Goal: Information Seeking & Learning: Learn about a topic

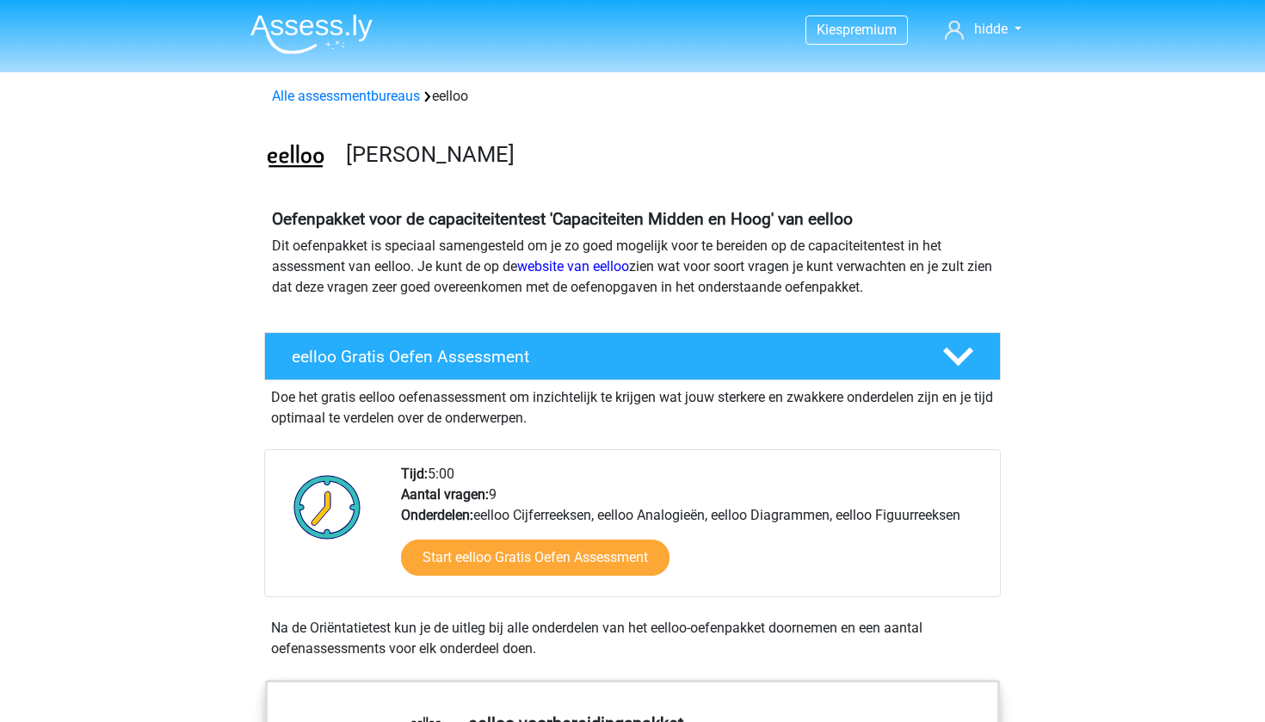
scroll to position [1681, 0]
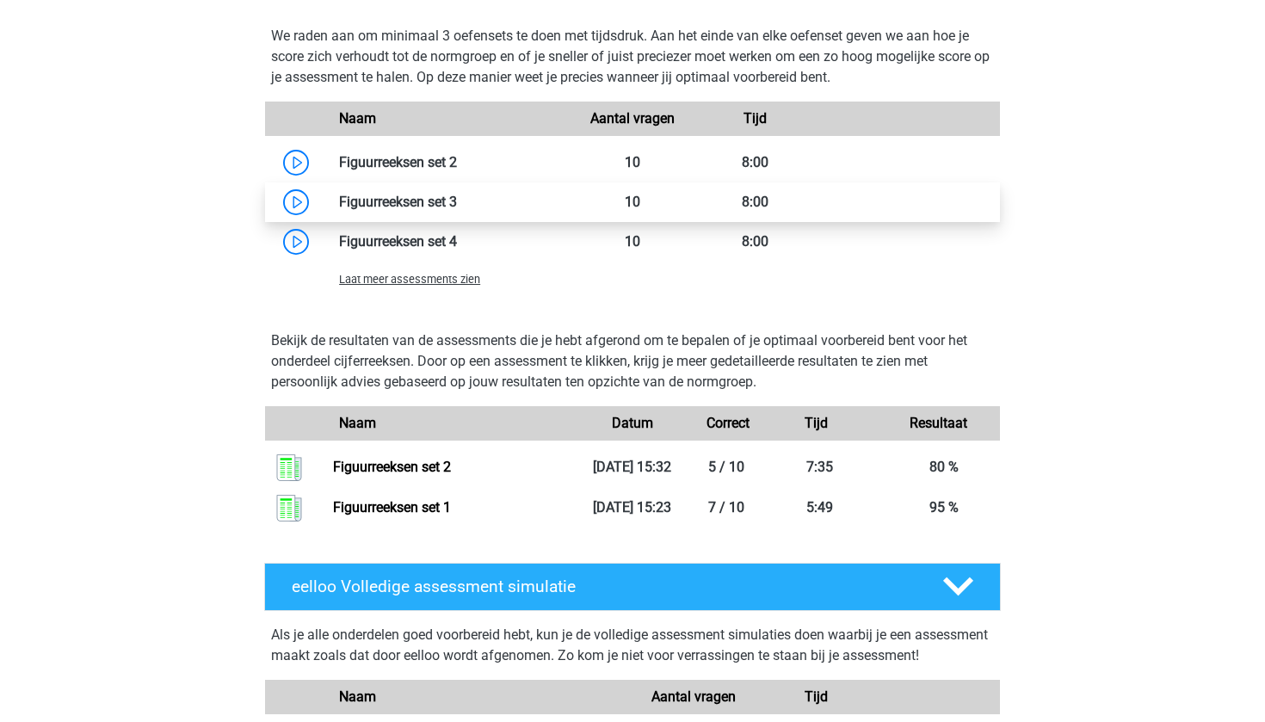
click at [457, 209] on link at bounding box center [457, 202] width 0 height 16
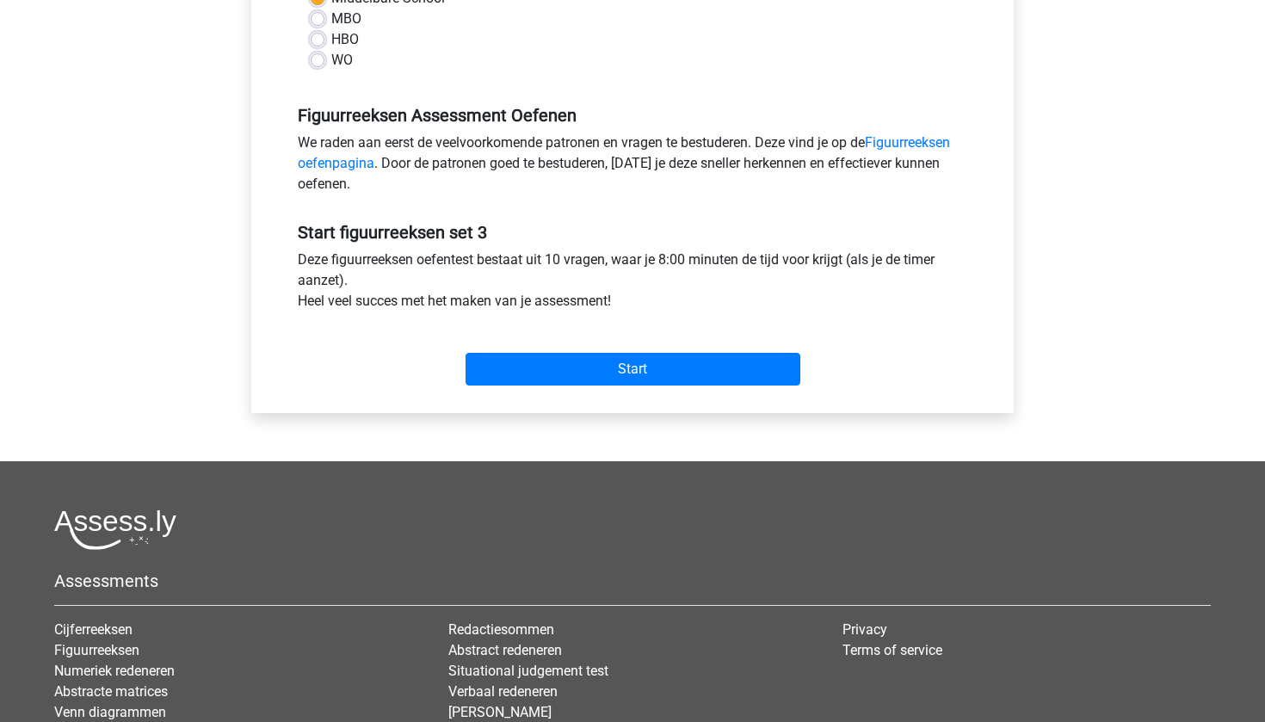
scroll to position [634, 0]
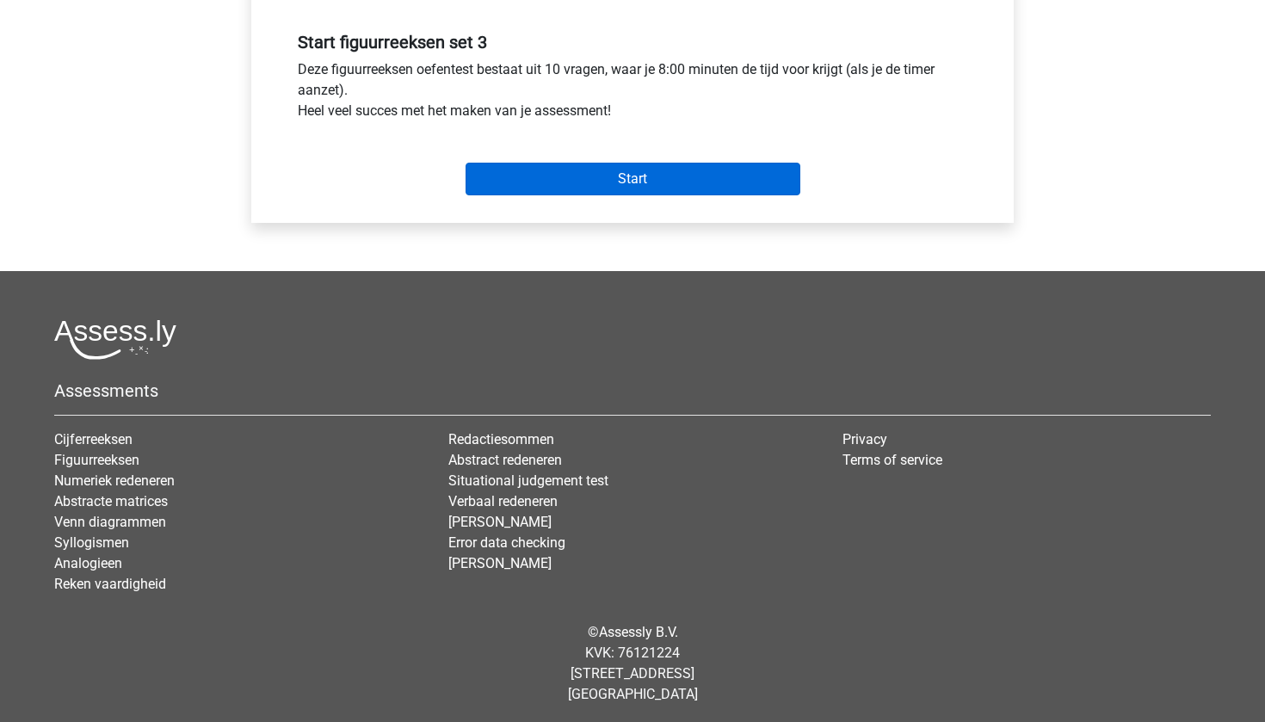
click at [614, 178] on input "Start" at bounding box center [633, 179] width 335 height 33
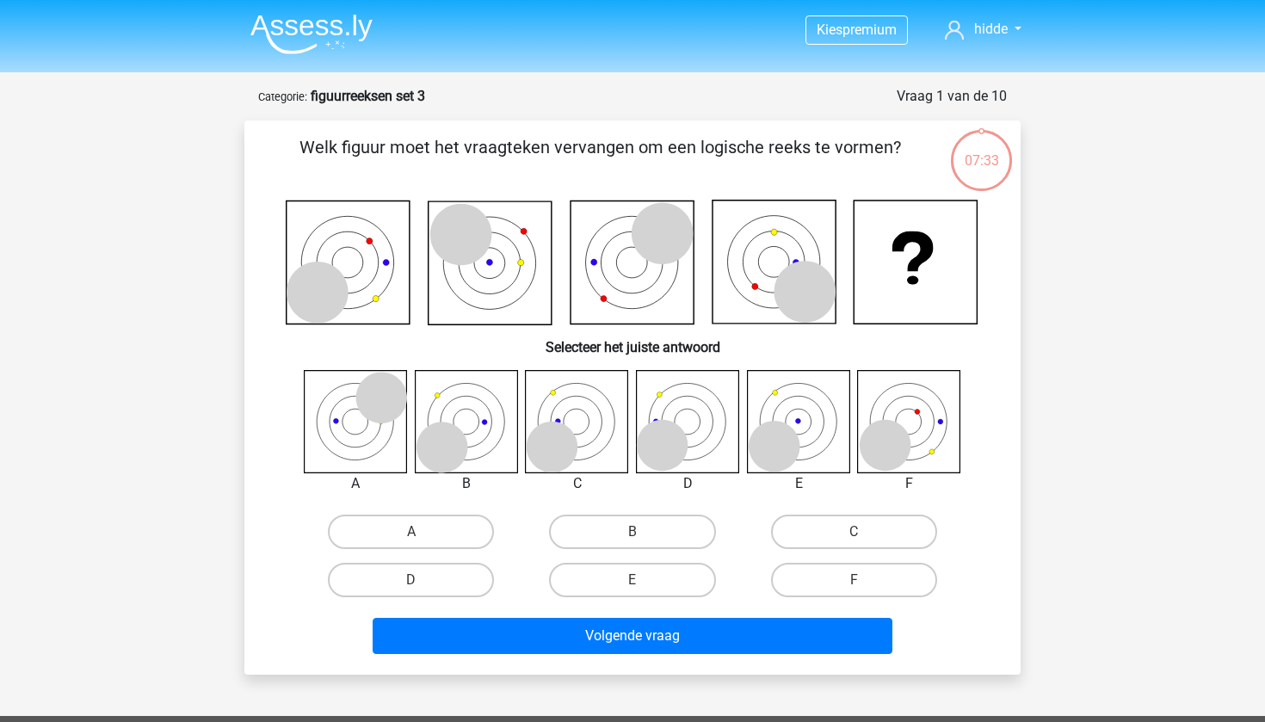
click at [575, 424] on icon at bounding box center [577, 421] width 102 height 102
click at [852, 537] on label "C" at bounding box center [854, 532] width 166 height 34
click at [854, 537] on input "C" at bounding box center [859, 537] width 11 height 11
radio input "true"
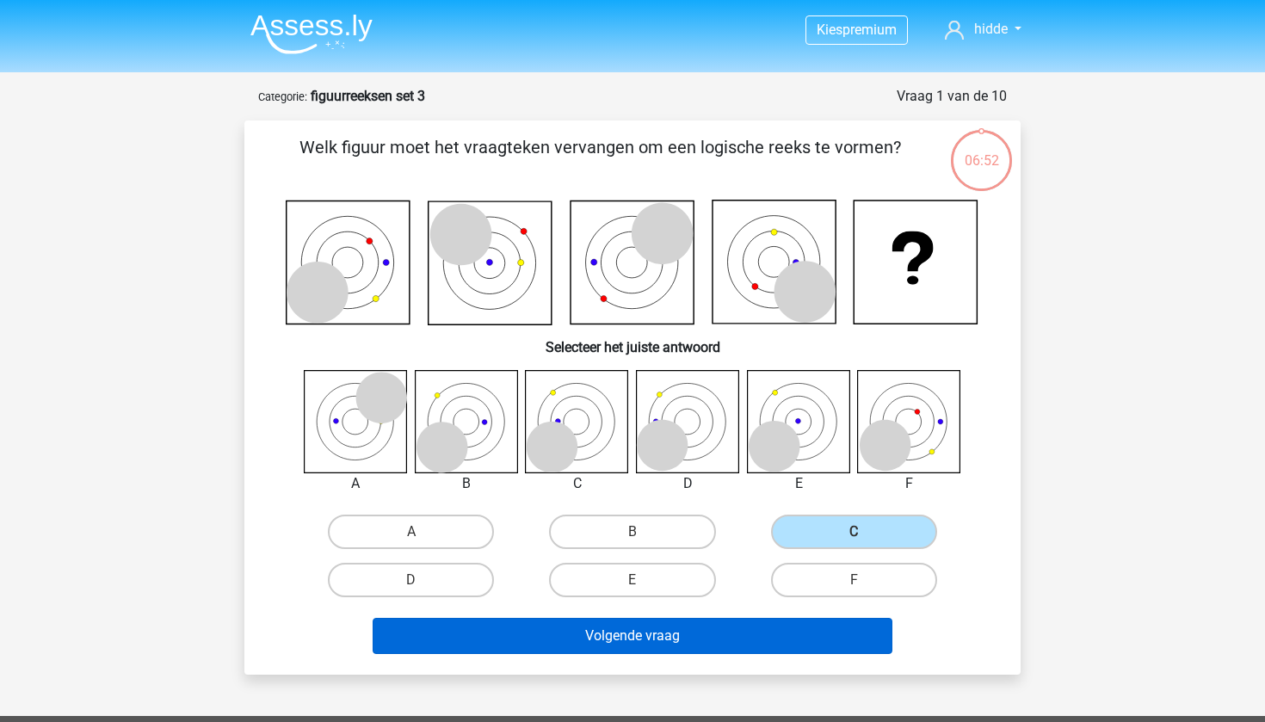
click at [673, 628] on button "Volgende vraag" at bounding box center [633, 636] width 521 height 36
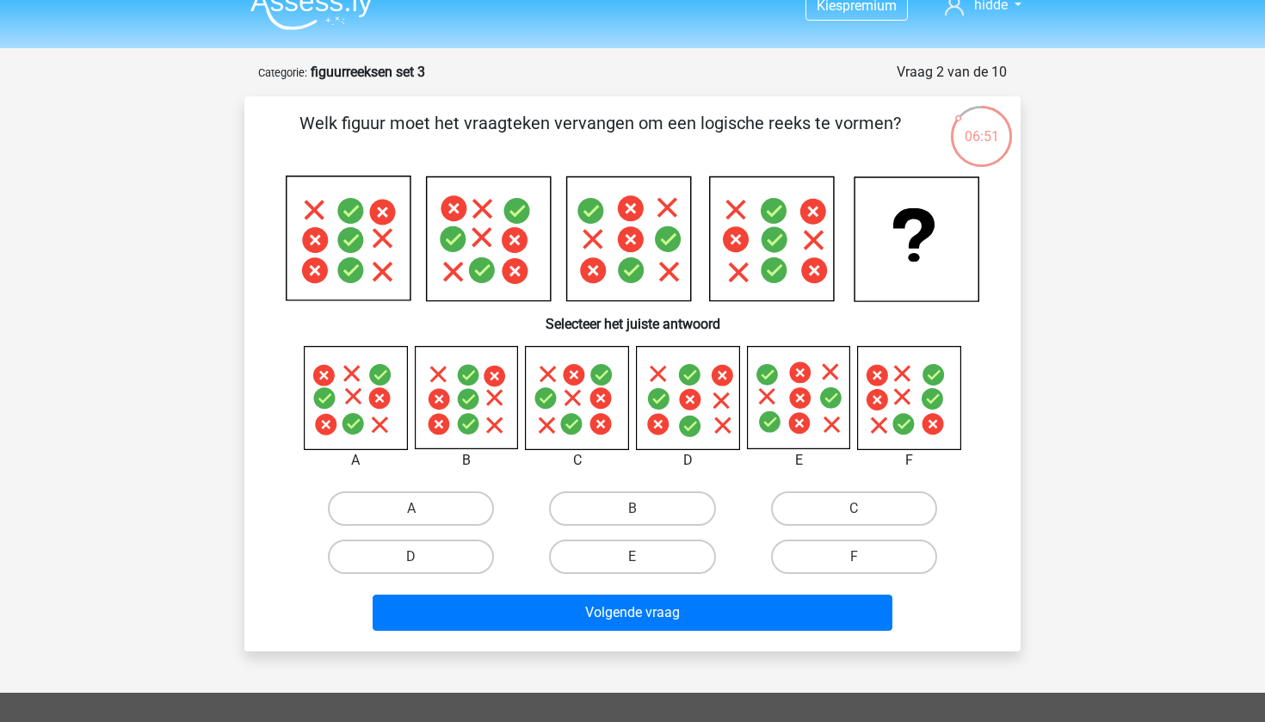
scroll to position [23, 0]
click at [595, 514] on label "B" at bounding box center [632, 509] width 166 height 34
click at [632, 514] on input "B" at bounding box center [637, 514] width 11 height 11
radio input "true"
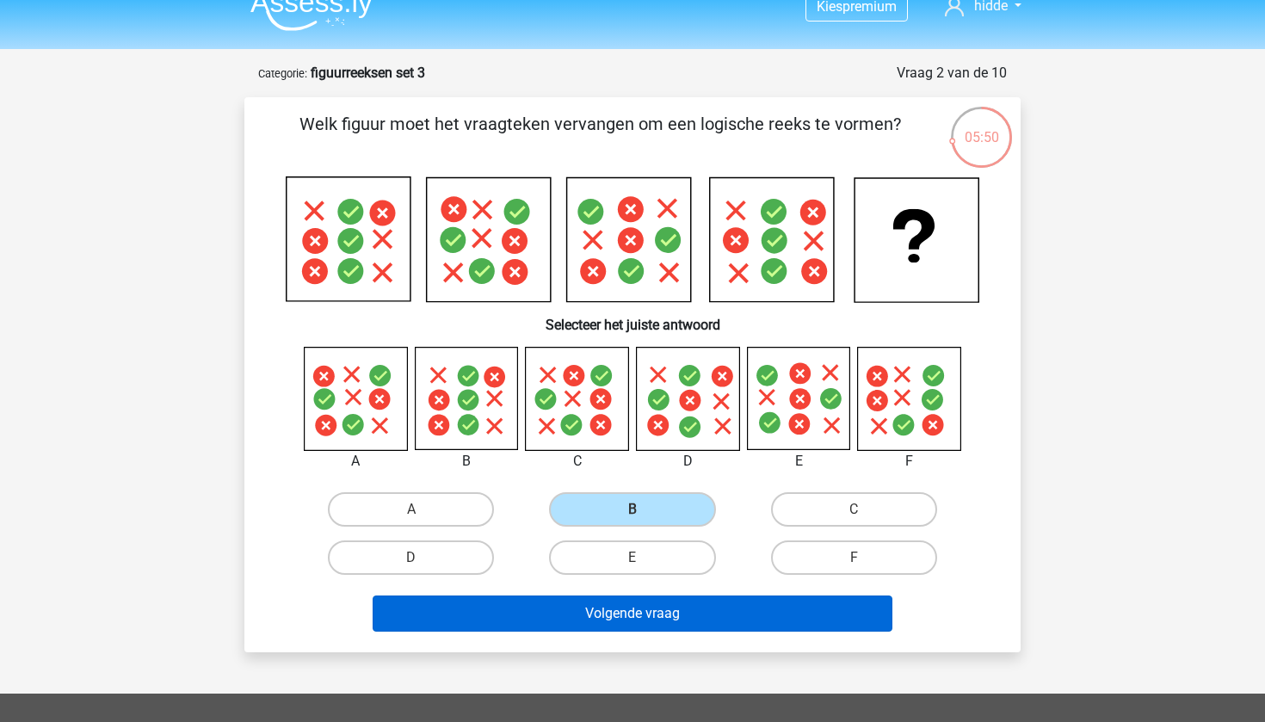
click at [595, 618] on button "Volgende vraag" at bounding box center [633, 613] width 521 height 36
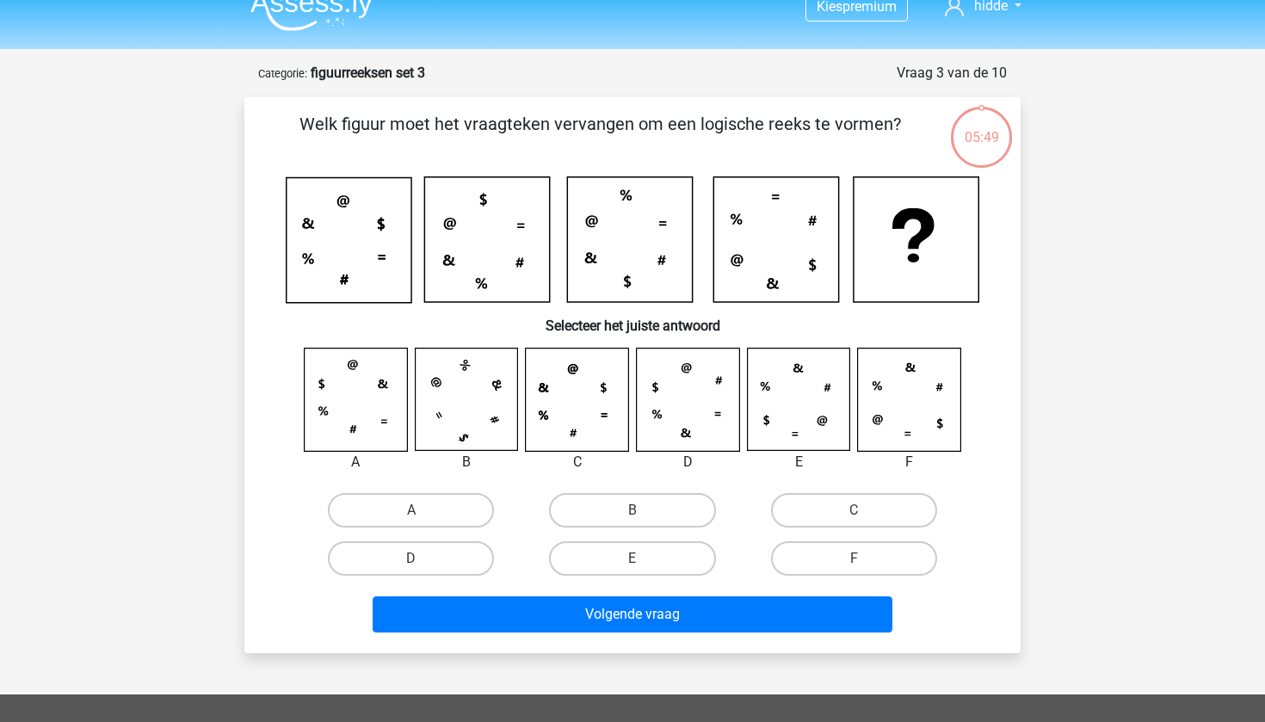
scroll to position [86, 0]
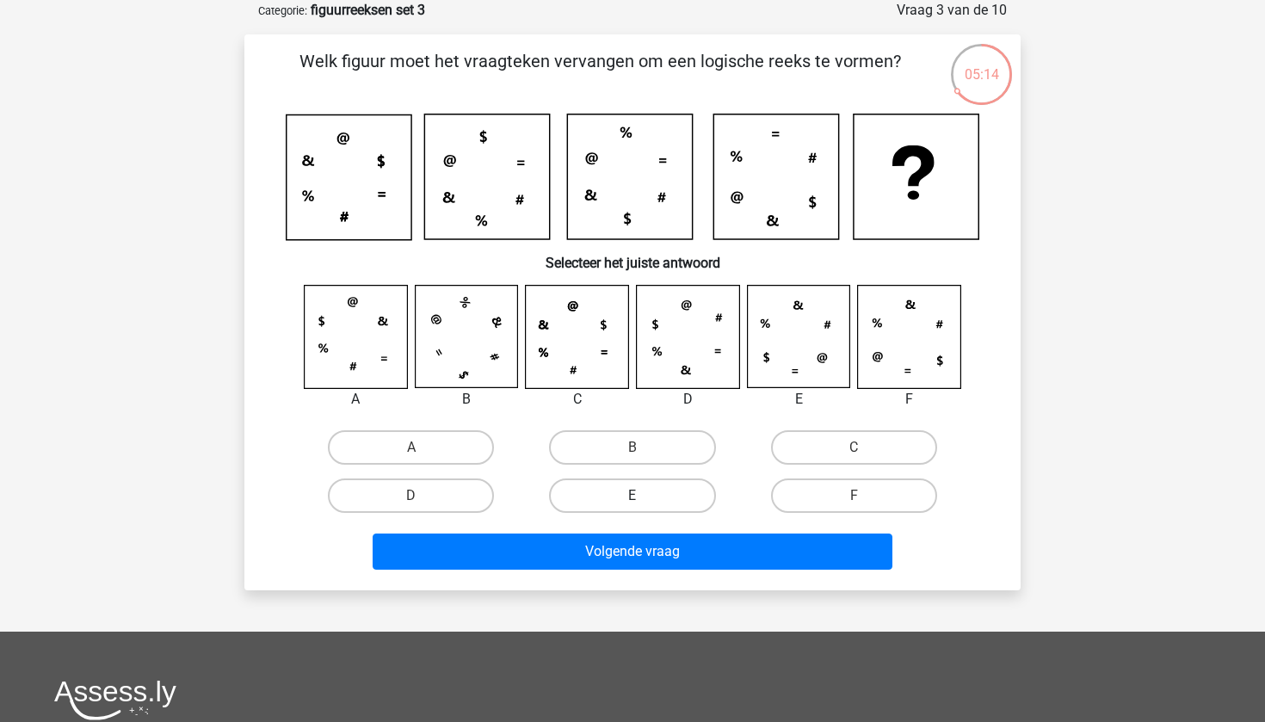
click at [651, 493] on label "E" at bounding box center [632, 495] width 166 height 34
click at [644, 496] on input "E" at bounding box center [637, 501] width 11 height 11
radio input "true"
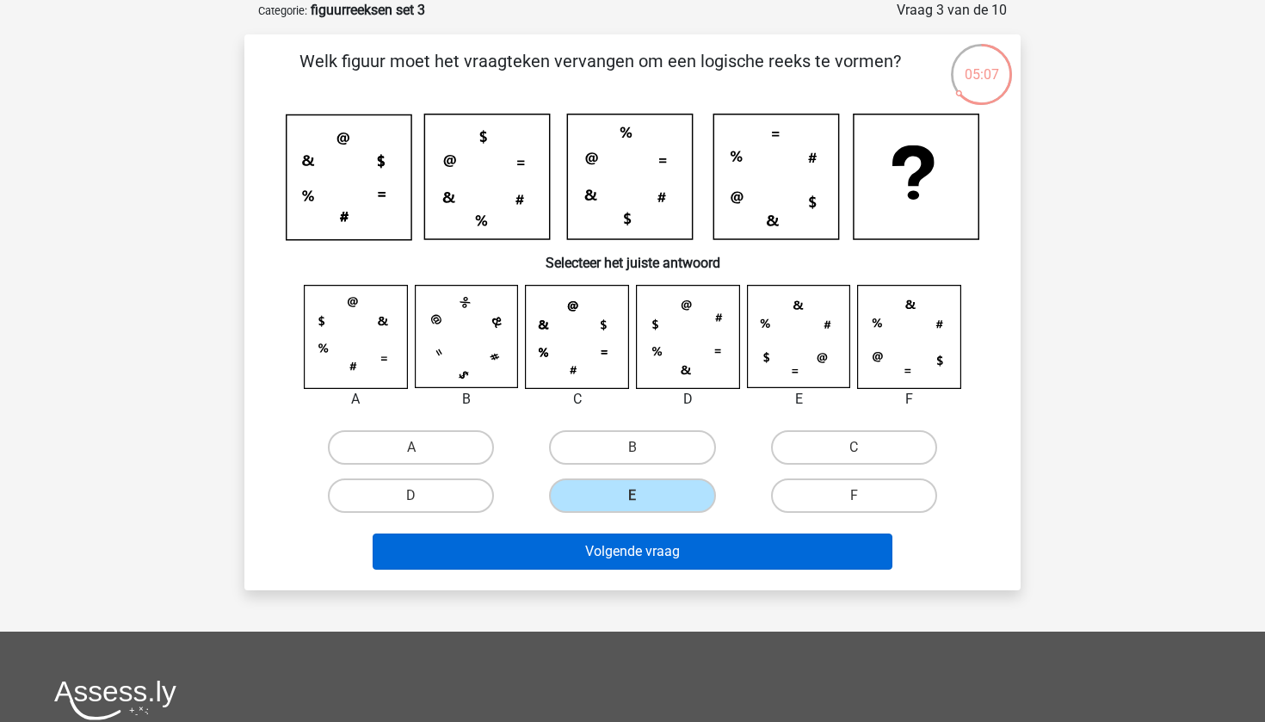
click at [695, 538] on button "Volgende vraag" at bounding box center [633, 551] width 521 height 36
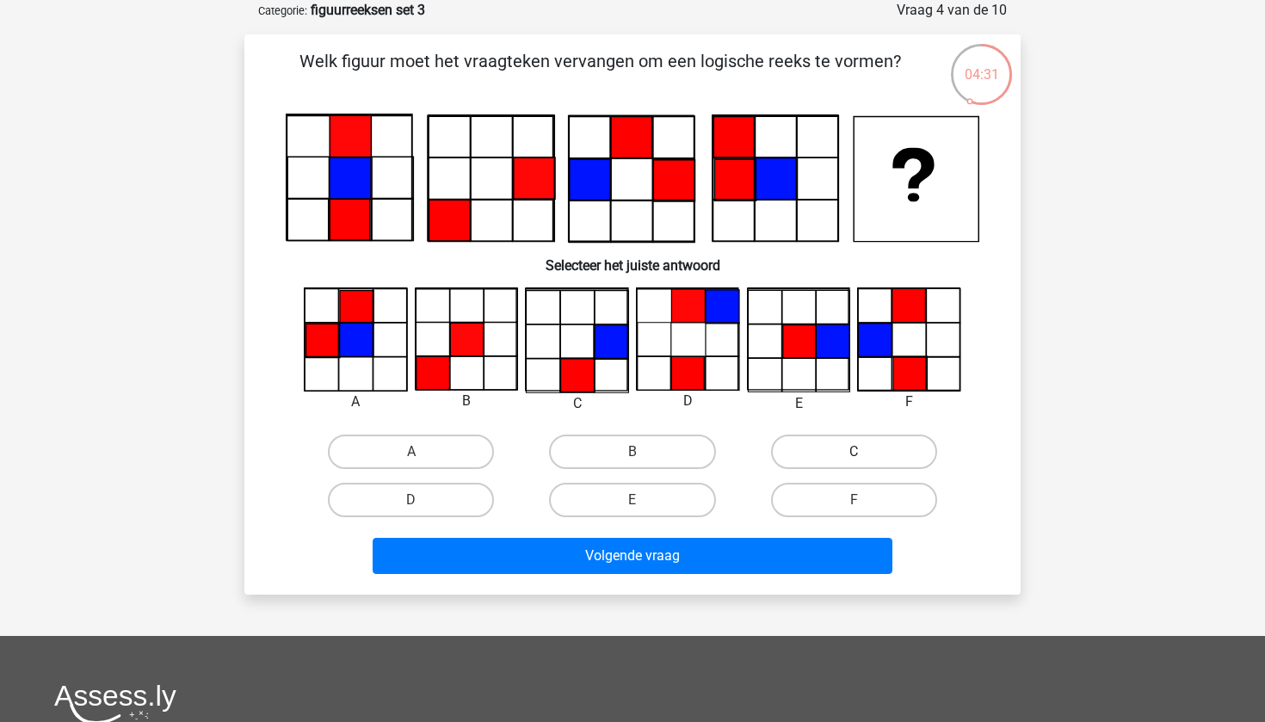
click at [823, 435] on label "C" at bounding box center [854, 452] width 166 height 34
click at [854, 452] on input "C" at bounding box center [859, 457] width 11 height 11
radio input "true"
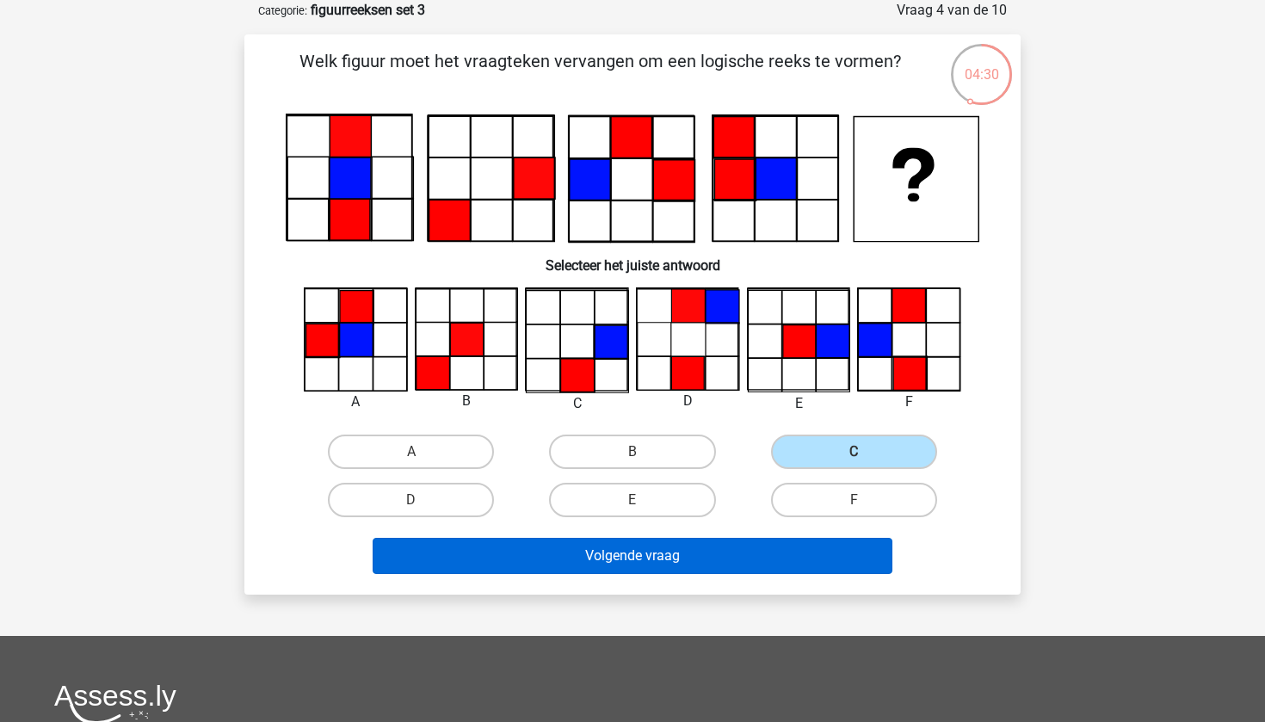
click at [774, 564] on button "Volgende vraag" at bounding box center [633, 556] width 521 height 36
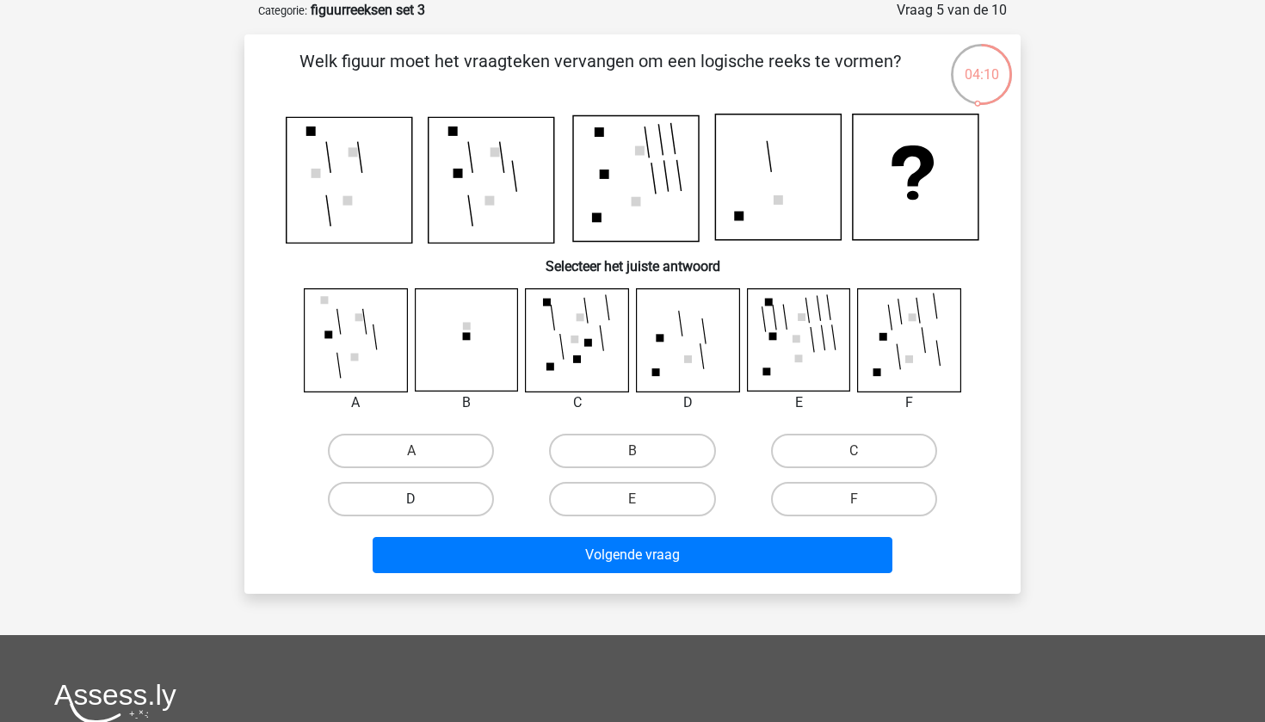
click at [416, 496] on label "D" at bounding box center [411, 499] width 166 height 34
click at [416, 499] on input "D" at bounding box center [416, 504] width 11 height 11
radio input "true"
click at [629, 579] on div "Volgende vraag" at bounding box center [632, 558] width 664 height 43
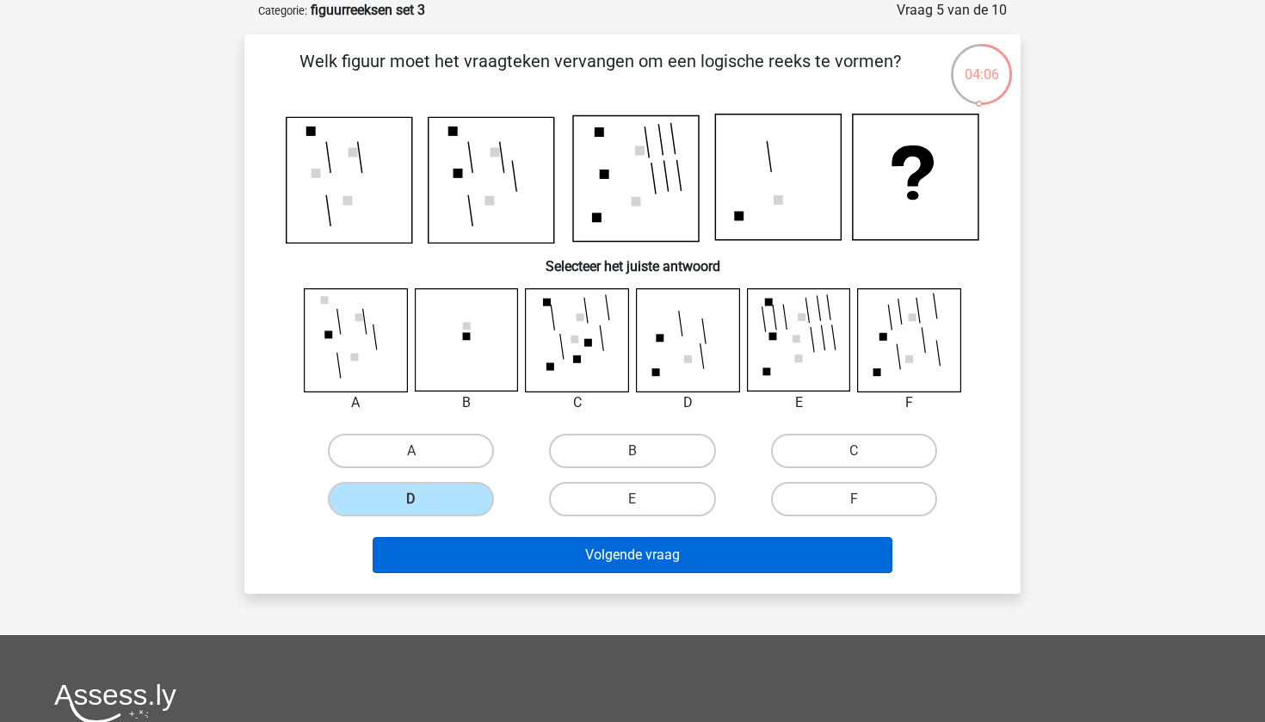
click at [633, 564] on button "Volgende vraag" at bounding box center [633, 555] width 521 height 36
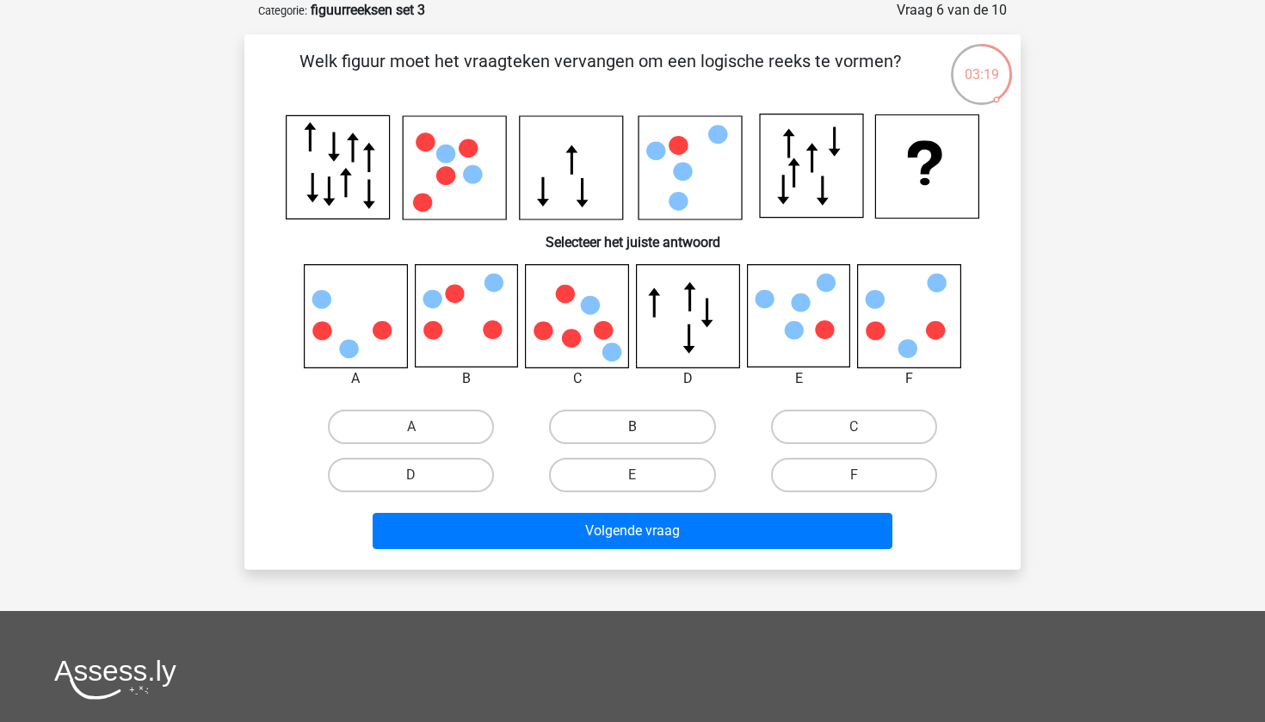
click at [626, 421] on label "B" at bounding box center [632, 427] width 166 height 34
click at [632, 427] on input "B" at bounding box center [637, 432] width 11 height 11
radio input "true"
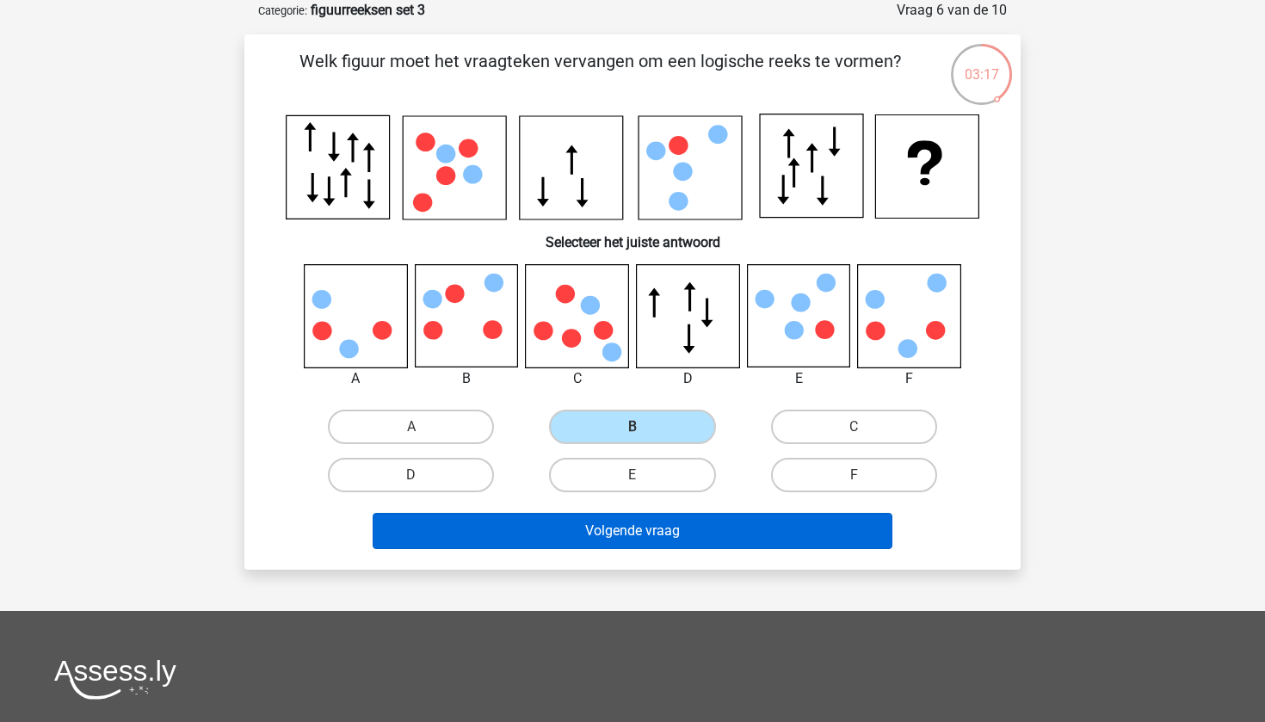
click at [690, 533] on button "Volgende vraag" at bounding box center [633, 531] width 521 height 36
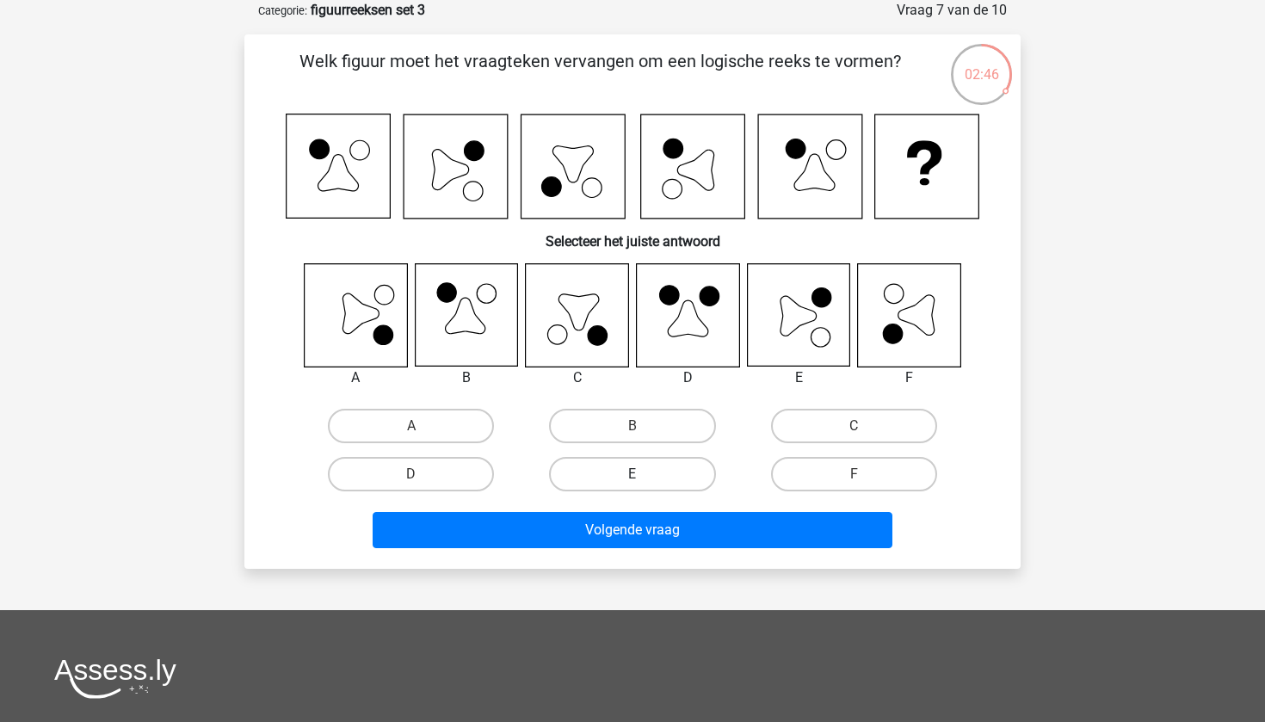
click at [618, 473] on label "E" at bounding box center [632, 474] width 166 height 34
click at [632, 474] on input "E" at bounding box center [637, 479] width 11 height 11
radio input "true"
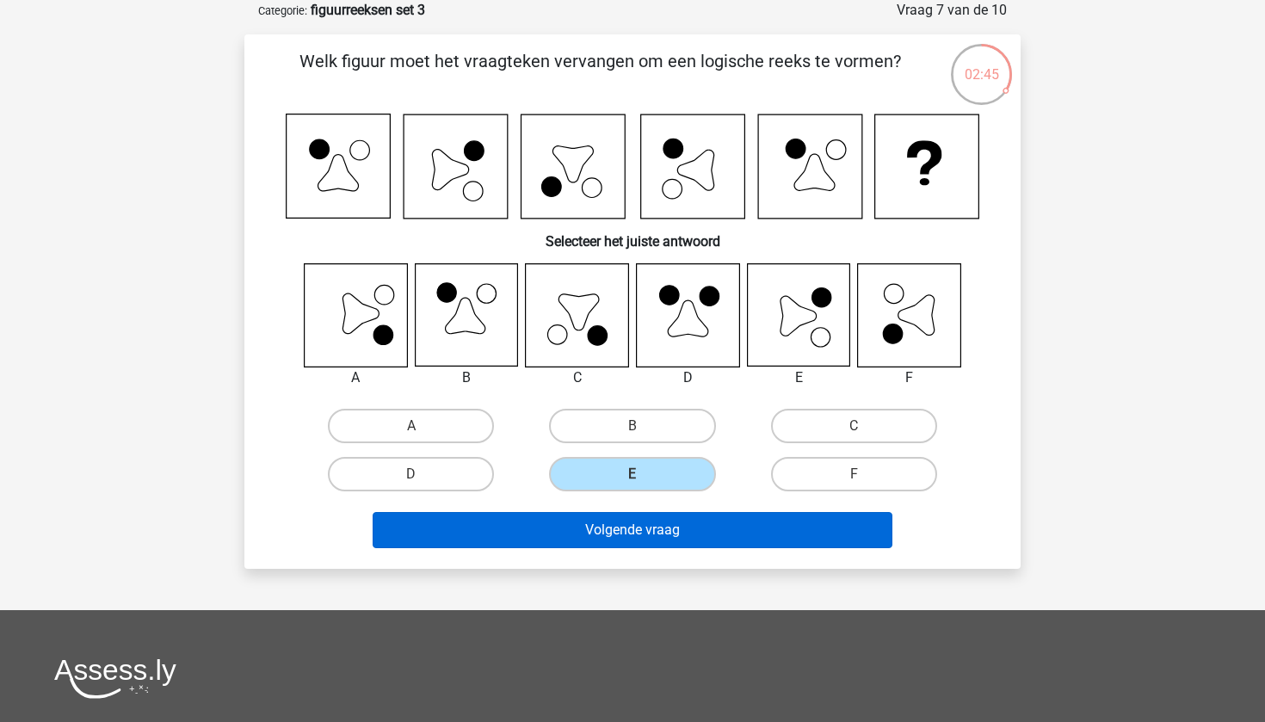
click at [638, 540] on button "Volgende vraag" at bounding box center [633, 530] width 521 height 36
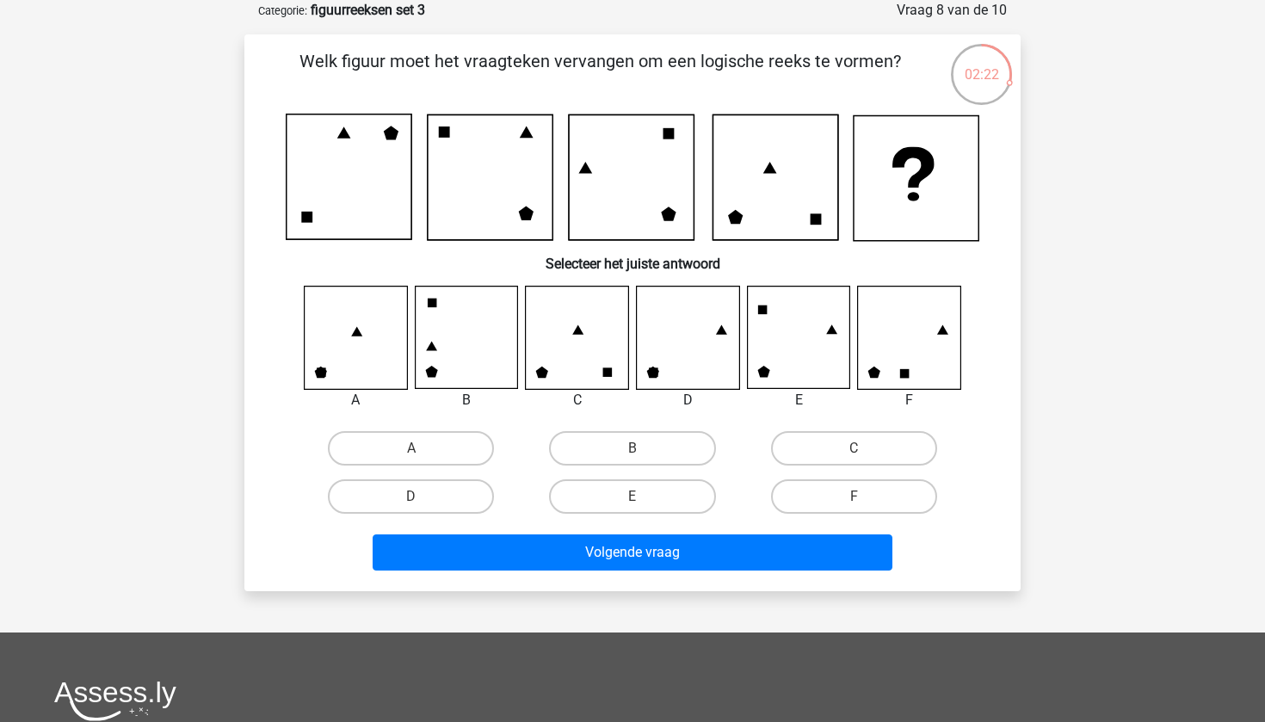
click at [826, 342] on icon at bounding box center [798, 338] width 102 height 102
click at [629, 517] on div "E" at bounding box center [631, 496] width 221 height 48
click at [639, 506] on div "E" at bounding box center [631, 496] width 207 height 34
drag, startPoint x: 639, startPoint y: 550, endPoint x: 667, endPoint y: 492, distance: 63.9
click at [667, 492] on div "Welk figuur moet het vraagteken vervangen om een logische reeks te vormen? Sele…" at bounding box center [632, 312] width 762 height 528
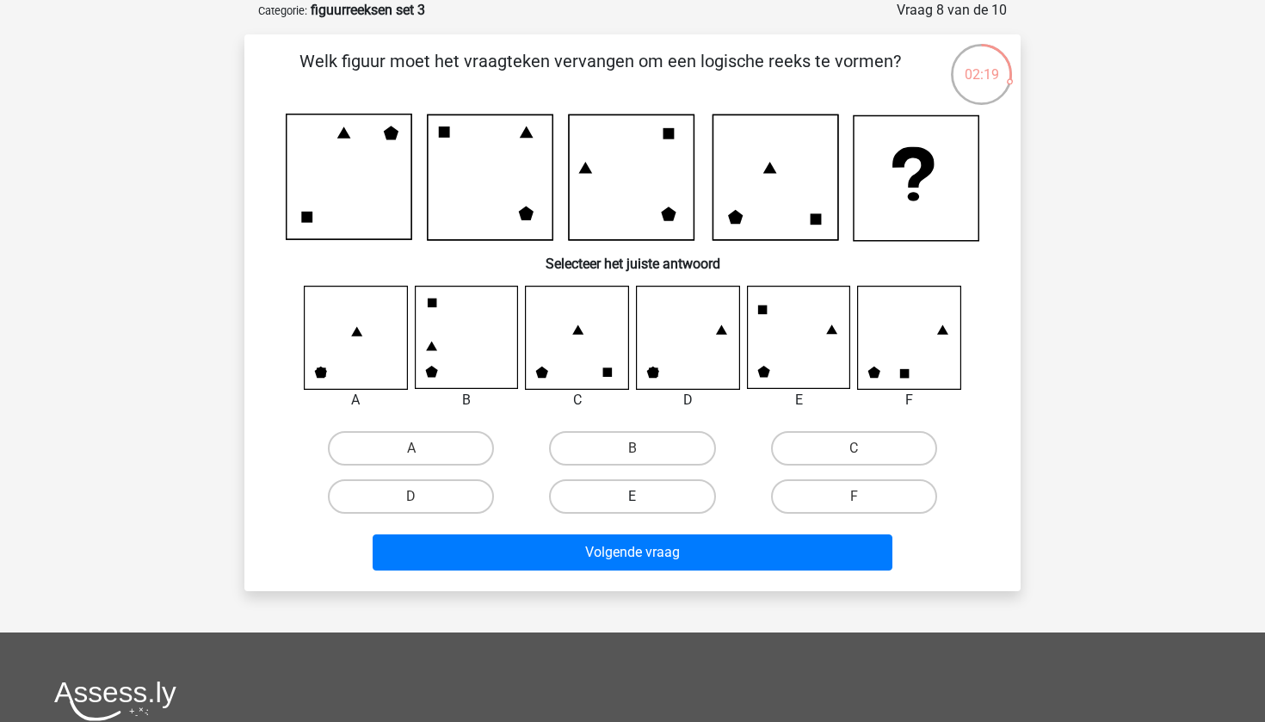
click at [667, 492] on label "E" at bounding box center [632, 496] width 166 height 34
click at [644, 496] on input "E" at bounding box center [637, 501] width 11 height 11
radio input "true"
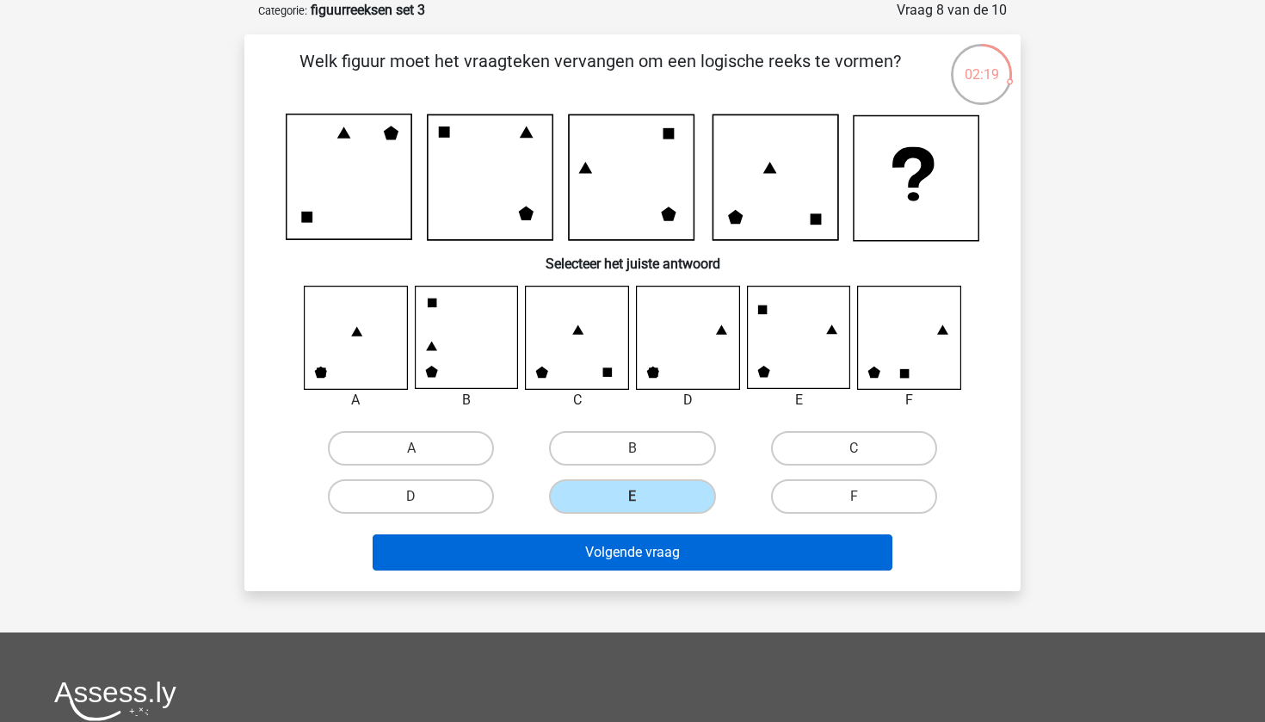
click at [661, 534] on button "Volgende vraag" at bounding box center [633, 552] width 521 height 36
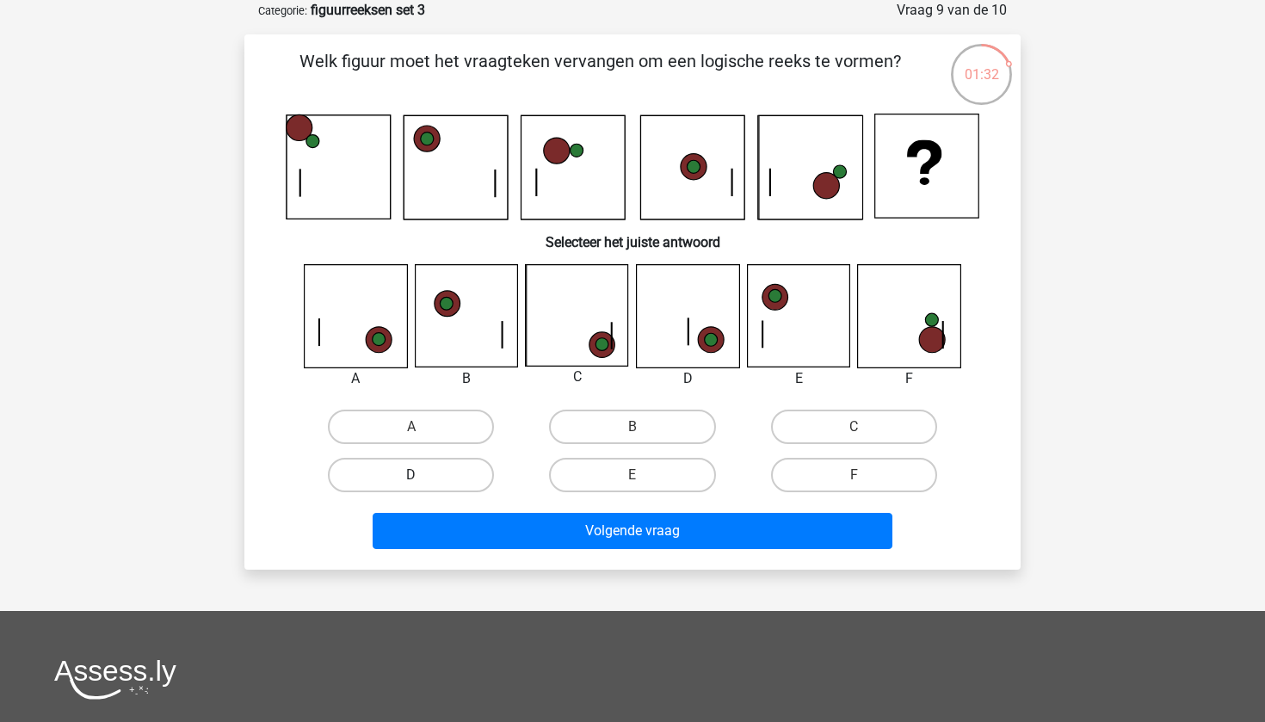
click at [424, 477] on label "D" at bounding box center [411, 475] width 166 height 34
click at [422, 477] on input "D" at bounding box center [416, 480] width 11 height 11
radio input "true"
click at [797, 426] on label "C" at bounding box center [854, 427] width 166 height 34
click at [854, 427] on input "C" at bounding box center [859, 432] width 11 height 11
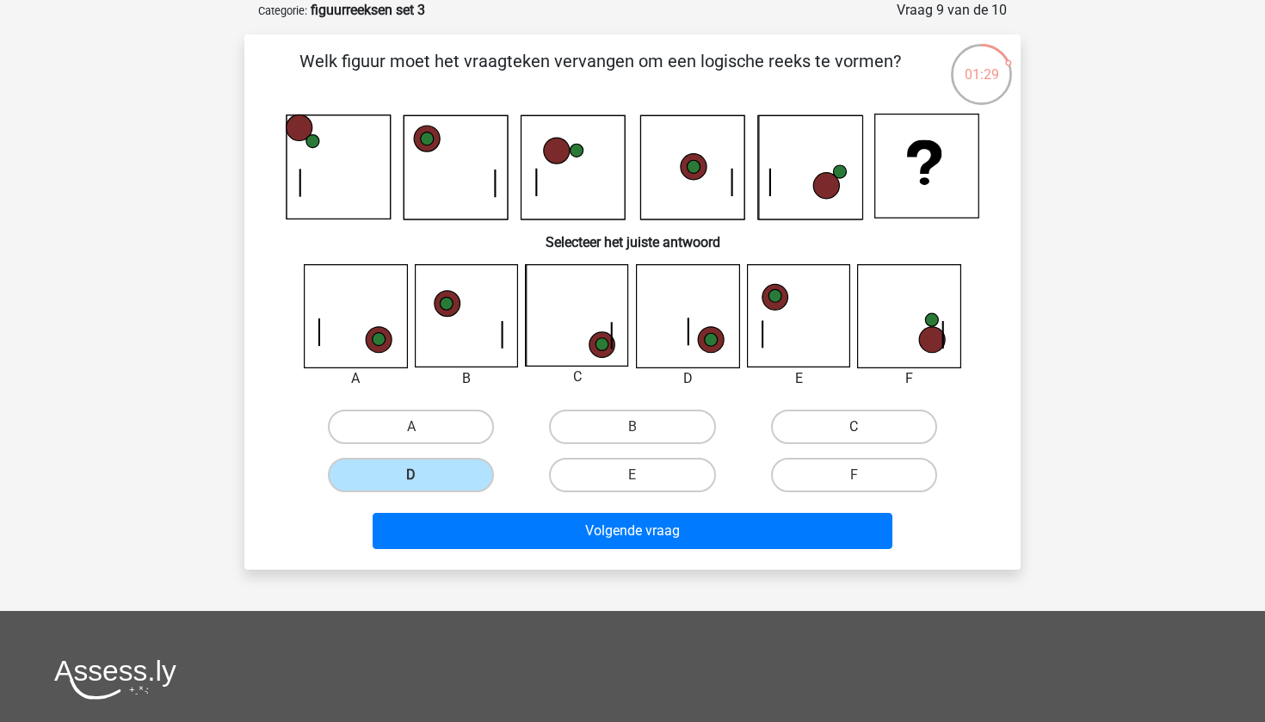
radio input "true"
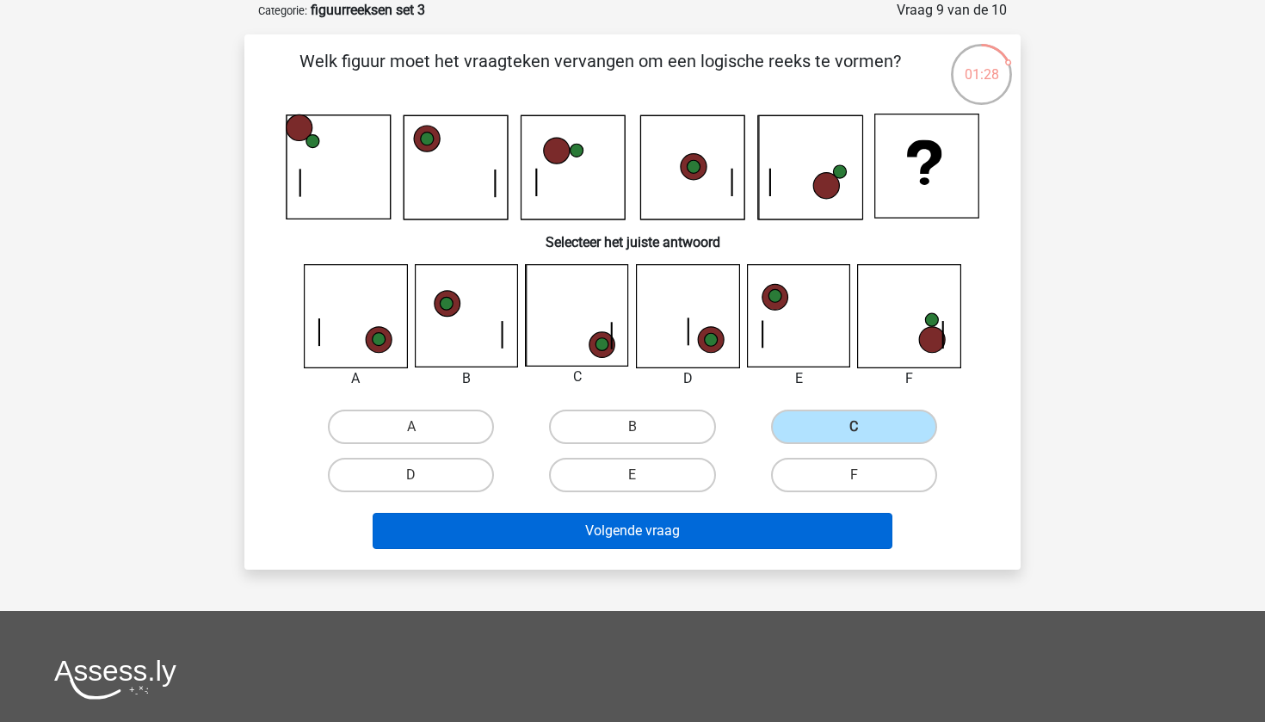
click at [675, 538] on button "Volgende vraag" at bounding box center [633, 531] width 521 height 36
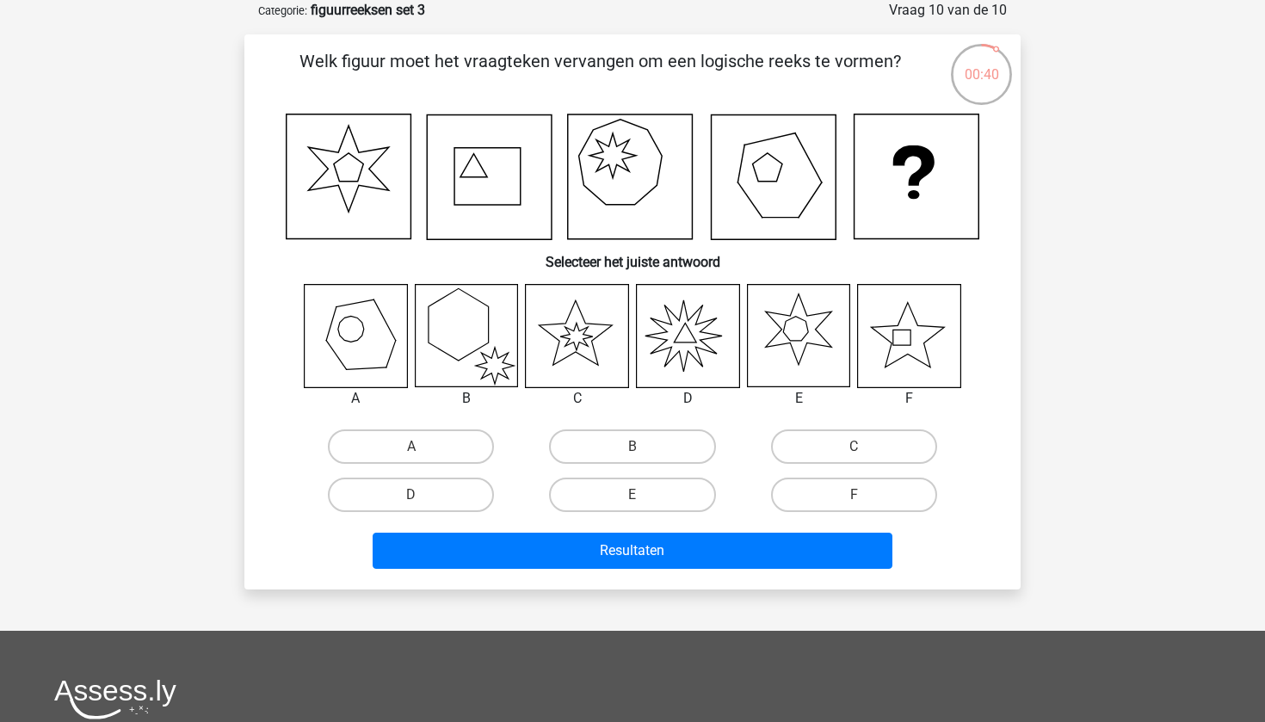
click at [418, 495] on input "D" at bounding box center [416, 500] width 11 height 11
radio input "true"
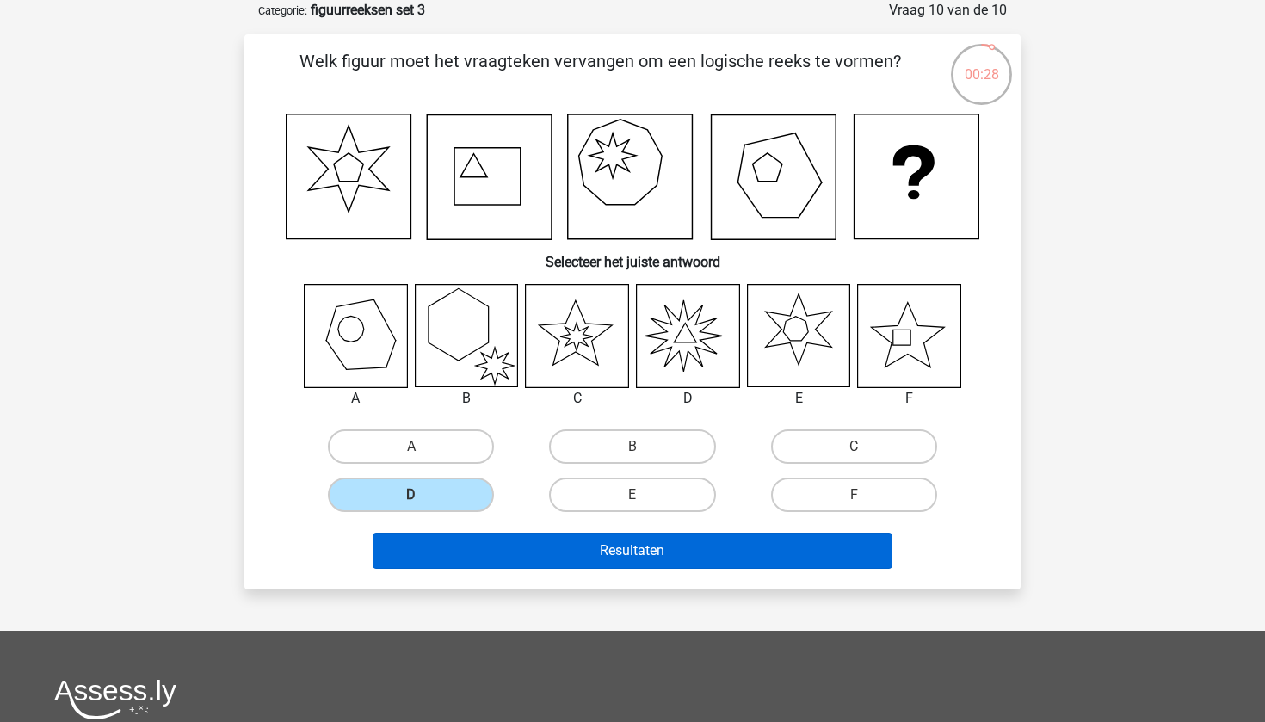
click at [553, 548] on button "Resultaten" at bounding box center [633, 551] width 521 height 36
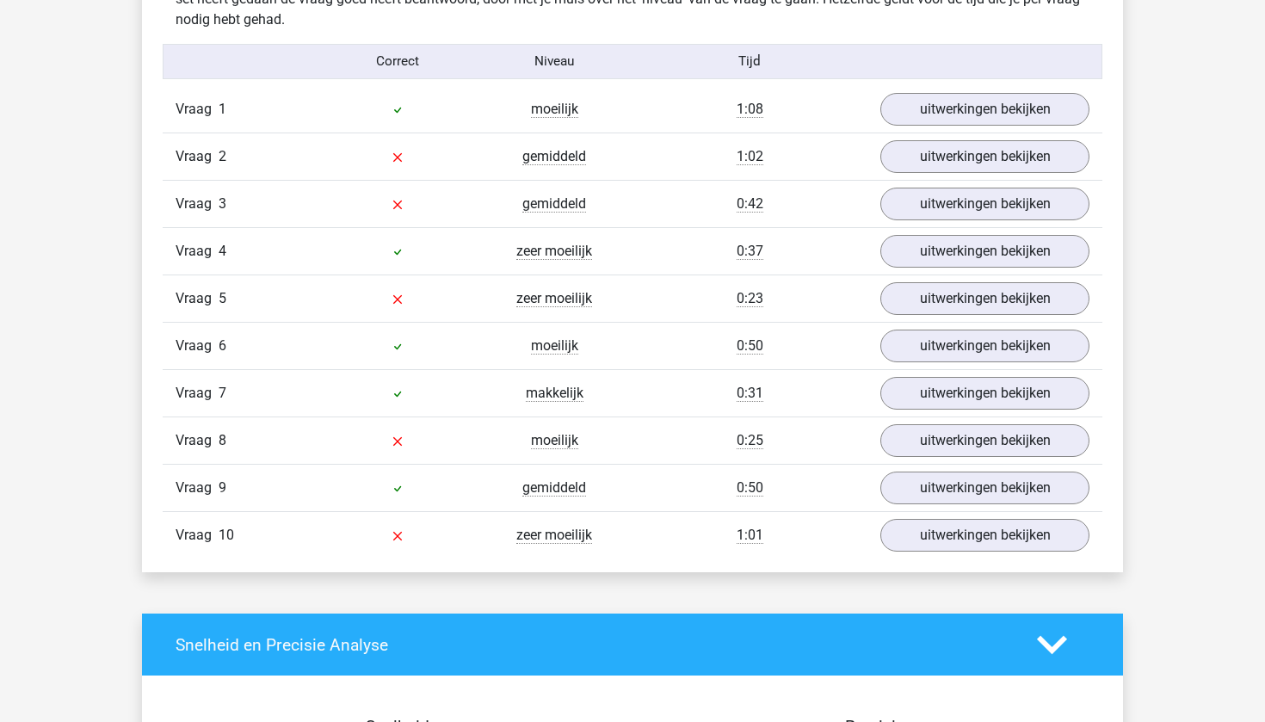
scroll to position [1355, 0]
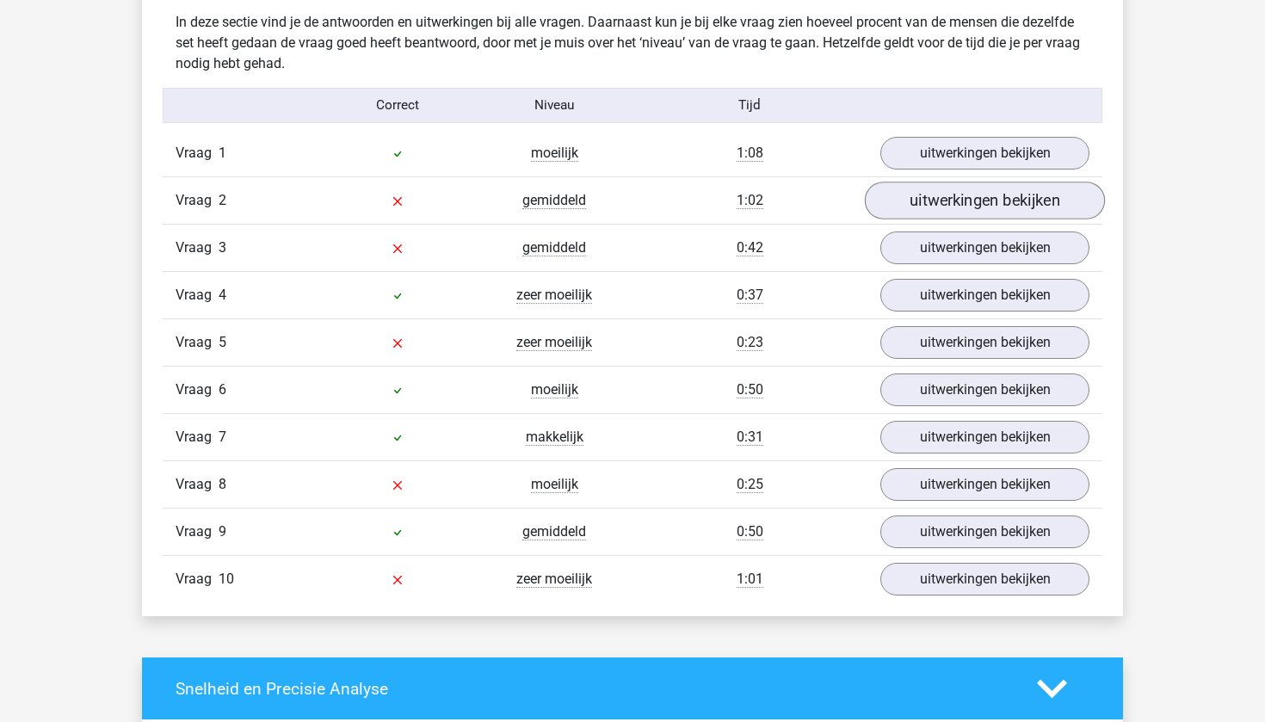
click at [919, 211] on link "uitwerkingen bekijken" at bounding box center [985, 201] width 240 height 38
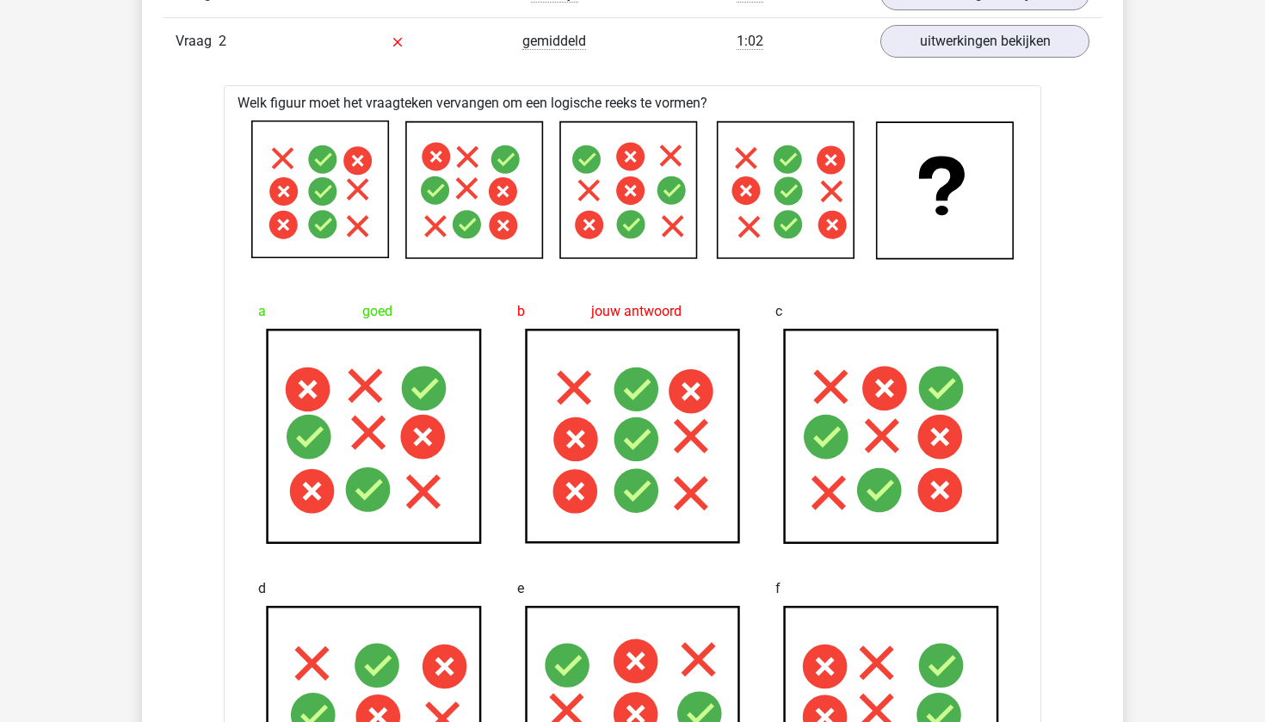
scroll to position [1514, 0]
click at [965, 54] on link "uitwerkingen bekijken" at bounding box center [985, 41] width 240 height 38
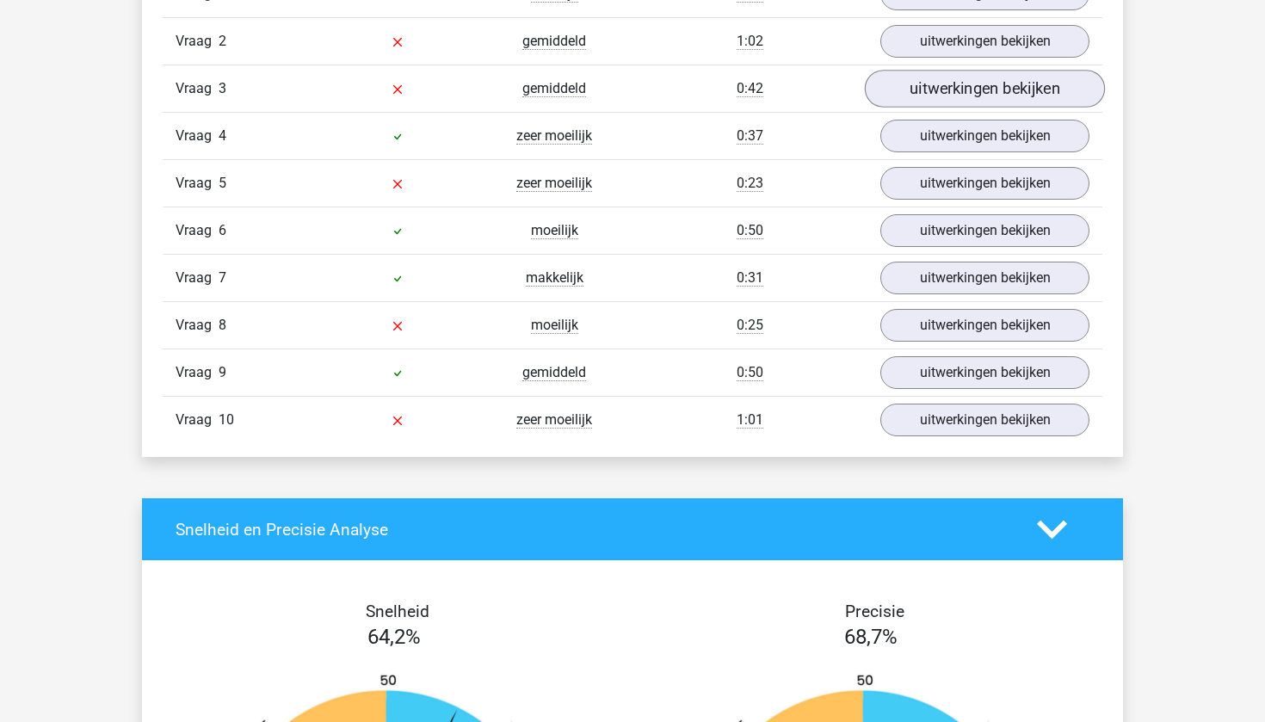
click at [940, 96] on link "uitwerkingen bekijken" at bounding box center [985, 89] width 240 height 38
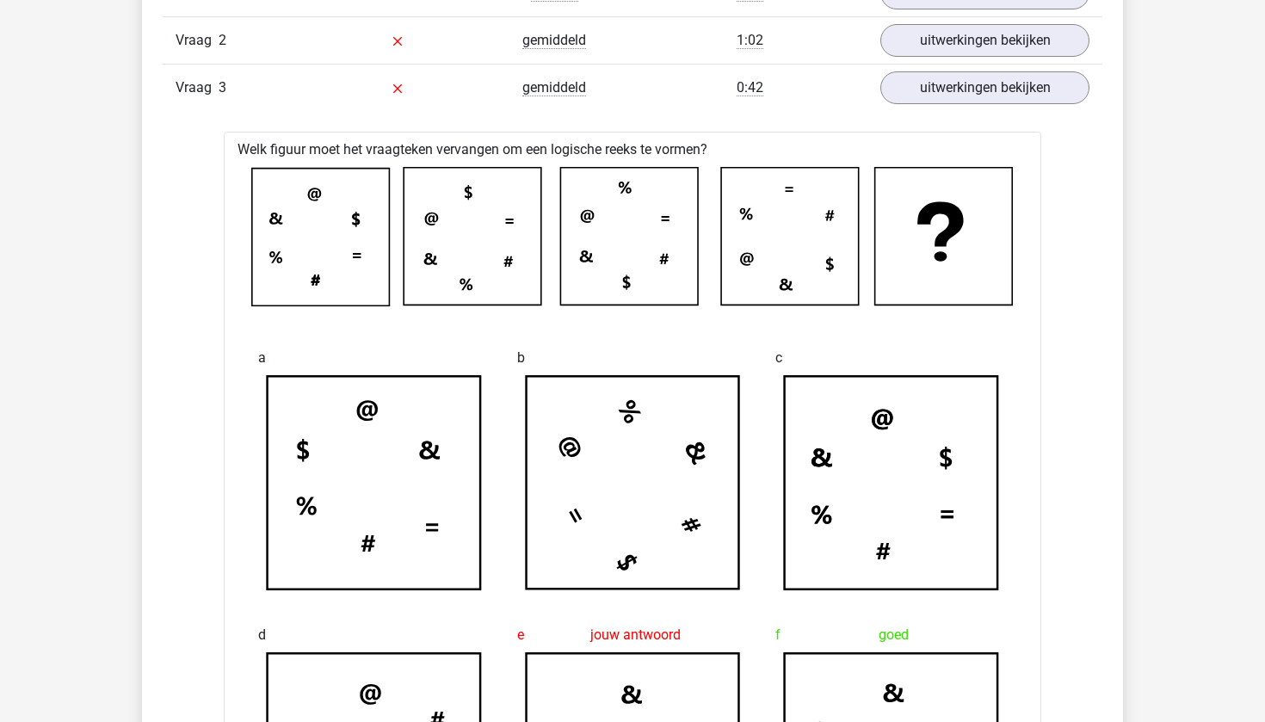
scroll to position [1248, 0]
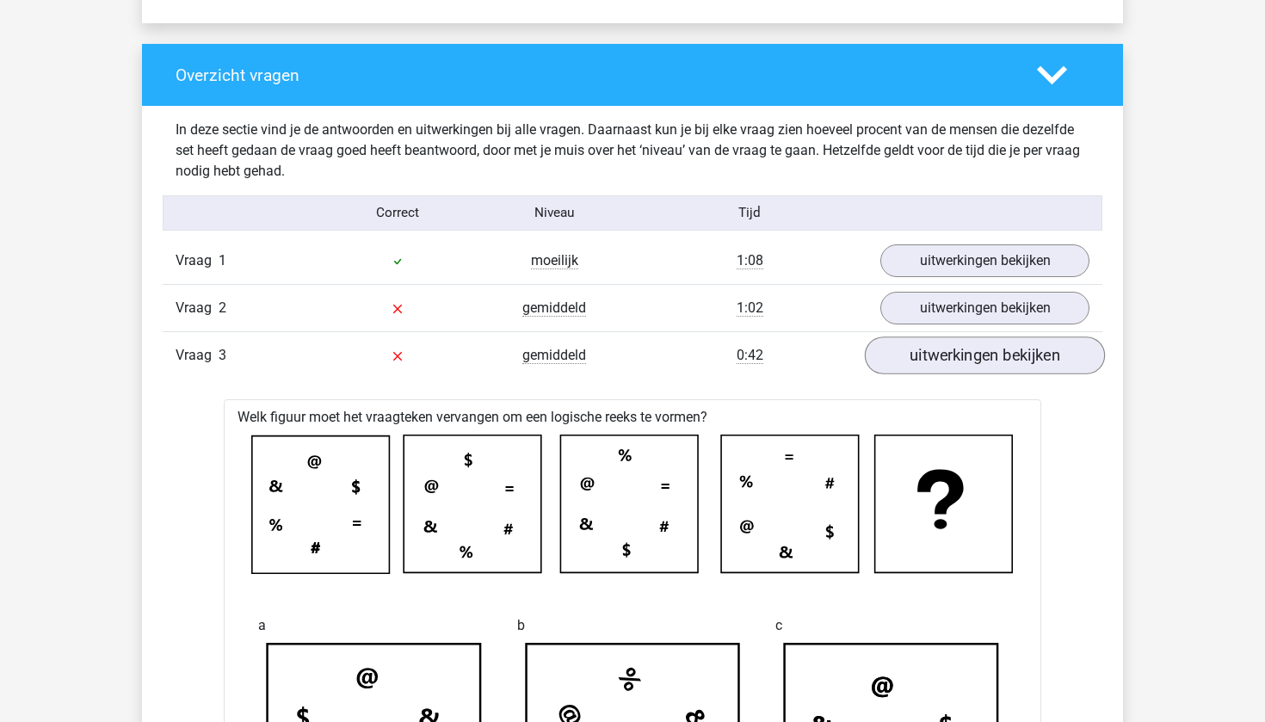
click at [975, 356] on link "uitwerkingen bekijken" at bounding box center [985, 355] width 240 height 38
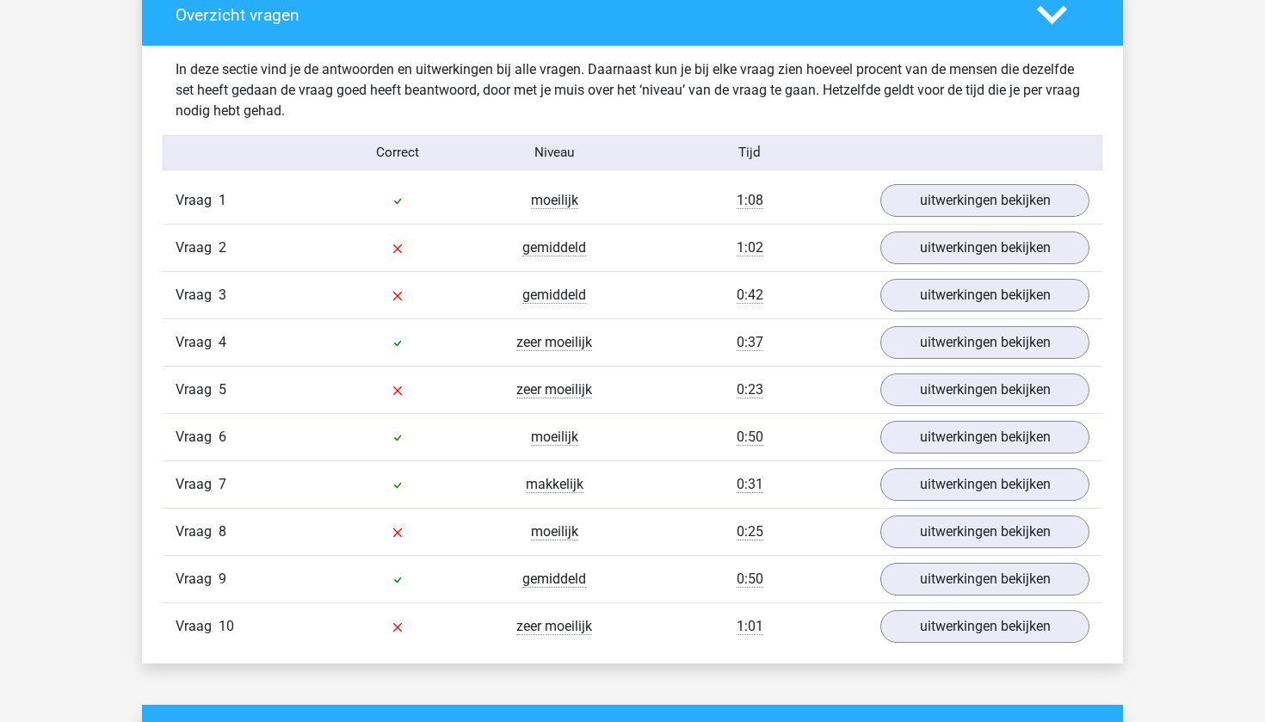
scroll to position [1310, 0]
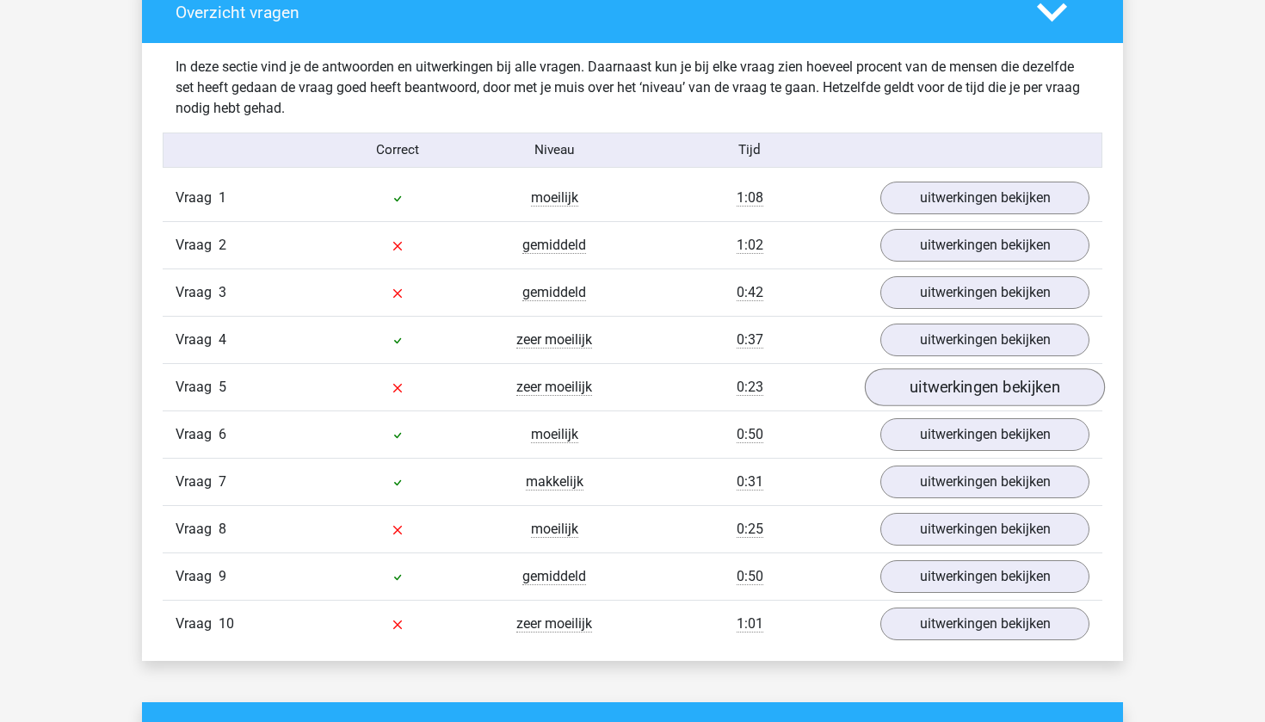
click at [942, 384] on link "uitwerkingen bekijken" at bounding box center [985, 387] width 240 height 38
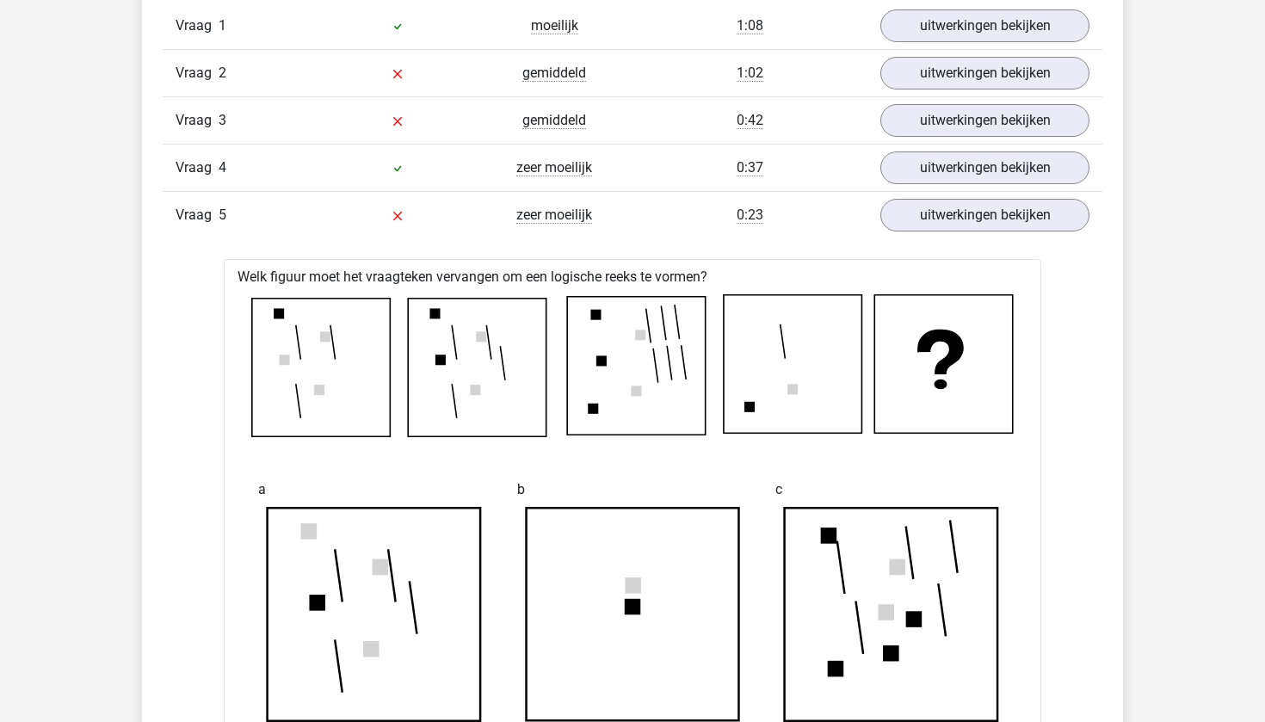
scroll to position [1486, 0]
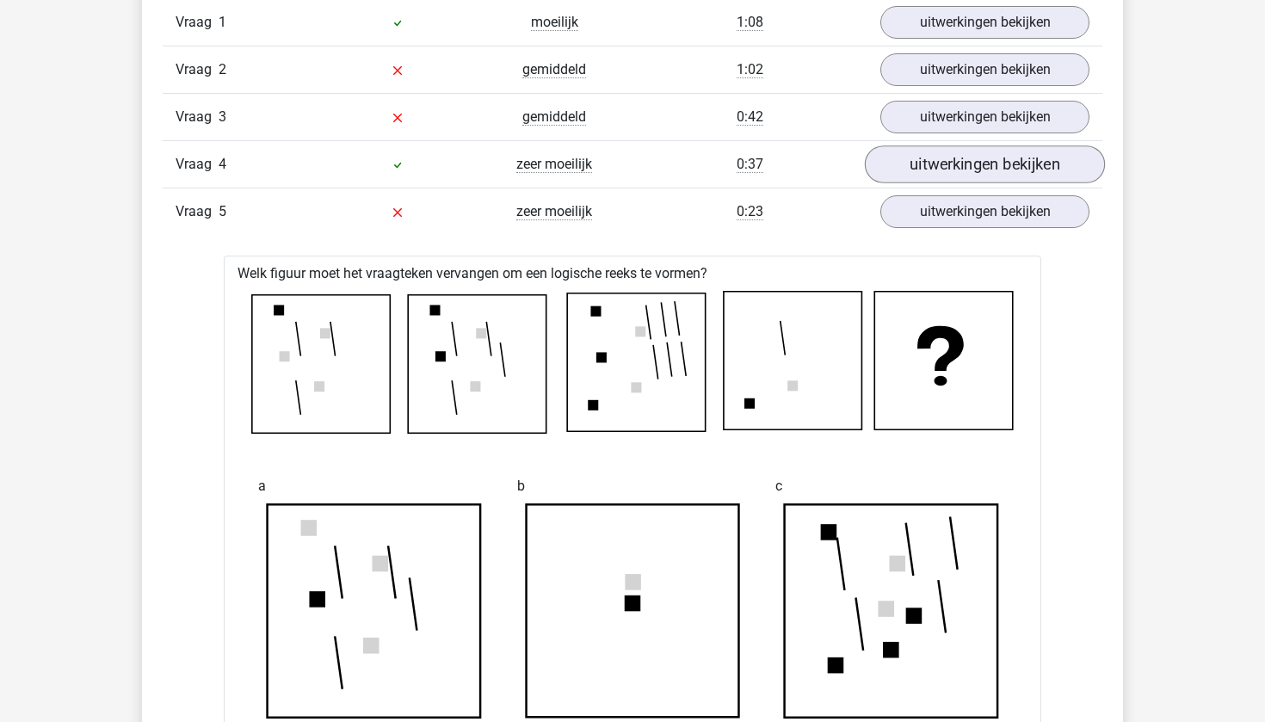
click at [989, 155] on link "uitwerkingen bekijken" at bounding box center [985, 164] width 240 height 38
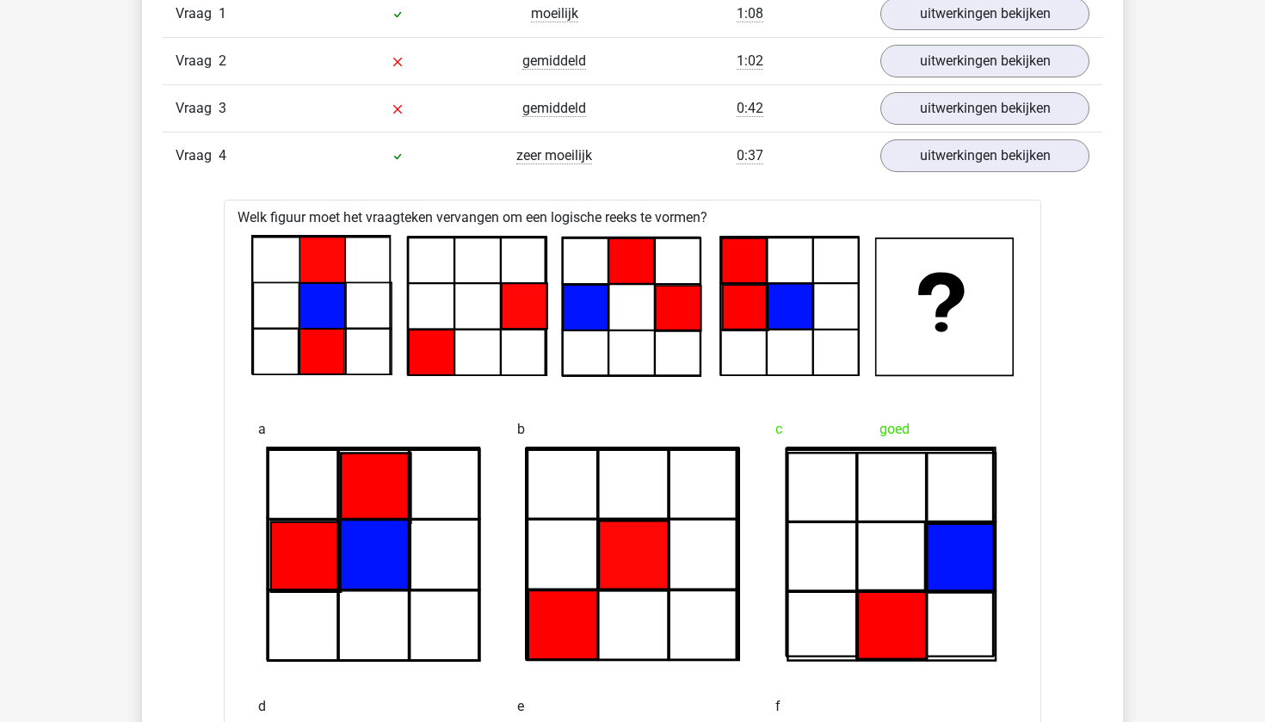
scroll to position [1437, 0]
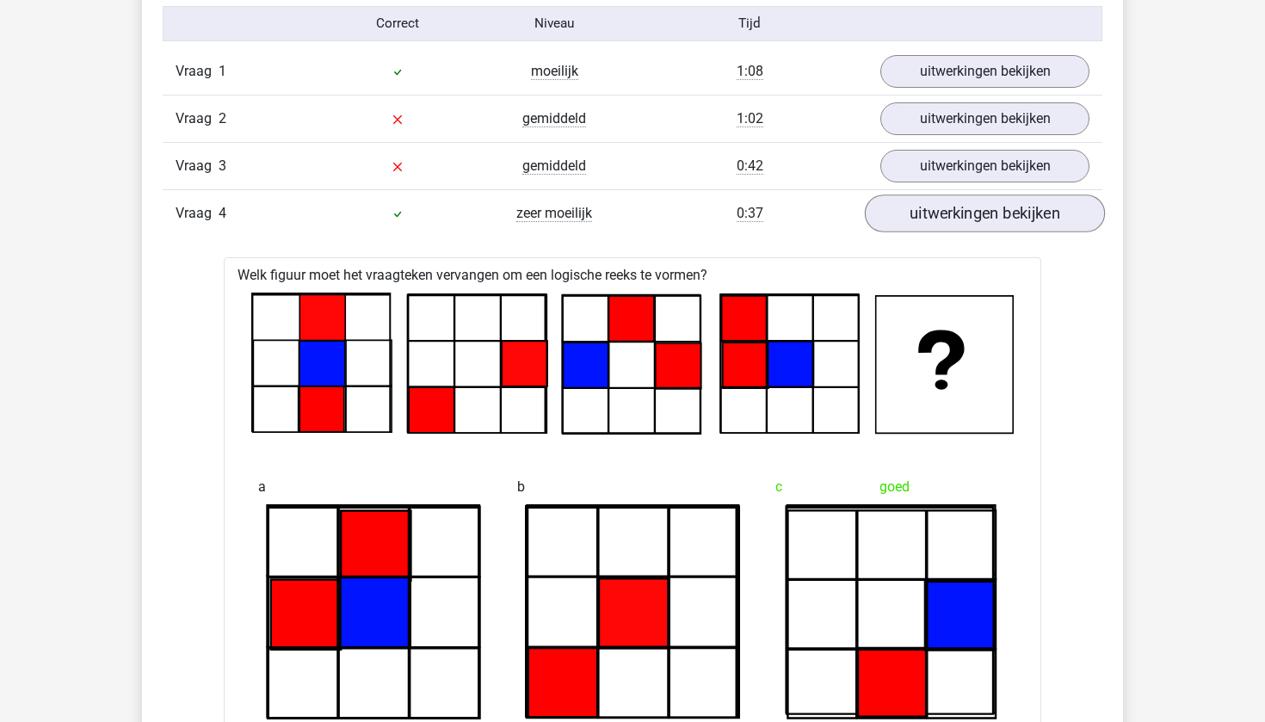
click at [955, 204] on link "uitwerkingen bekijken" at bounding box center [985, 213] width 240 height 38
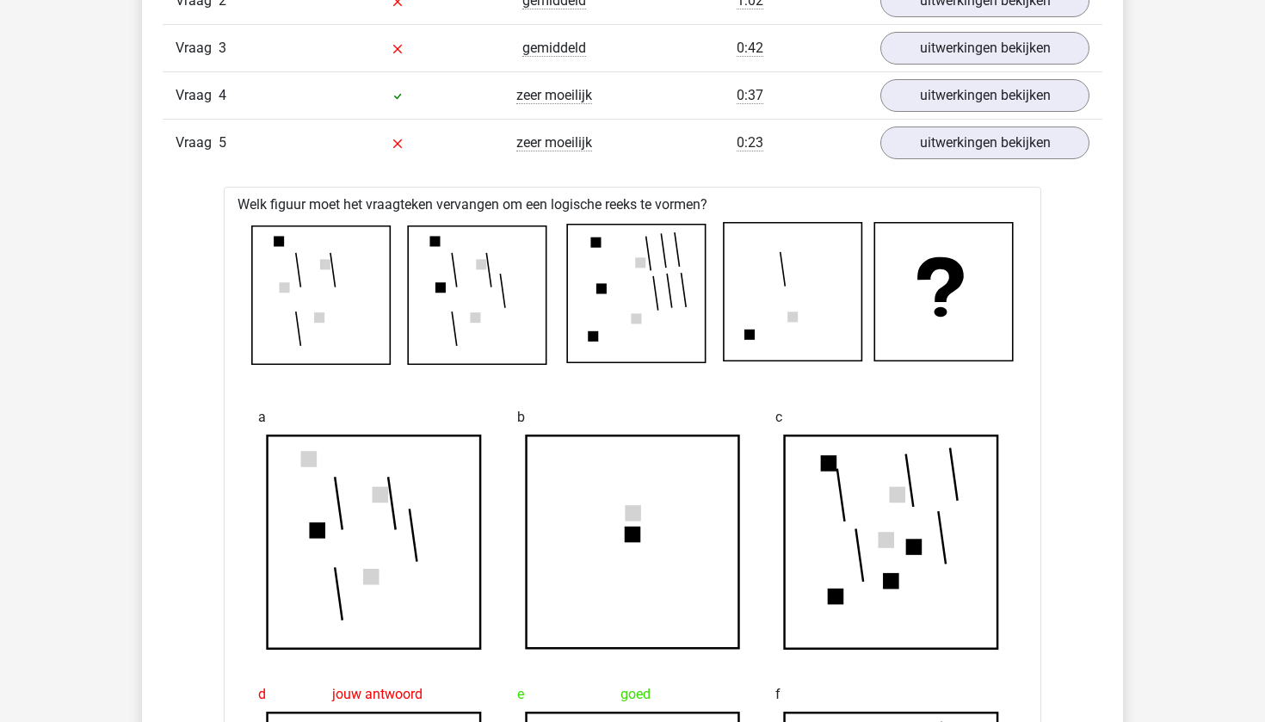
scroll to position [1550, 0]
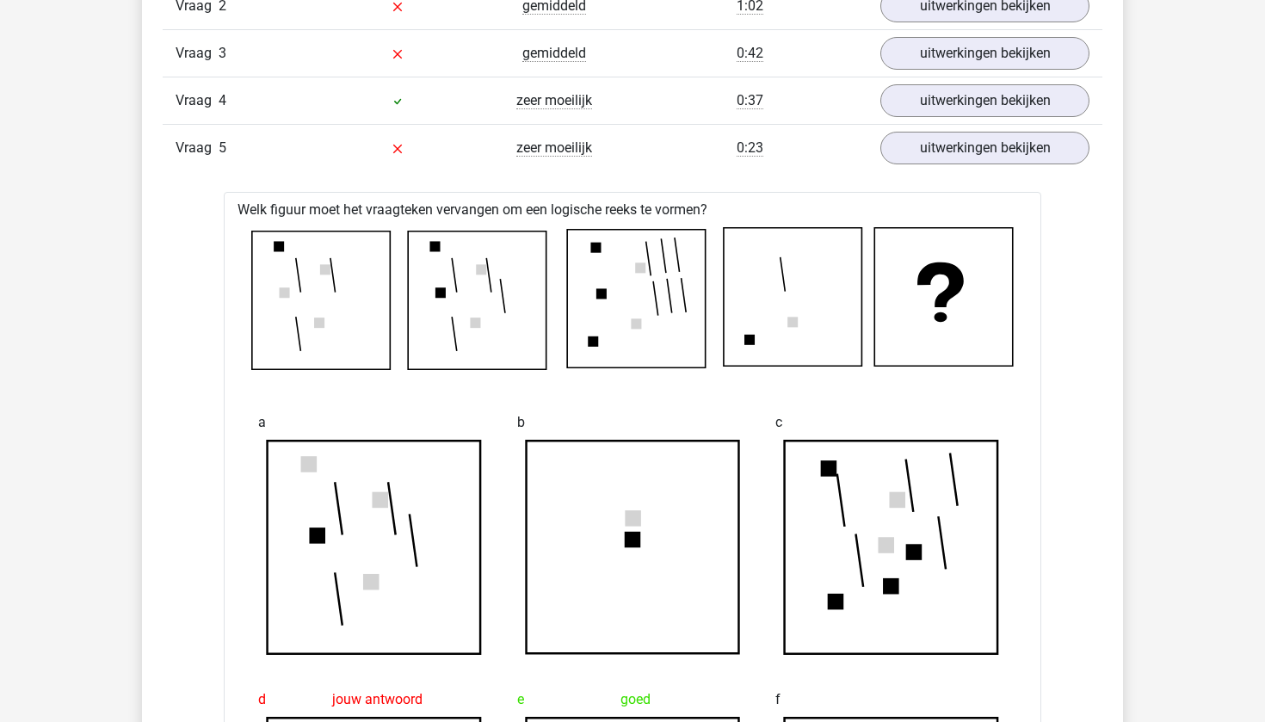
click at [964, 166] on div "Vraag 5 zeer moeilijk 0:23 uitwerkingen bekijken" at bounding box center [633, 147] width 940 height 47
click at [965, 161] on link "uitwerkingen bekijken" at bounding box center [985, 148] width 240 height 38
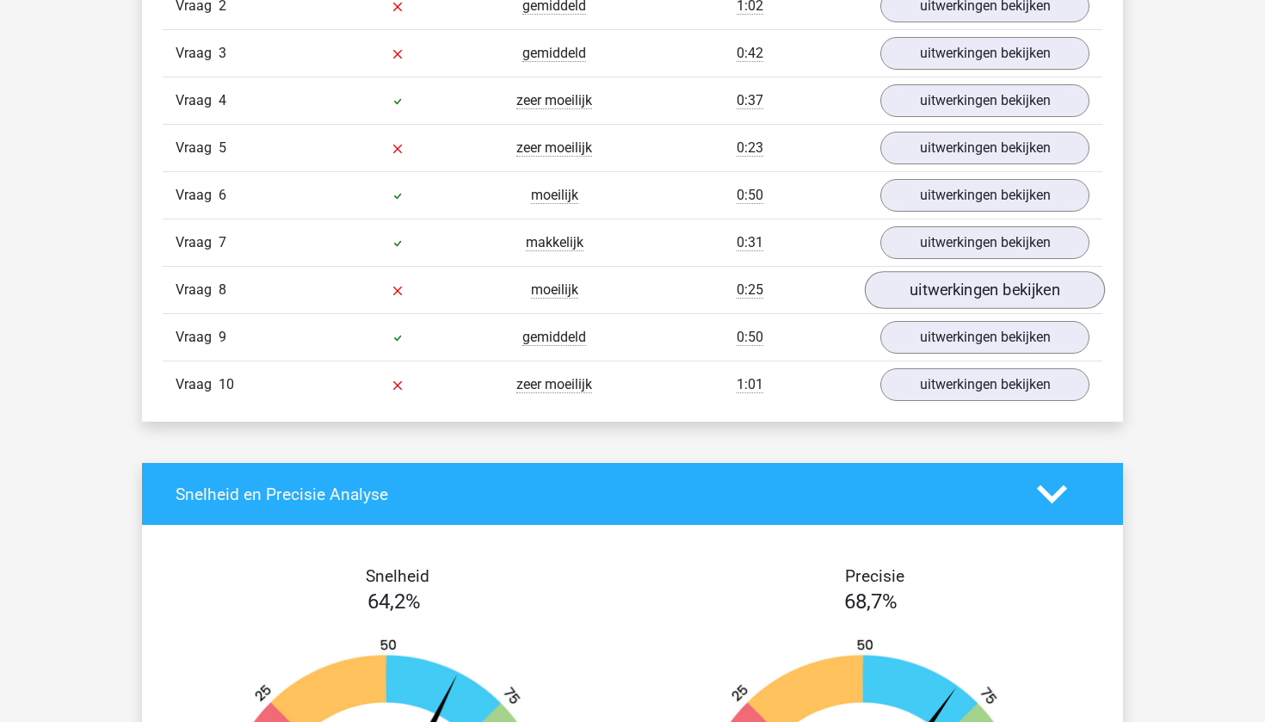
click at [916, 293] on link "uitwerkingen bekijken" at bounding box center [985, 290] width 240 height 38
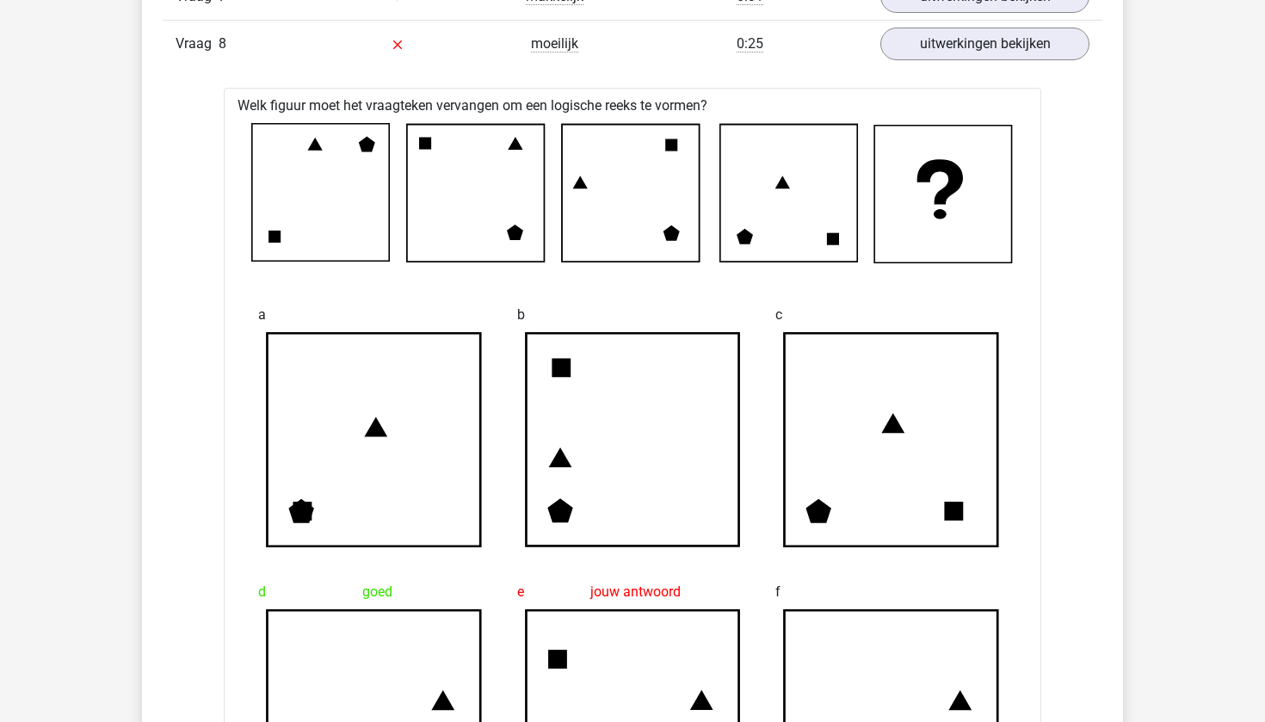
scroll to position [1720, 0]
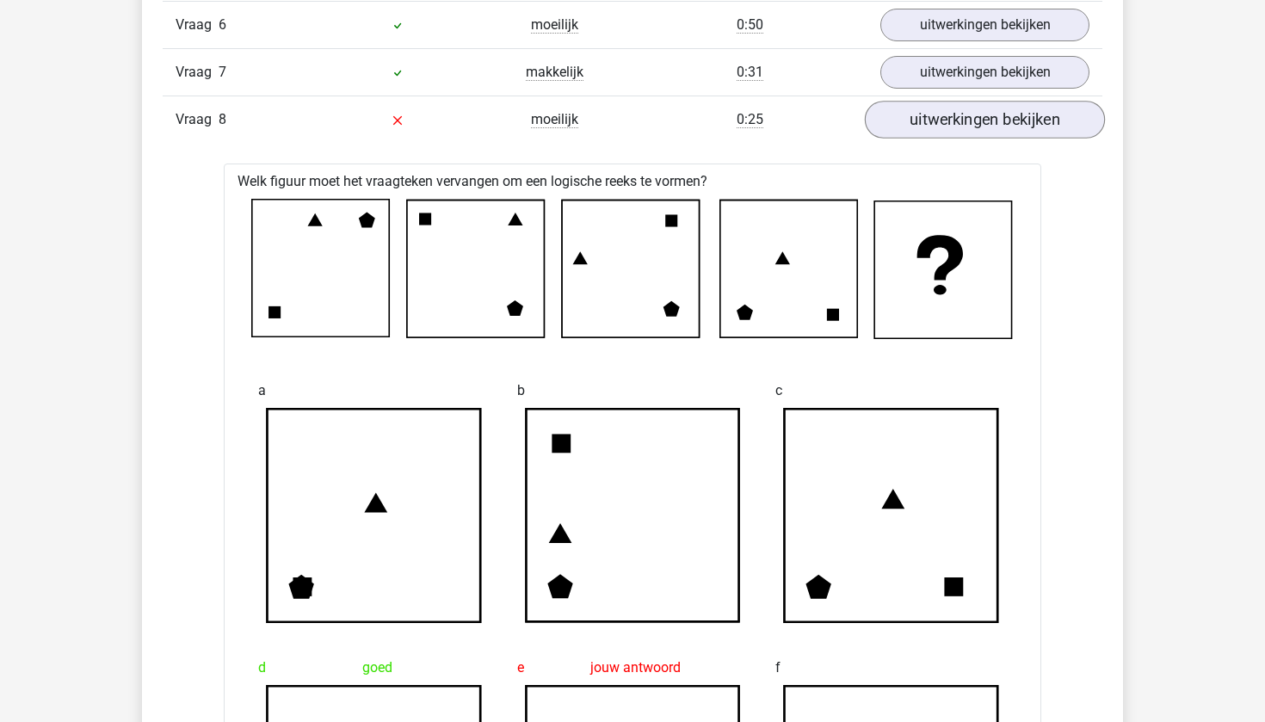
click at [967, 126] on link "uitwerkingen bekijken" at bounding box center [985, 120] width 240 height 38
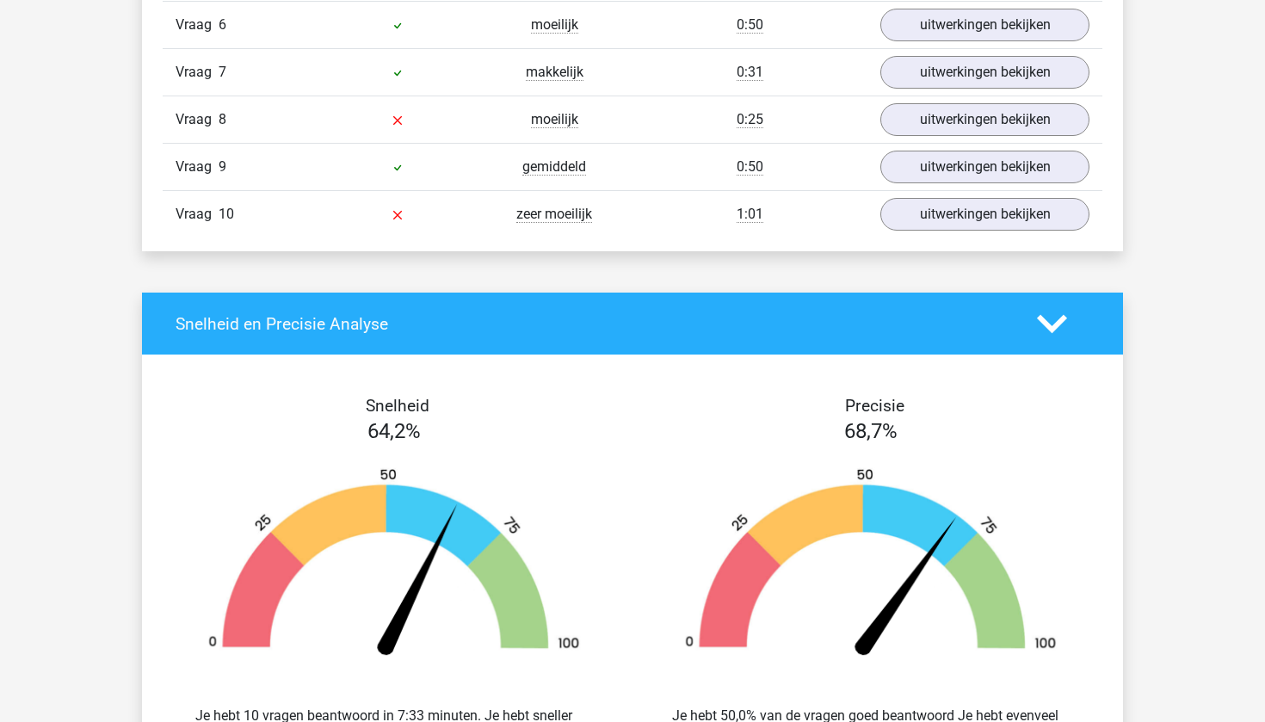
scroll to position [1726, 0]
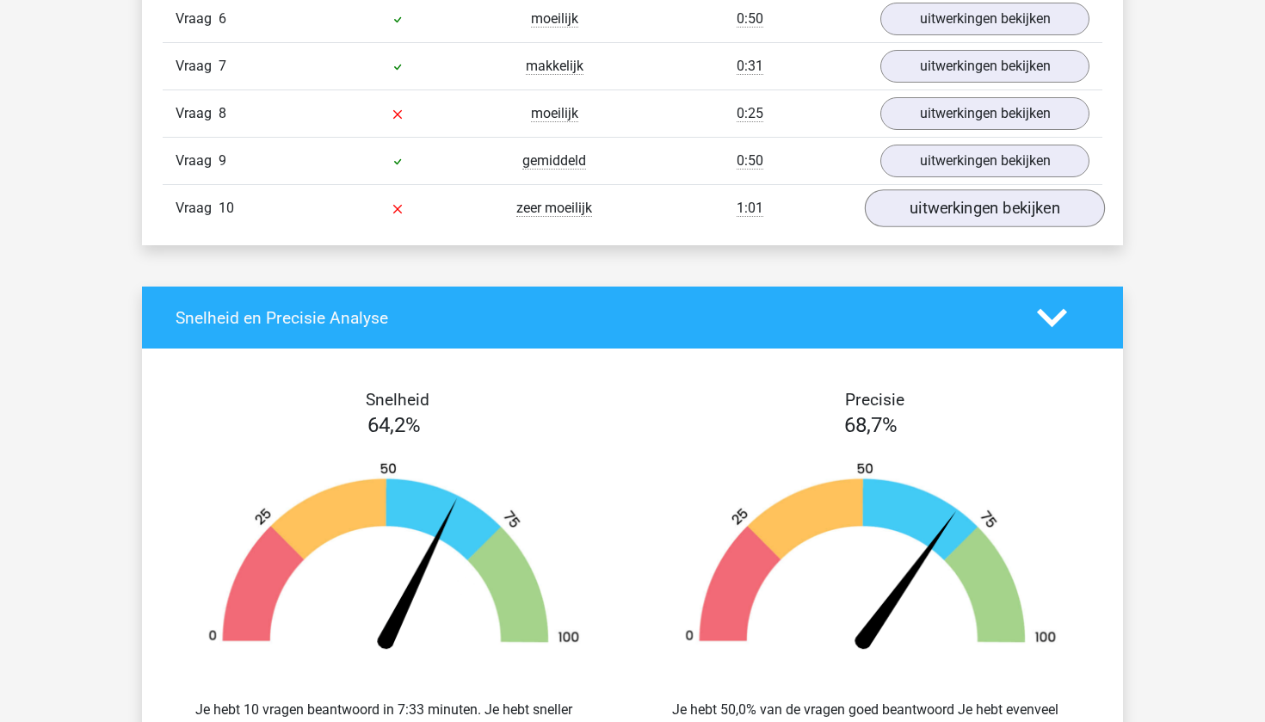
click at [922, 217] on link "uitwerkingen bekijken" at bounding box center [985, 208] width 240 height 38
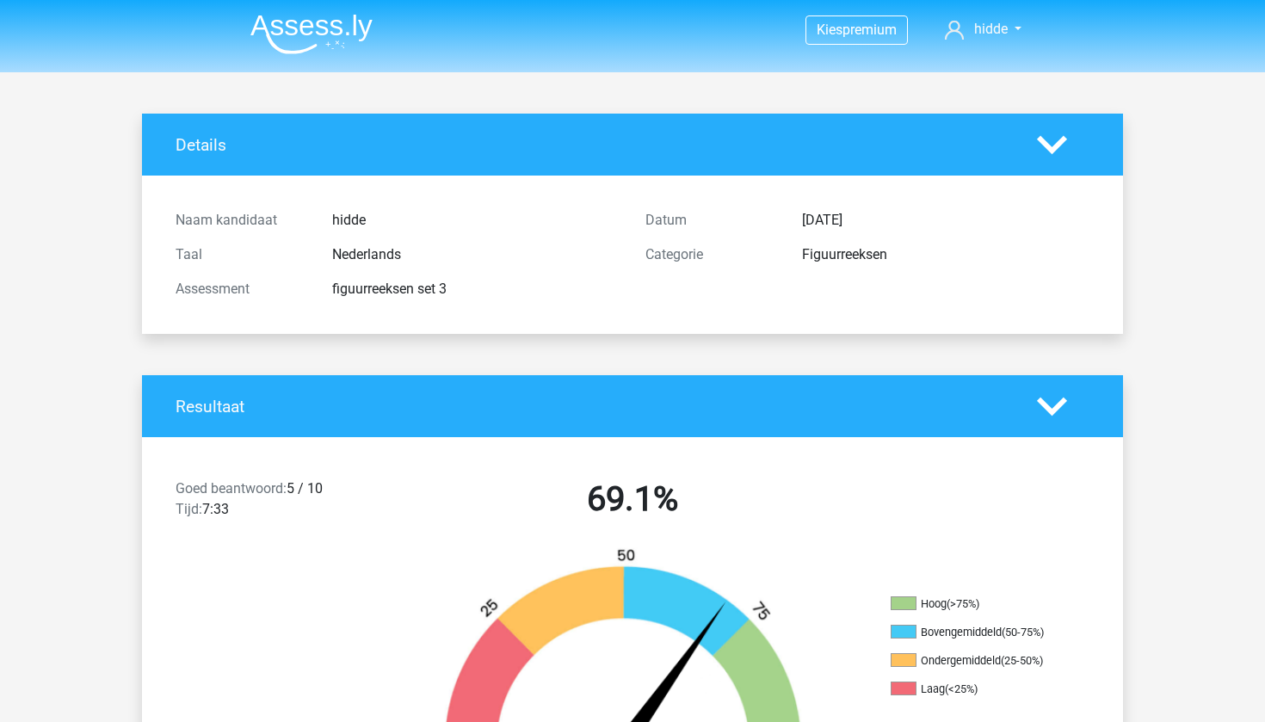
scroll to position [0, 0]
click at [1064, 145] on icon at bounding box center [1052, 145] width 30 height 30
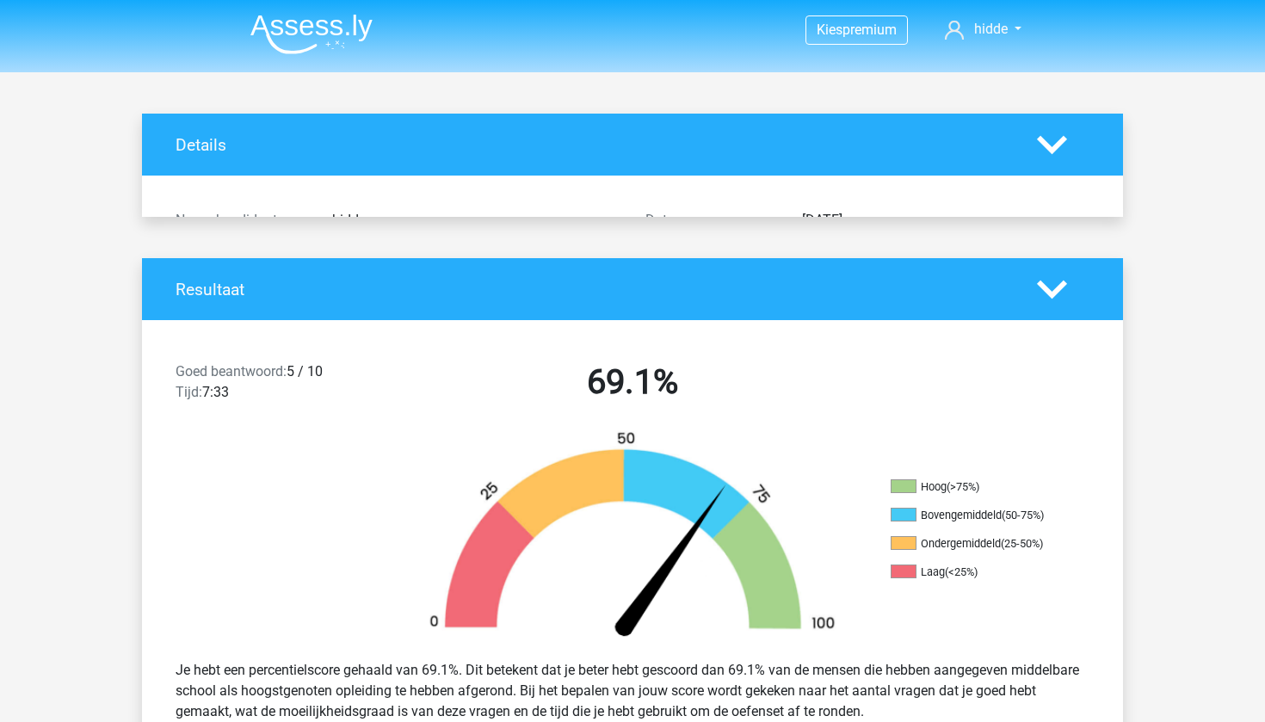
click at [1064, 145] on icon at bounding box center [1052, 145] width 30 height 30
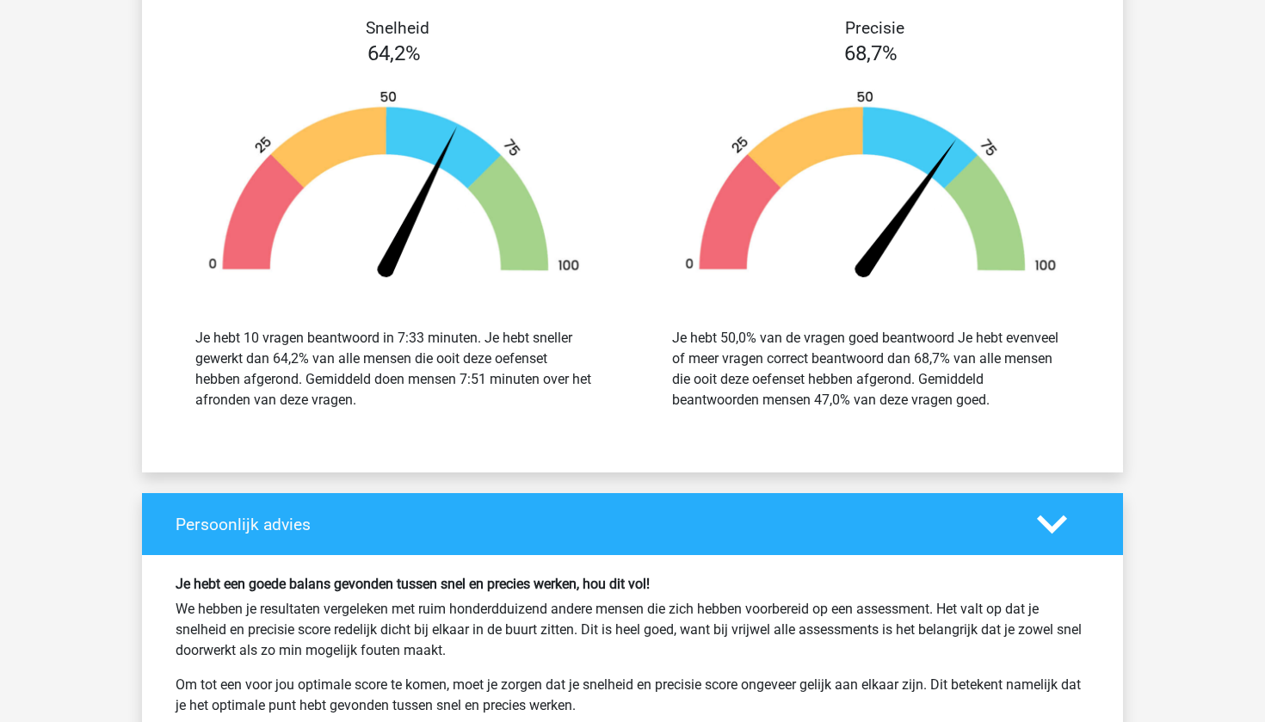
scroll to position [3262, 0]
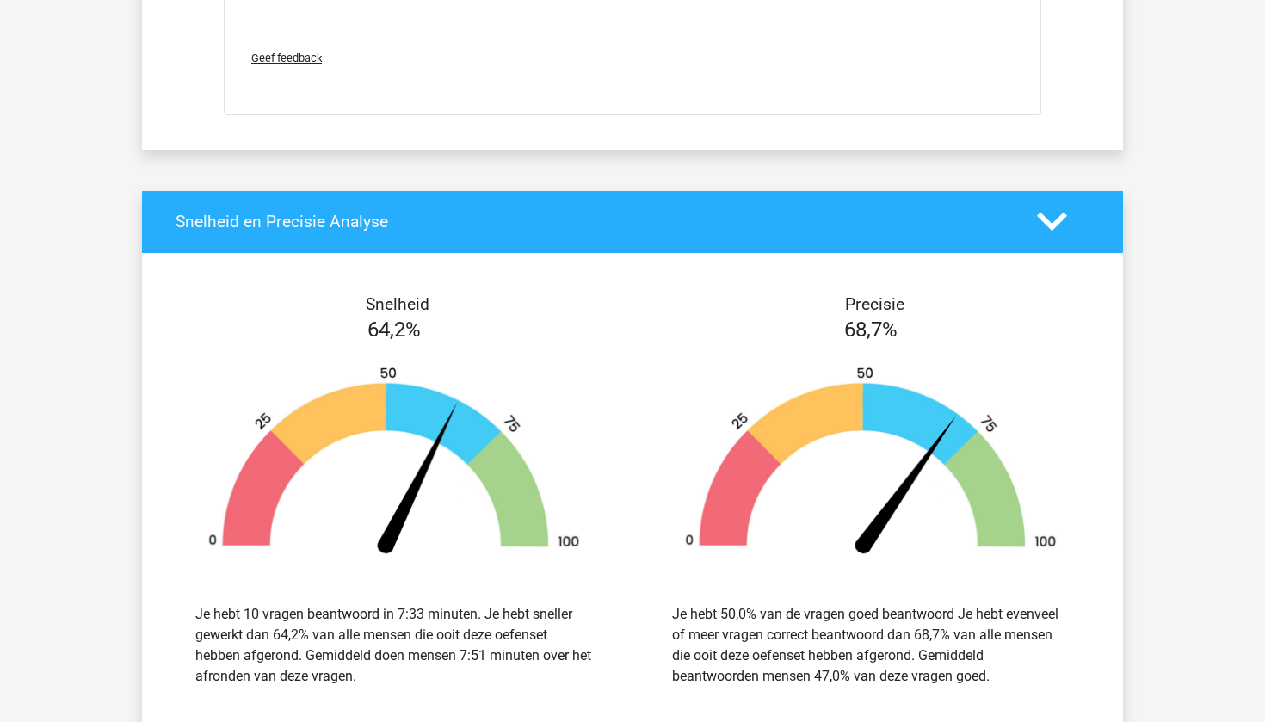
click at [311, 60] on span "Geef feedback" at bounding box center [286, 58] width 71 height 13
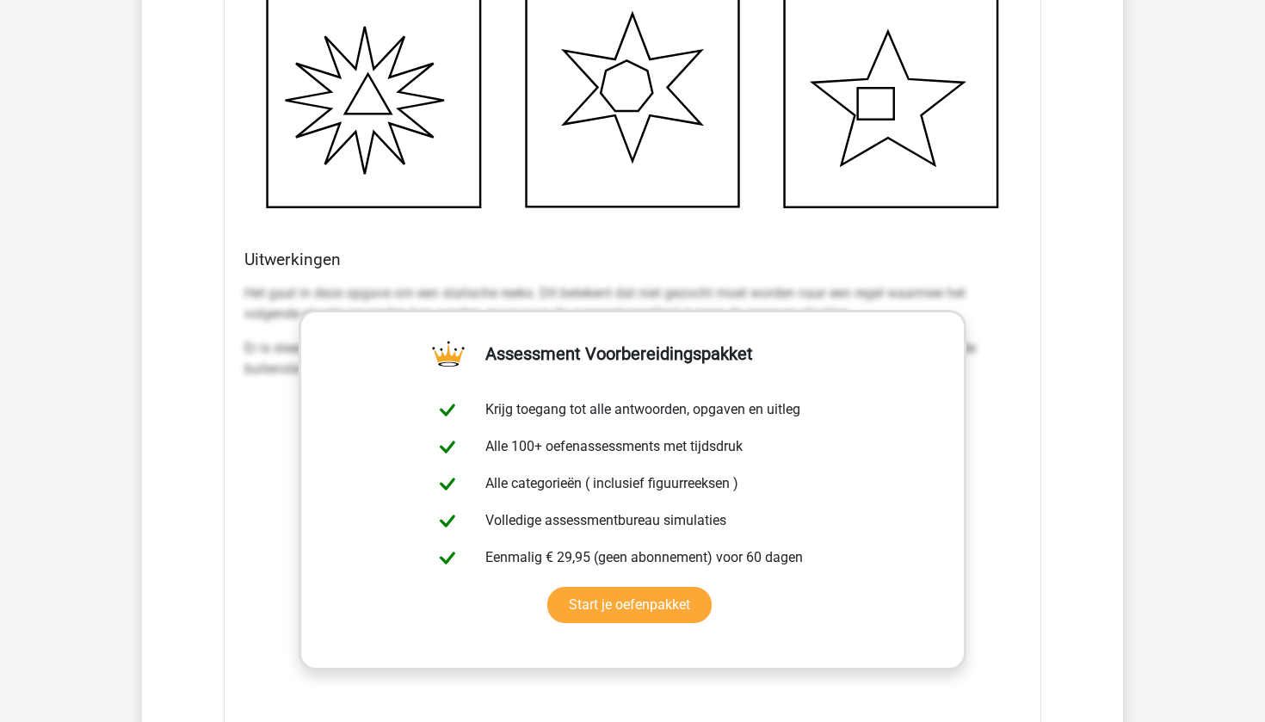
scroll to position [2494, 0]
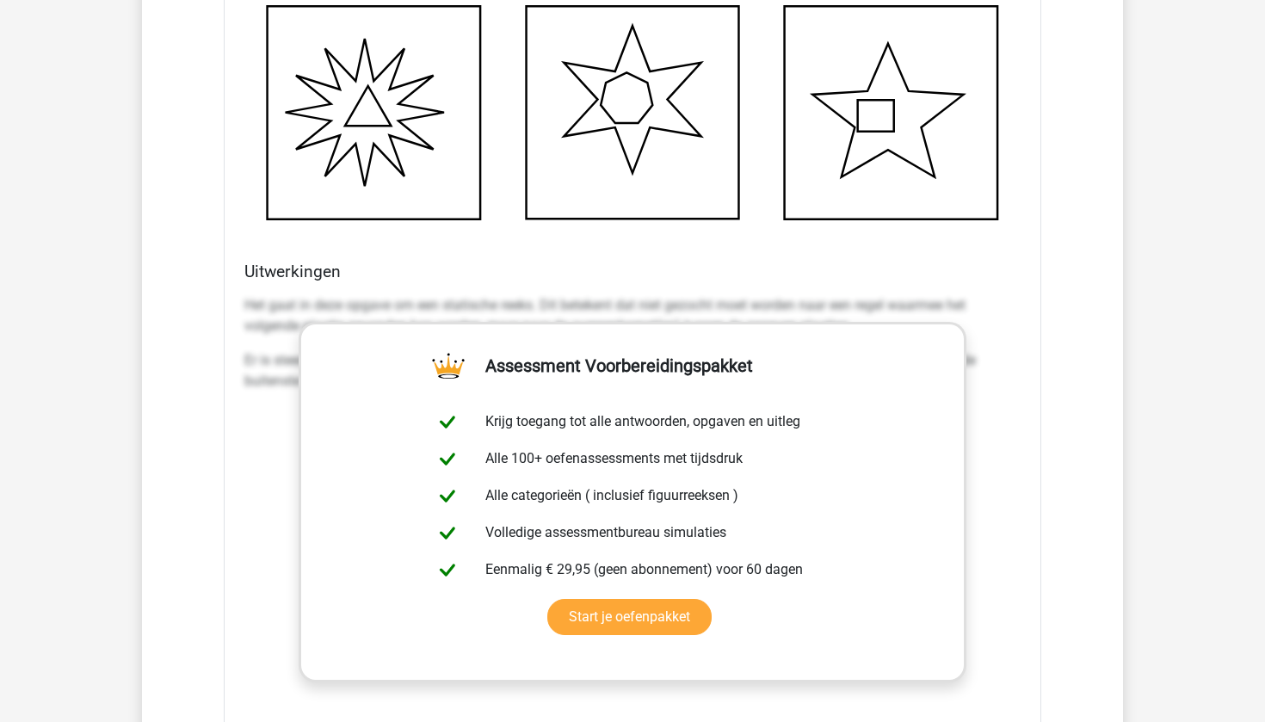
click at [712, 599] on link "Start je oefenpakket" at bounding box center [629, 617] width 164 height 36
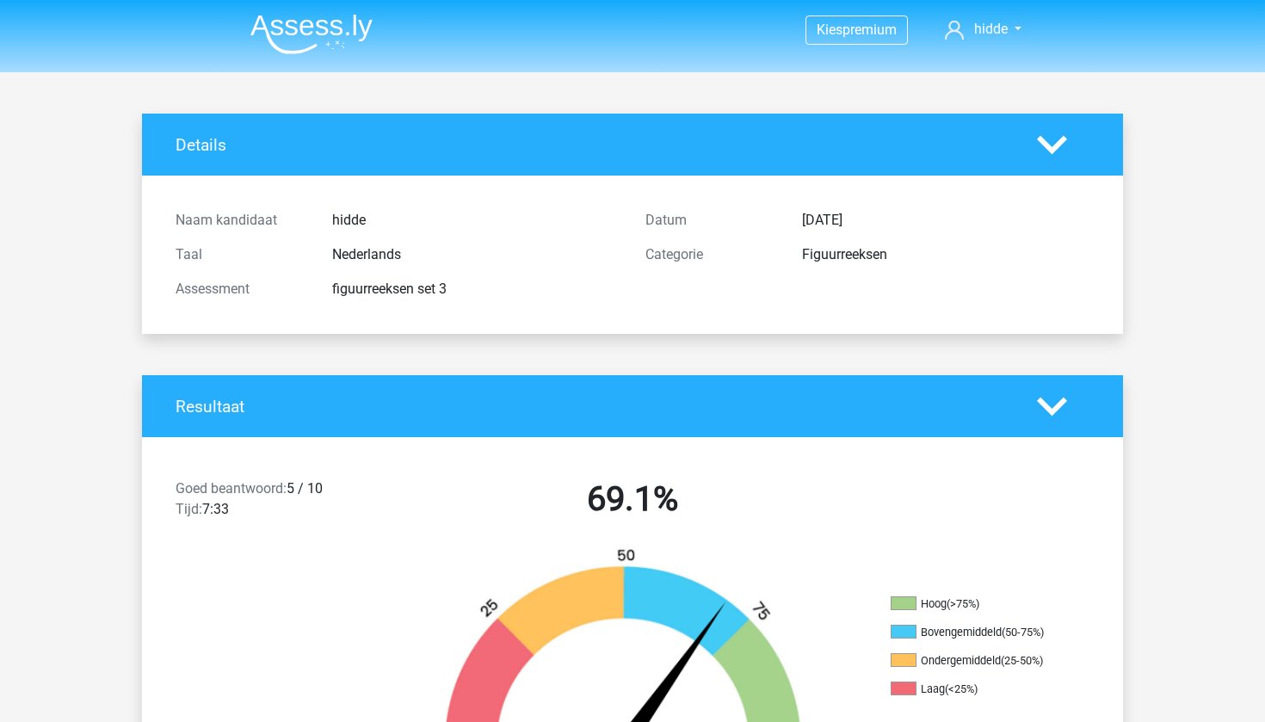
scroll to position [0, 0]
click at [1052, 148] on polygon at bounding box center [1052, 144] width 30 height 19
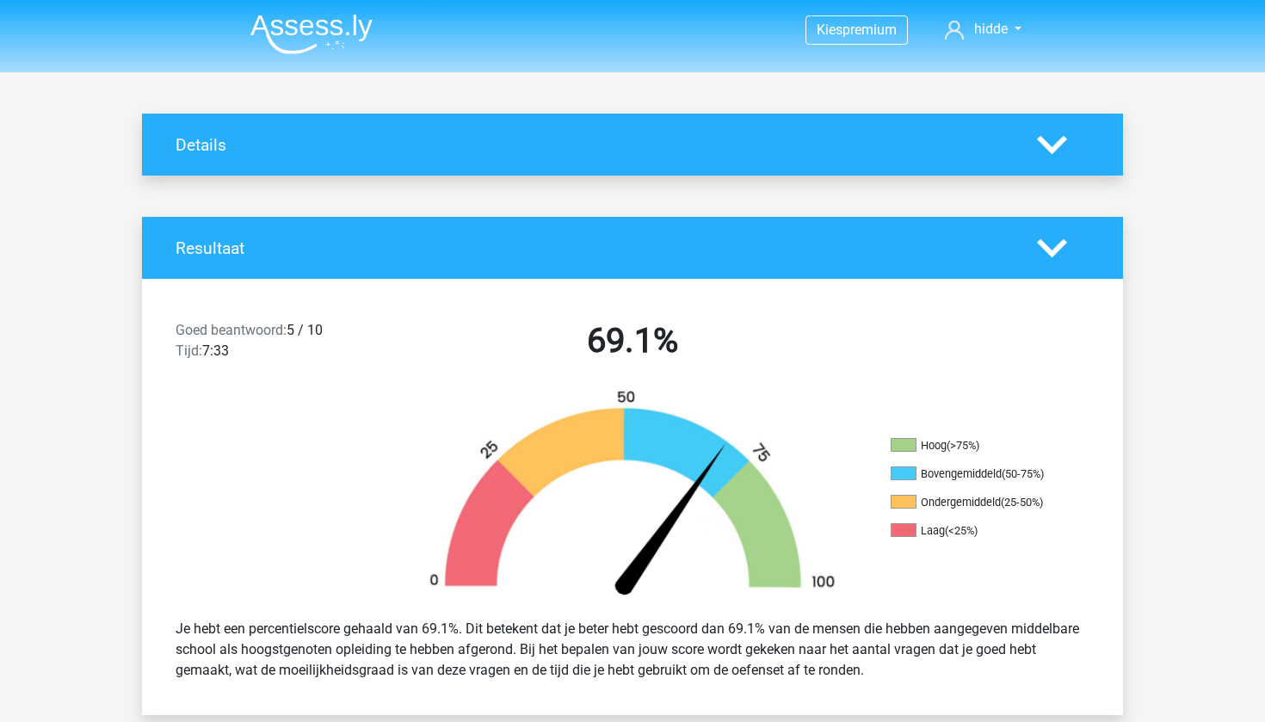
click at [1053, 148] on polygon at bounding box center [1052, 144] width 30 height 19
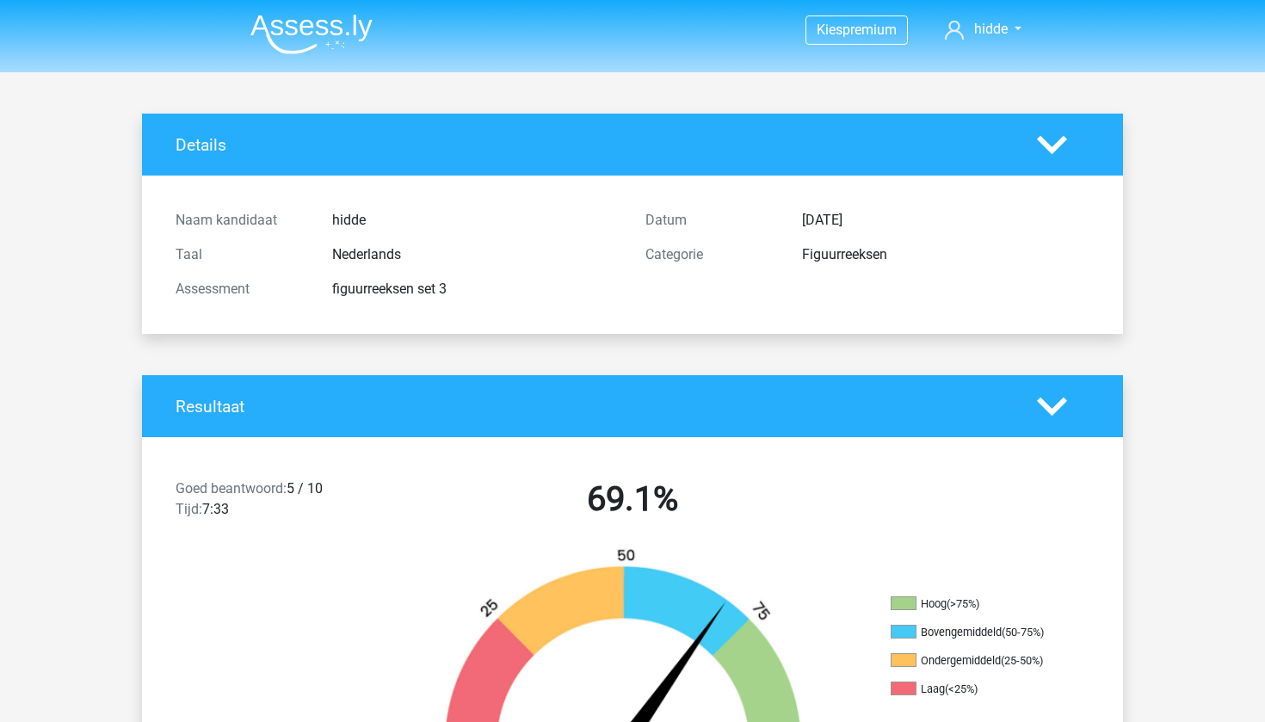
click at [856, 250] on div "Figuurreeksen" at bounding box center [945, 254] width 313 height 21
click at [958, 29] on icon at bounding box center [954, 30] width 19 height 19
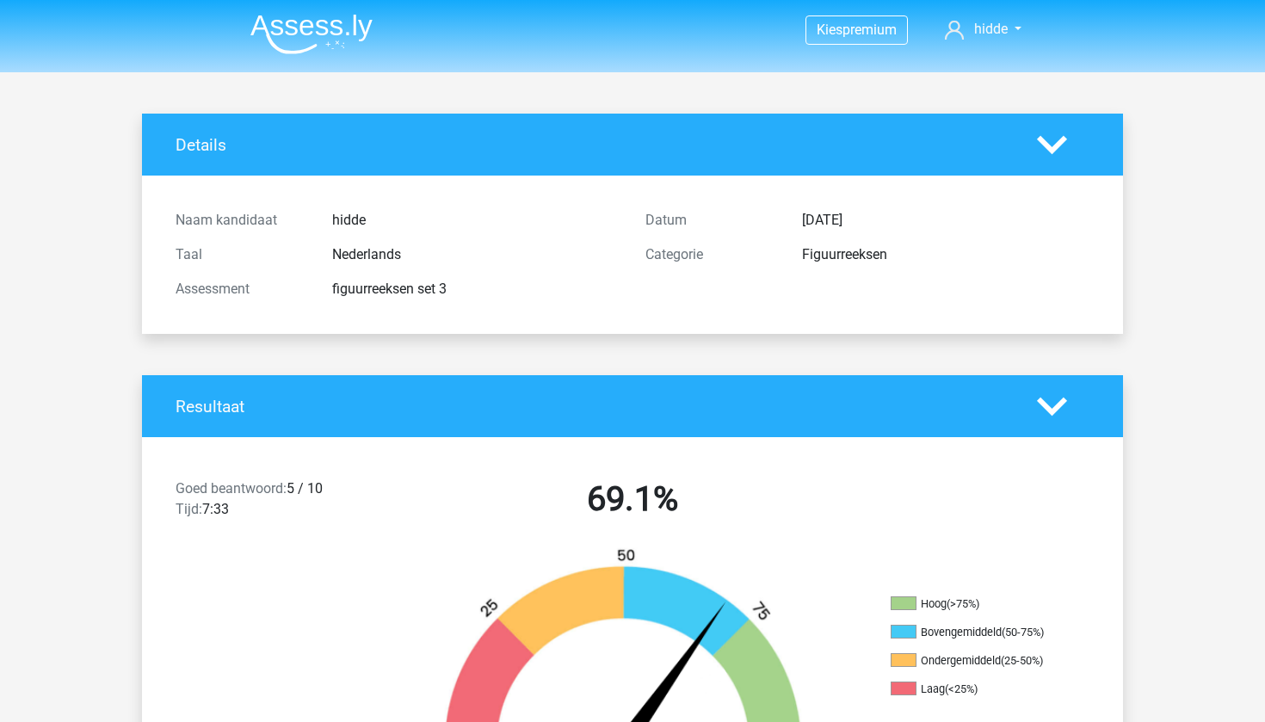
click at [352, 40] on img at bounding box center [311, 34] width 122 height 40
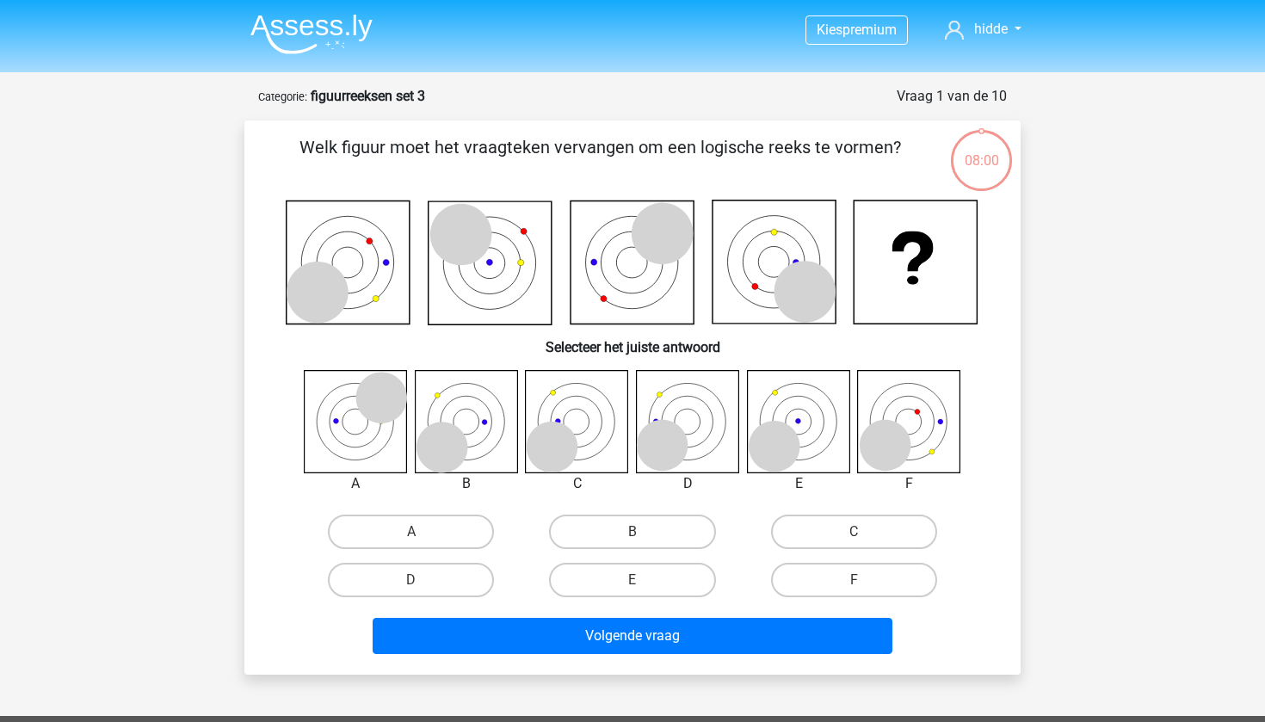
scroll to position [86, 0]
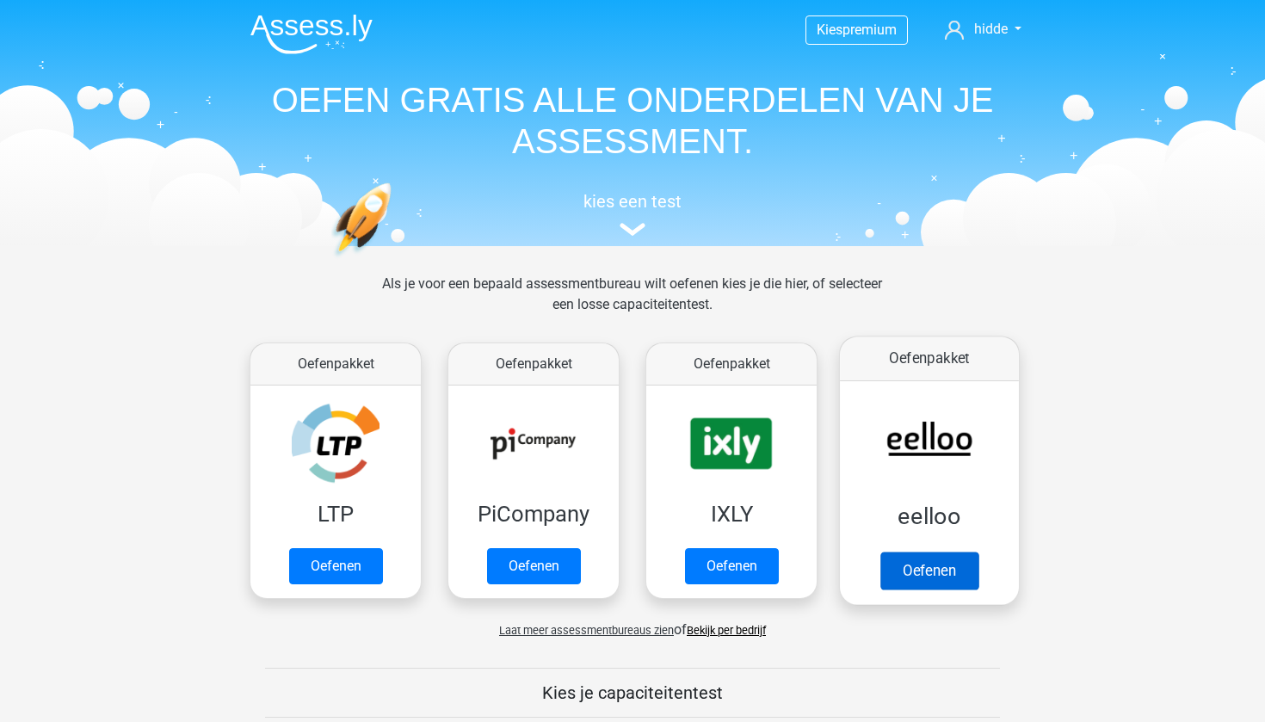
click at [932, 552] on link "Oefenen" at bounding box center [929, 571] width 98 height 38
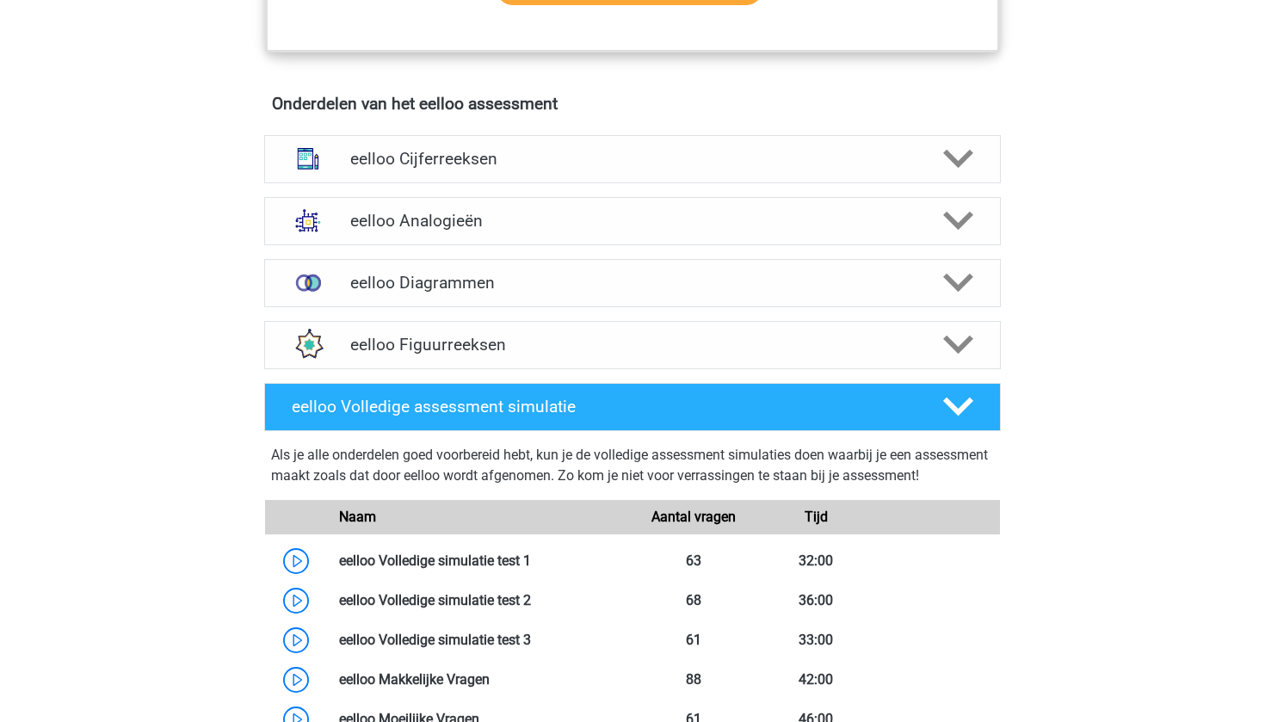
scroll to position [1127, 0]
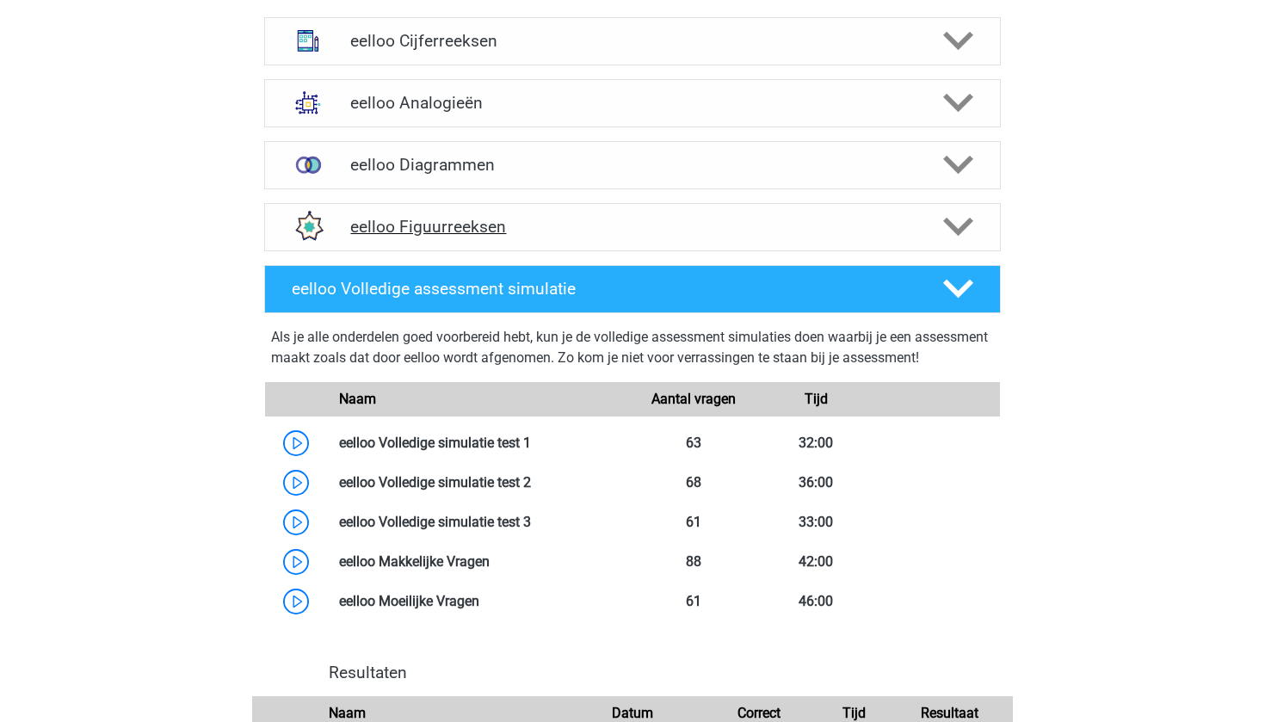
click at [589, 251] on div "eelloo Figuurreeksen" at bounding box center [632, 227] width 737 height 48
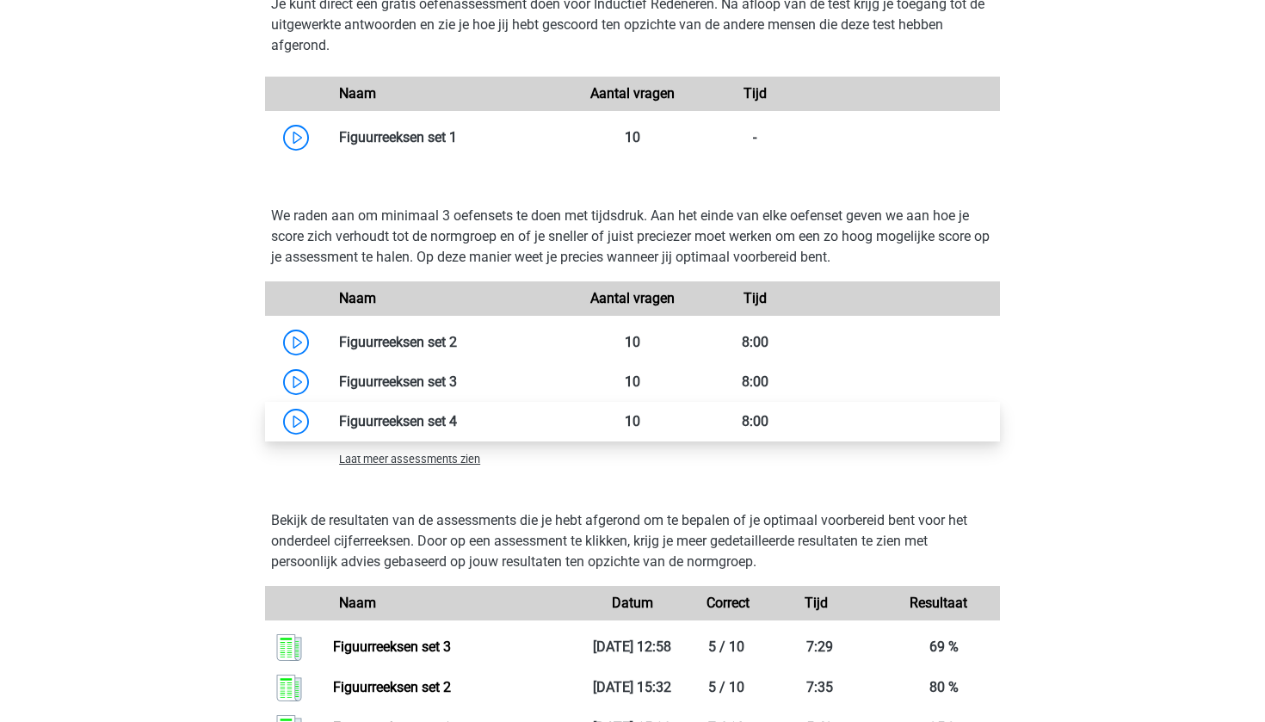
scroll to position [1501, 0]
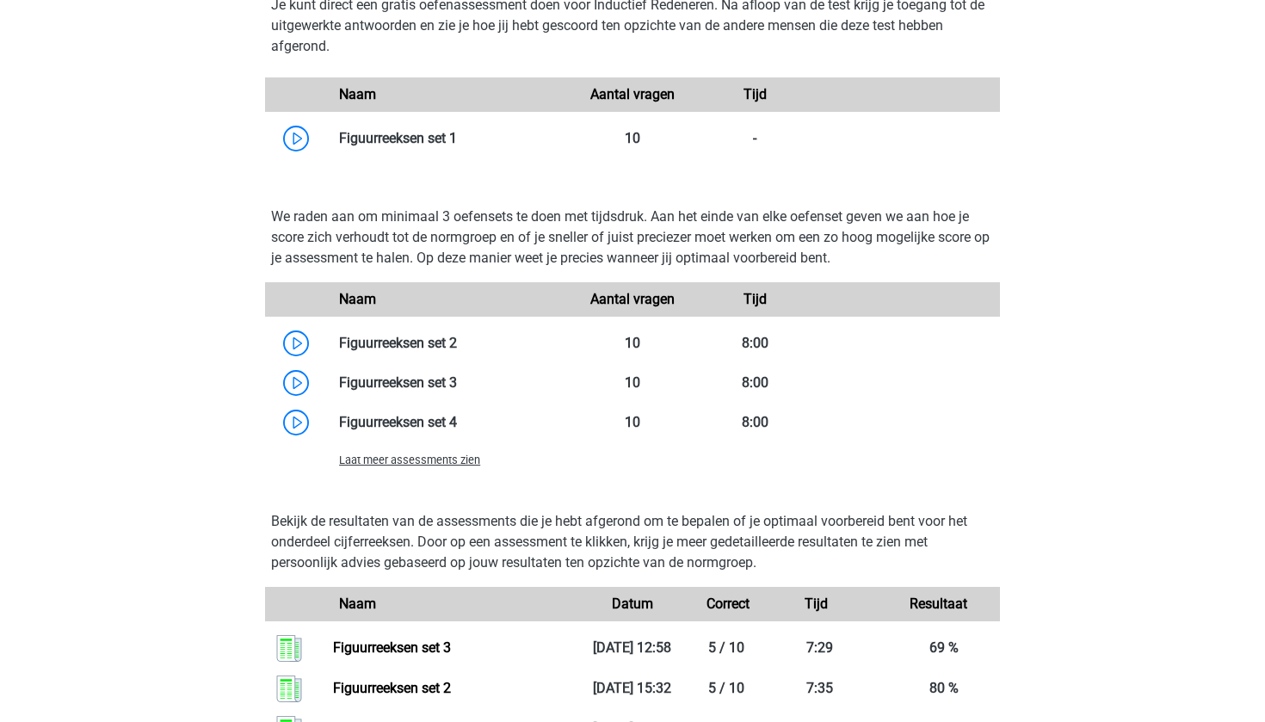
click at [404, 466] on span "Laat meer assessments zien" at bounding box center [409, 459] width 141 height 13
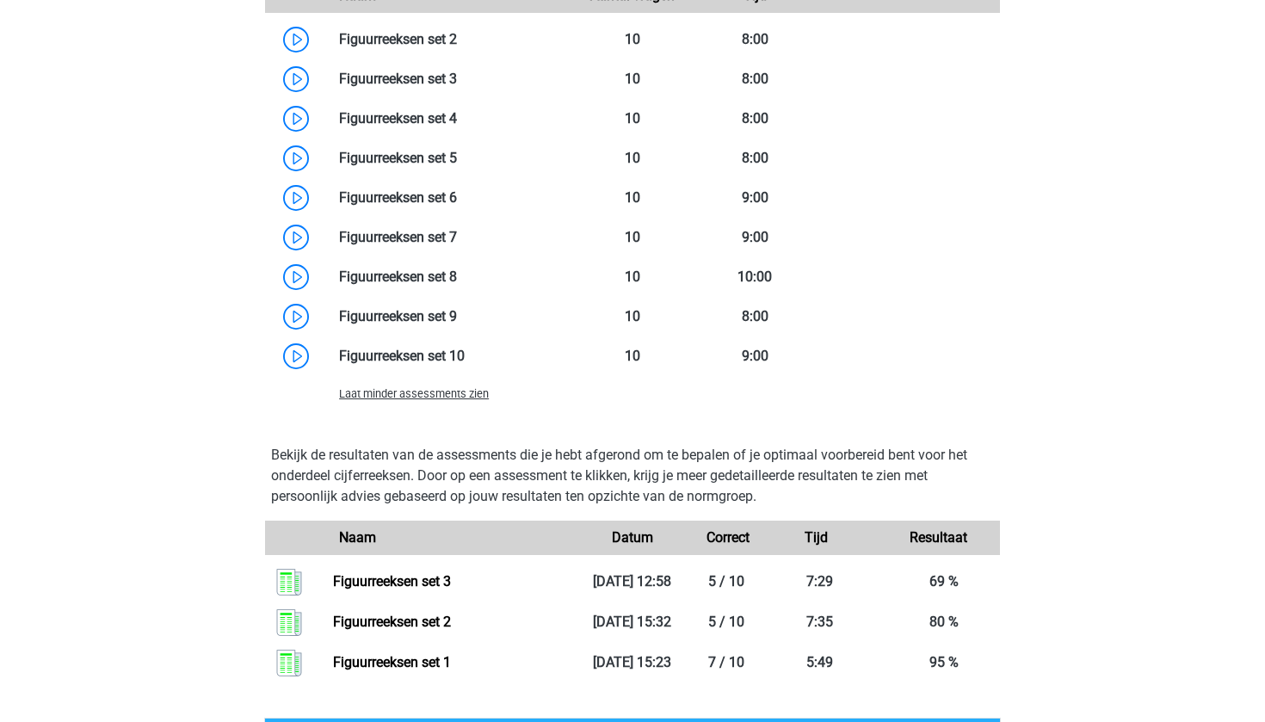
scroll to position [1805, 0]
click at [436, 399] on span "Laat minder assessments zien" at bounding box center [414, 392] width 150 height 13
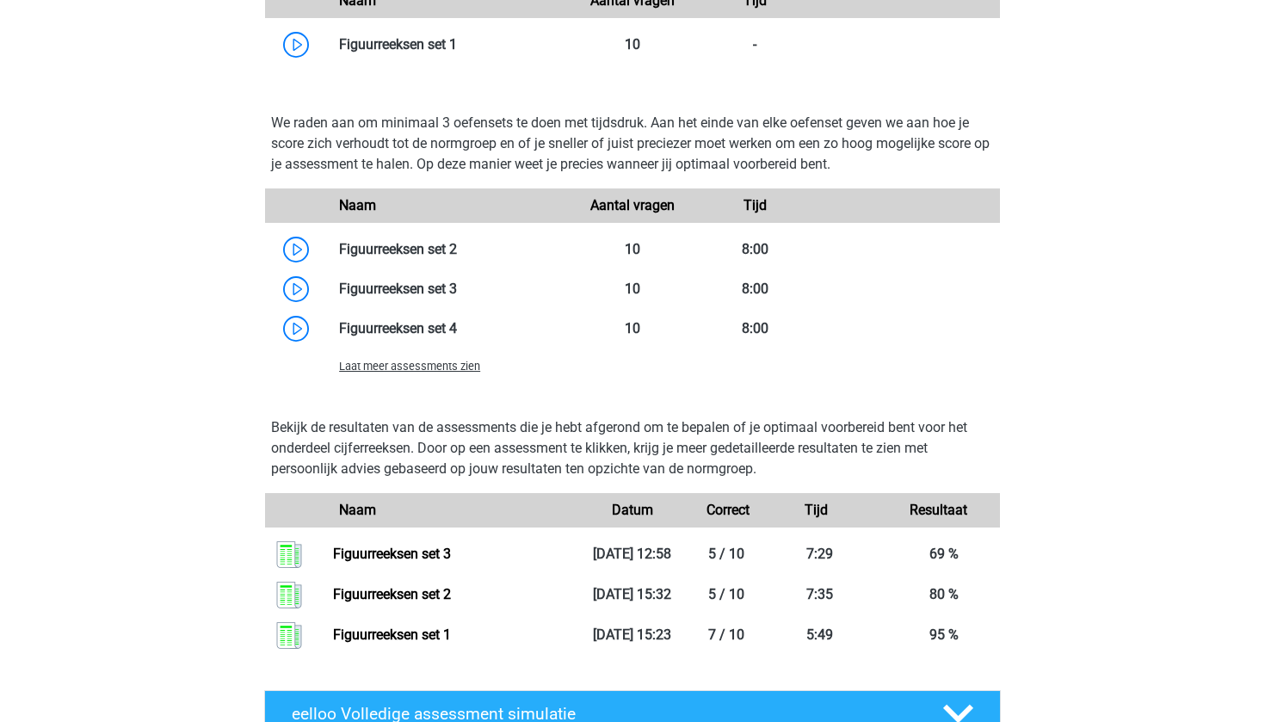
scroll to position [1613, 0]
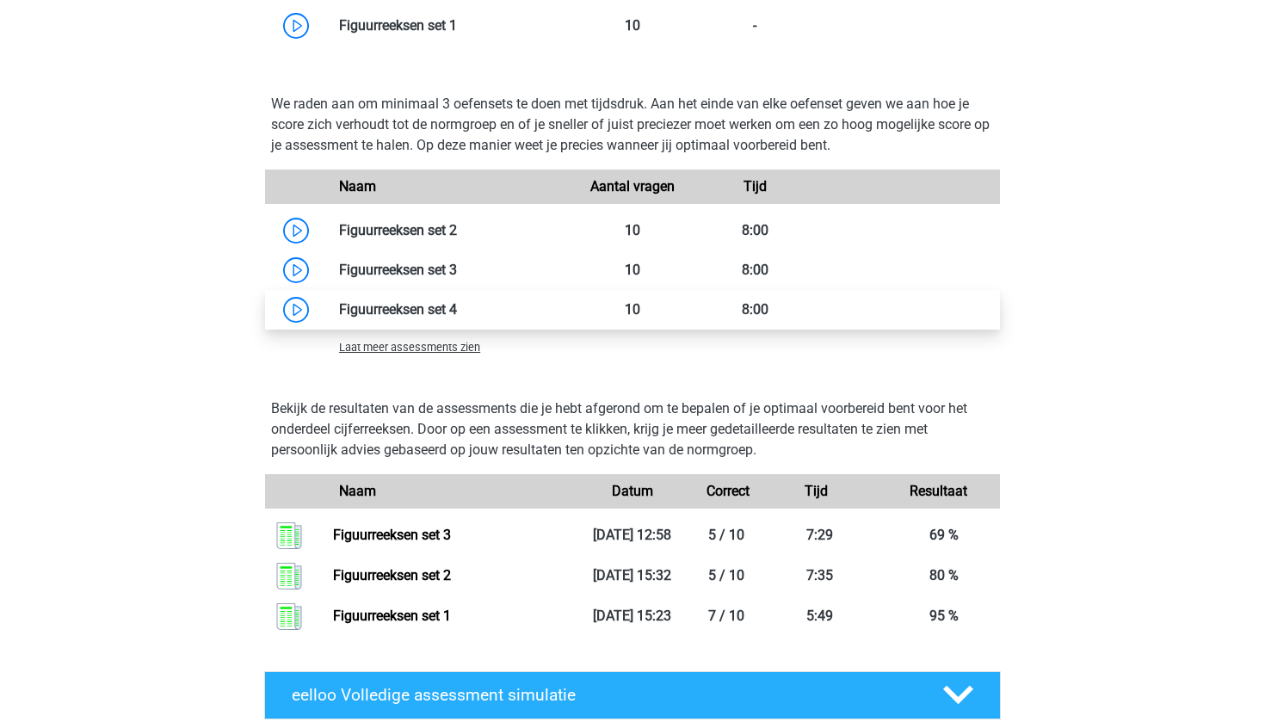
click at [457, 318] on link at bounding box center [457, 309] width 0 height 16
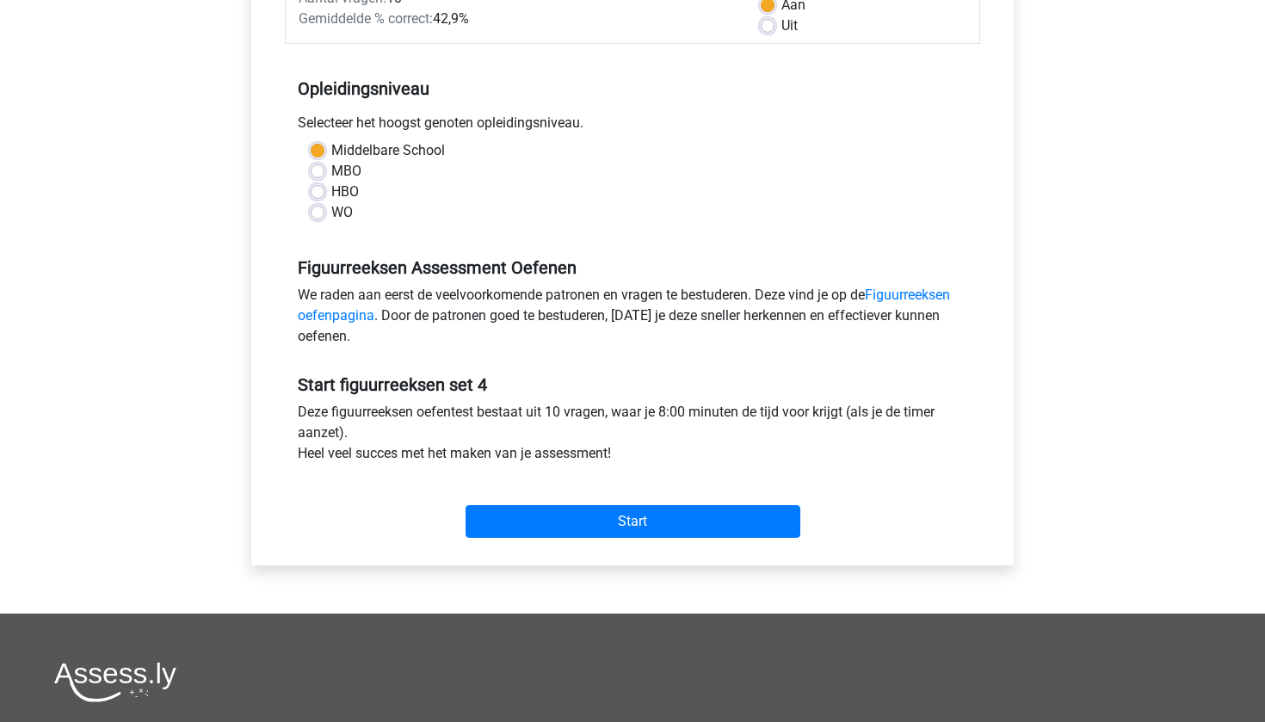
scroll to position [373, 0]
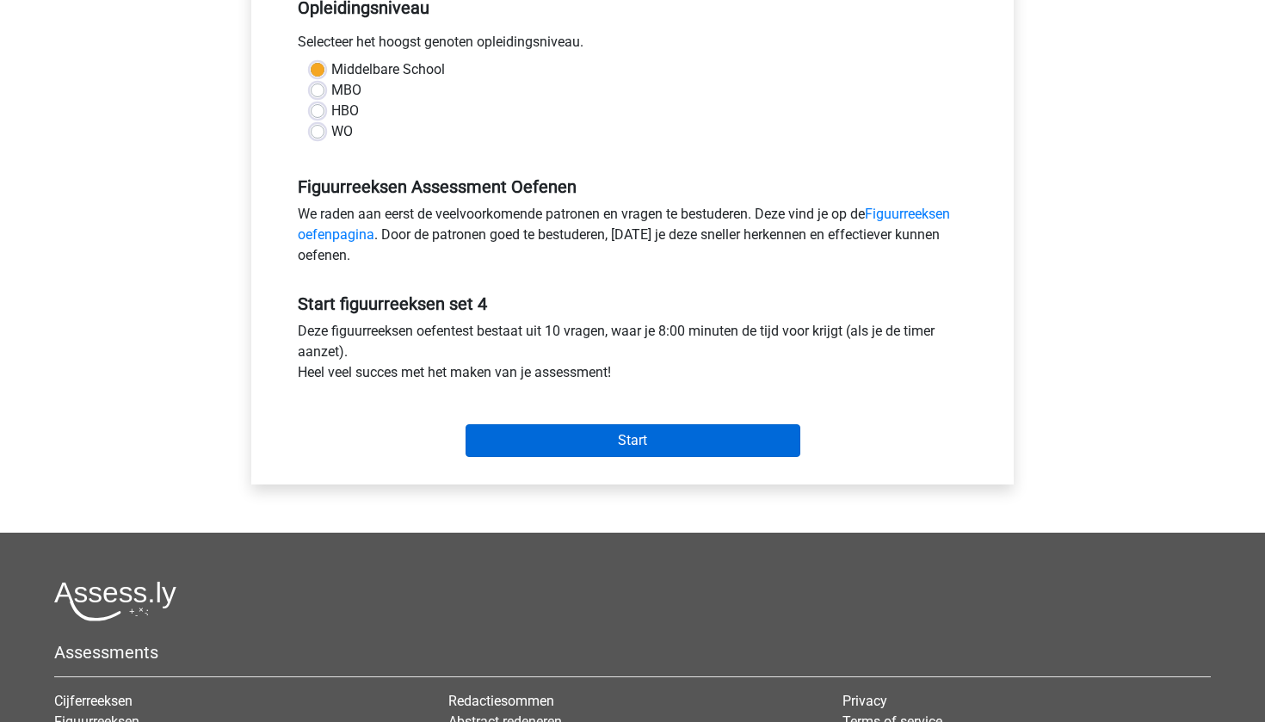
click at [620, 431] on input "Start" at bounding box center [633, 440] width 335 height 33
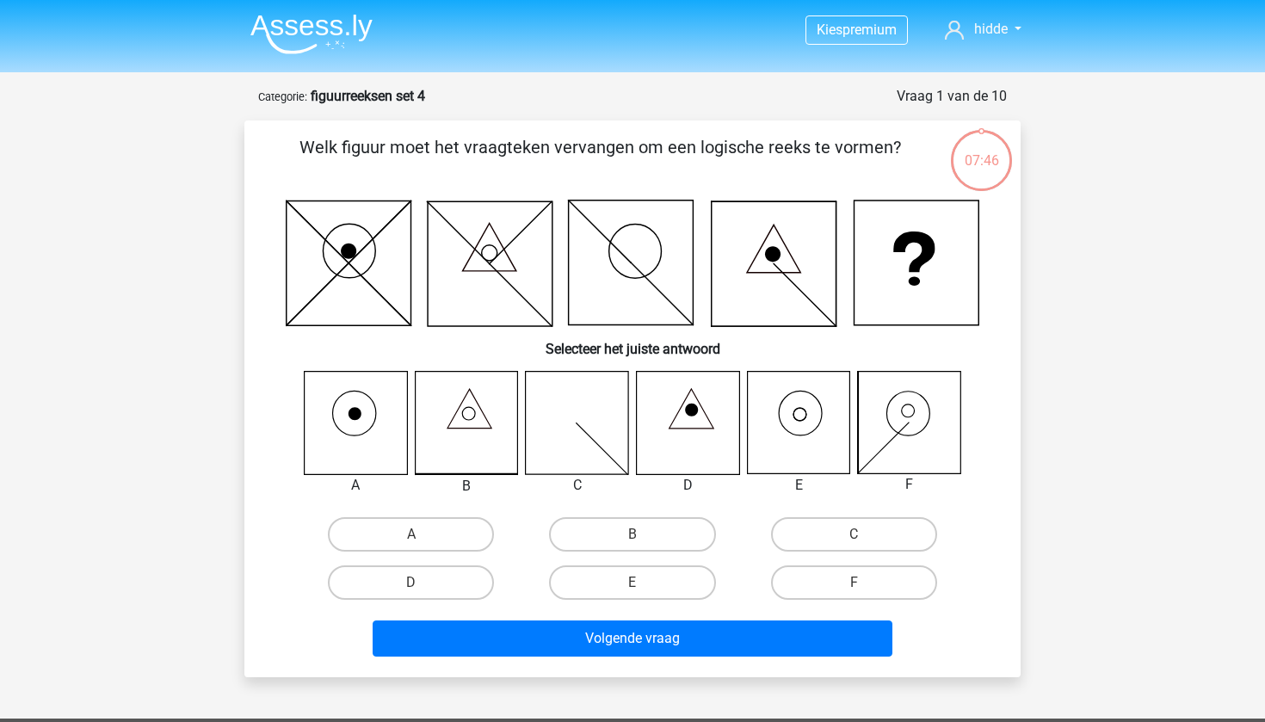
click at [788, 430] on icon at bounding box center [798, 423] width 102 height 102
click at [587, 586] on label "E" at bounding box center [632, 582] width 166 height 34
click at [632, 586] on input "E" at bounding box center [637, 588] width 11 height 11
radio input "true"
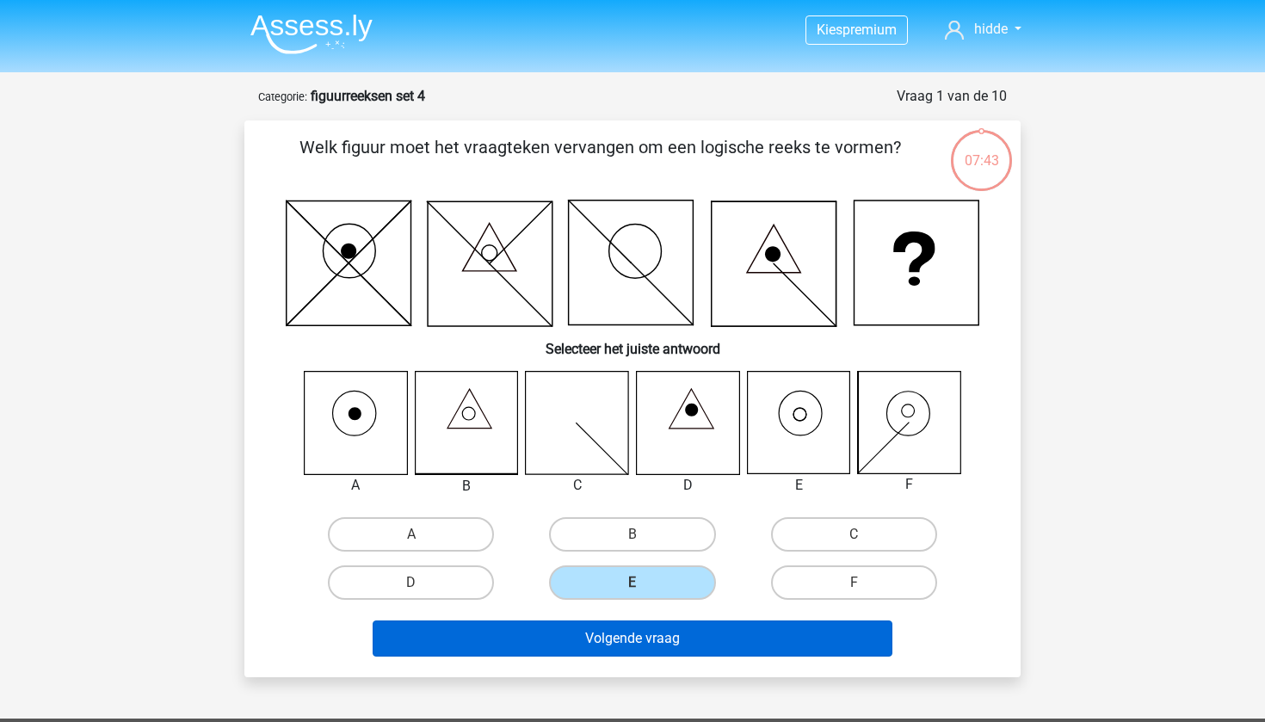
click at [600, 631] on button "Volgende vraag" at bounding box center [633, 638] width 521 height 36
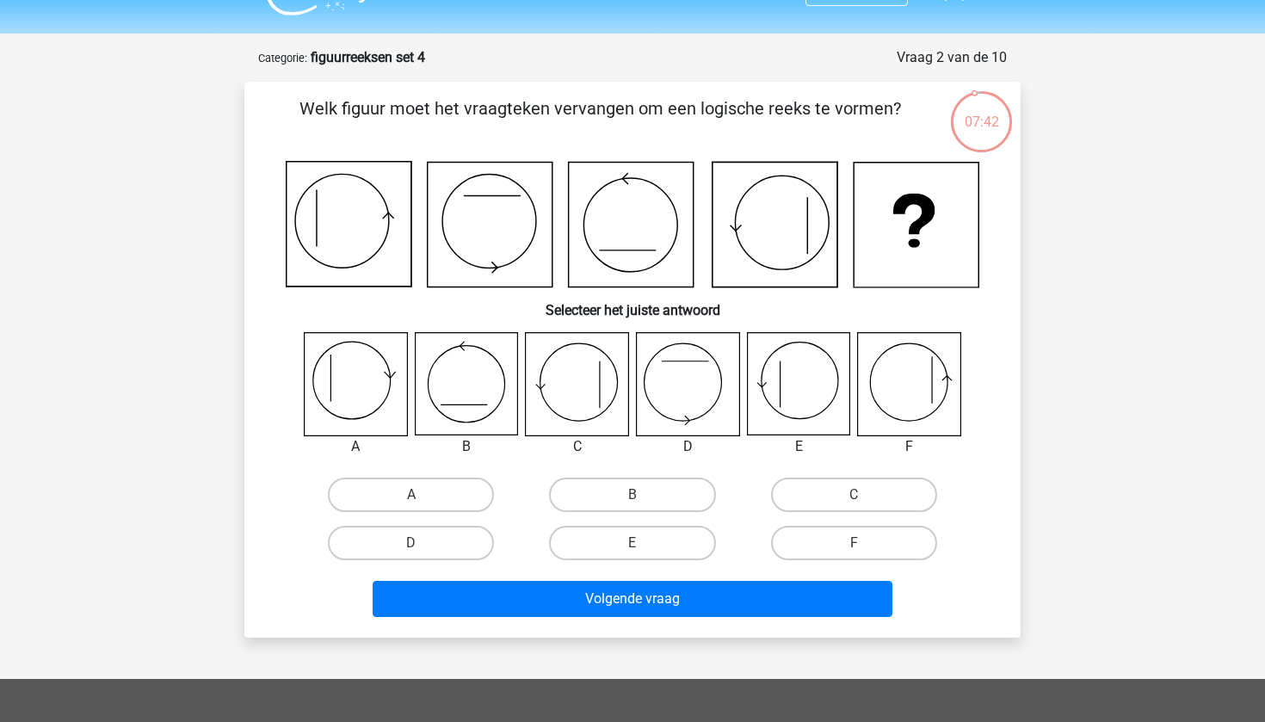
scroll to position [37, 0]
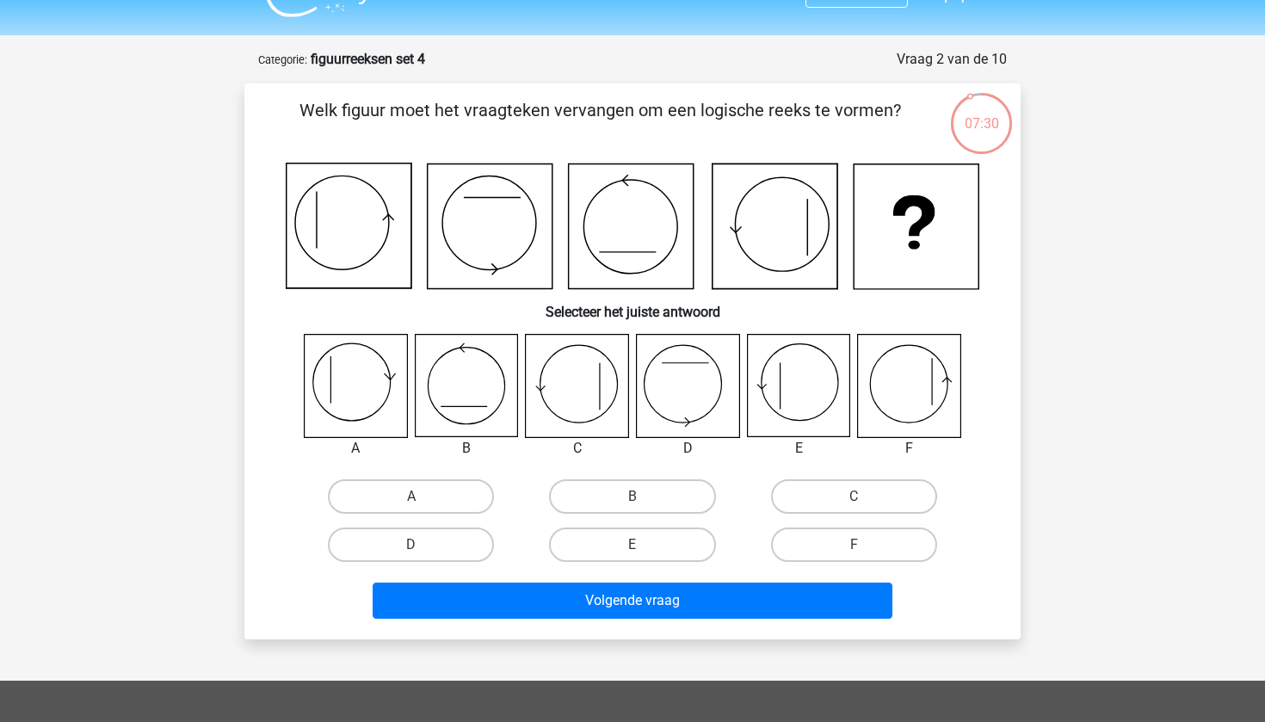
click at [557, 411] on icon at bounding box center [577, 386] width 102 height 102
click at [624, 541] on label "E" at bounding box center [632, 544] width 166 height 34
click at [632, 545] on input "E" at bounding box center [637, 550] width 11 height 11
radio input "true"
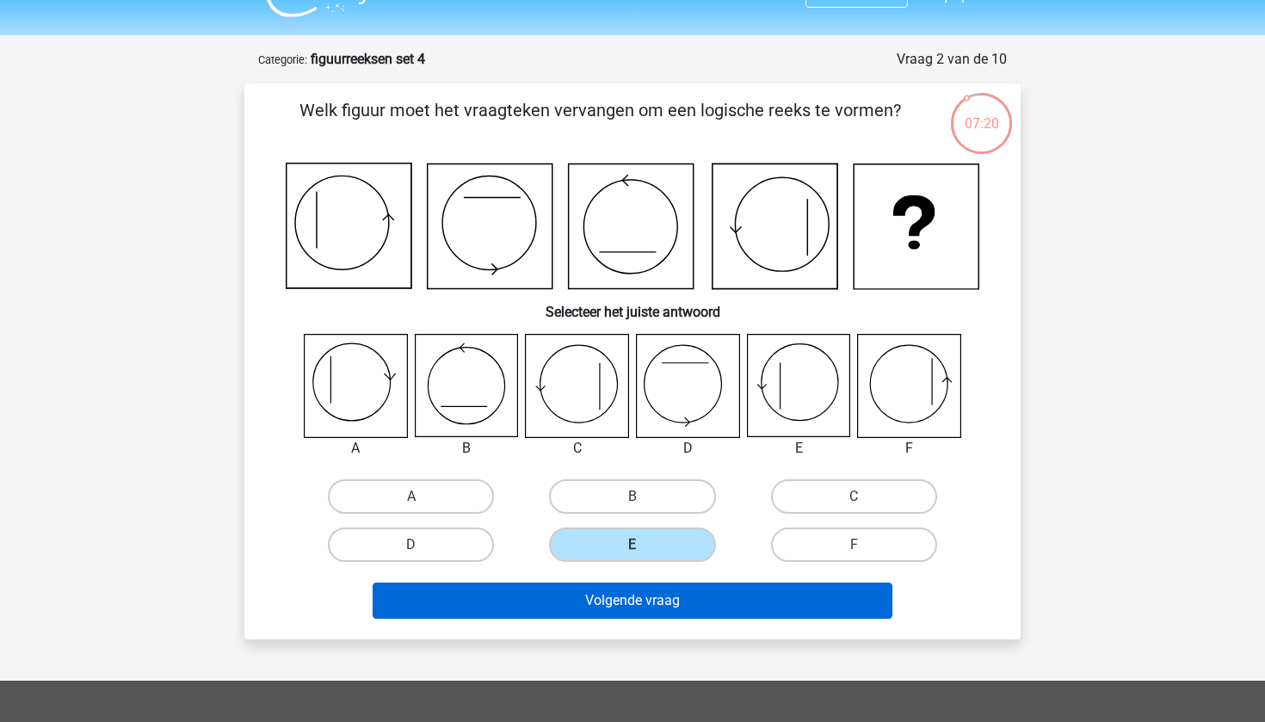
click at [654, 596] on button "Volgende vraag" at bounding box center [633, 601] width 521 height 36
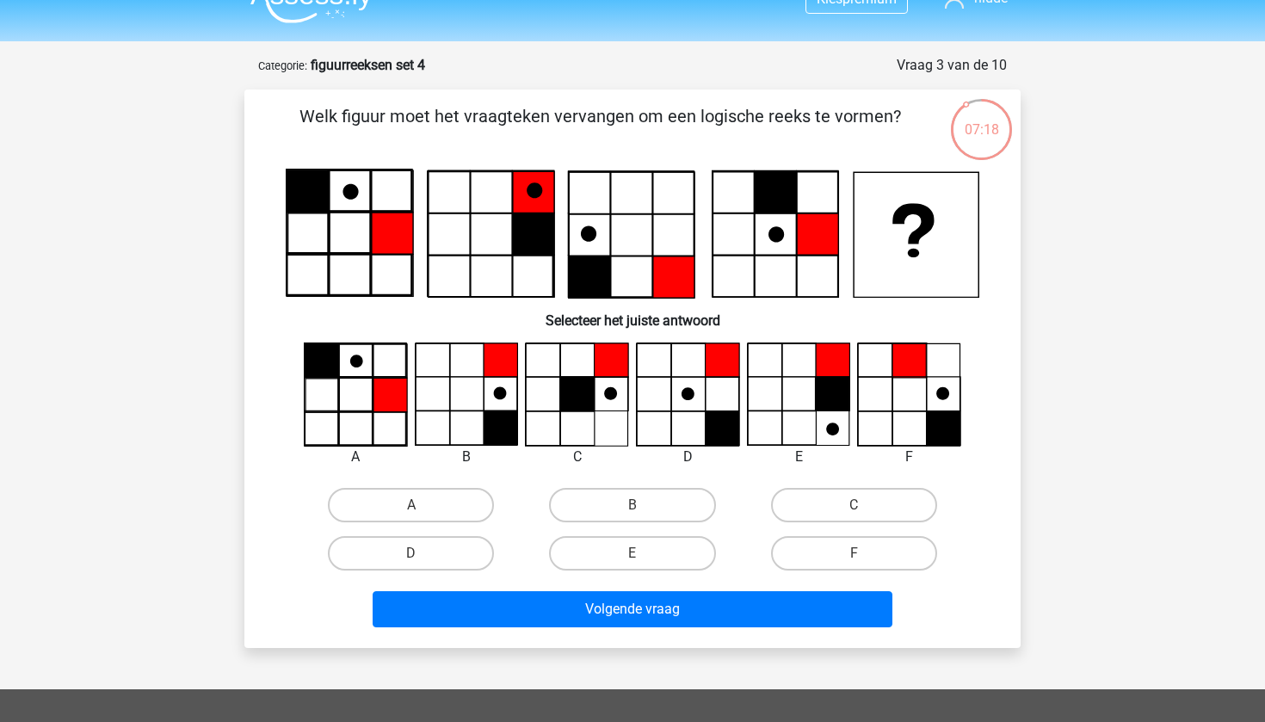
scroll to position [31, 0]
click at [447, 558] on label "D" at bounding box center [411, 553] width 166 height 34
click at [422, 558] on input "D" at bounding box center [416, 558] width 11 height 11
radio input "true"
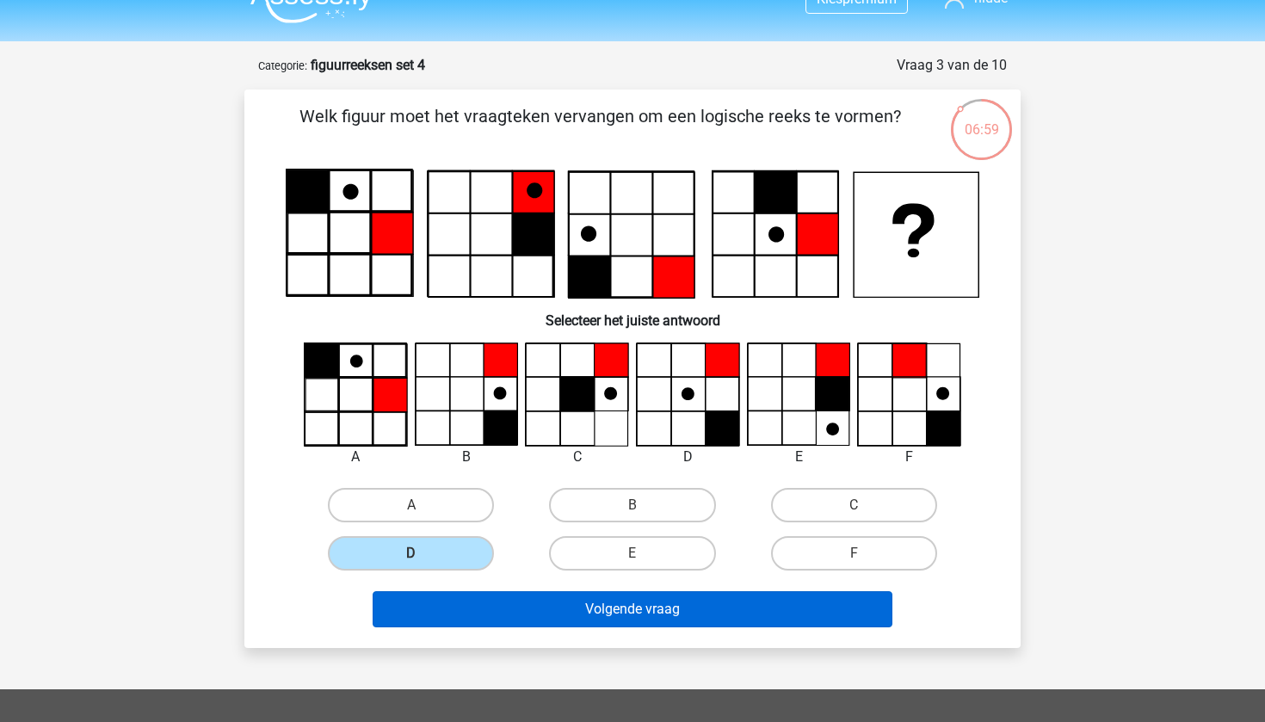
click at [516, 605] on button "Volgende vraag" at bounding box center [633, 609] width 521 height 36
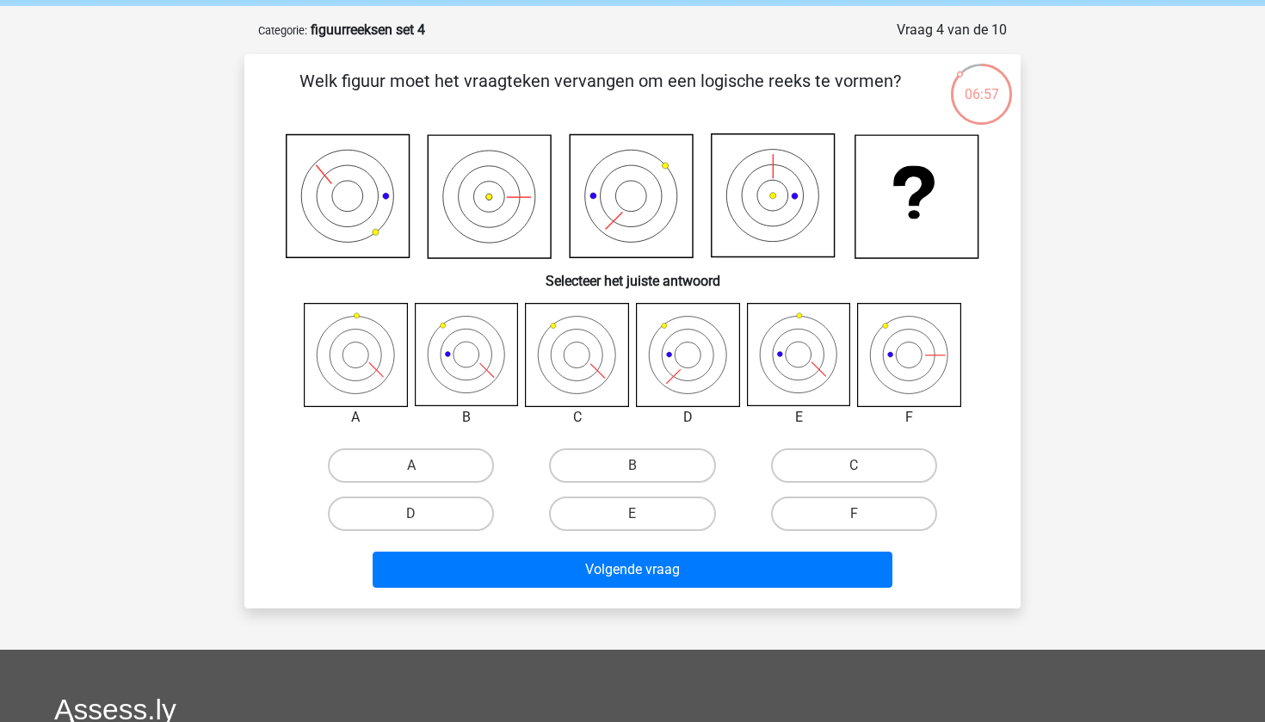
scroll to position [66, 0]
click at [608, 467] on label "B" at bounding box center [632, 465] width 166 height 34
click at [632, 467] on input "B" at bounding box center [637, 471] width 11 height 11
radio input "true"
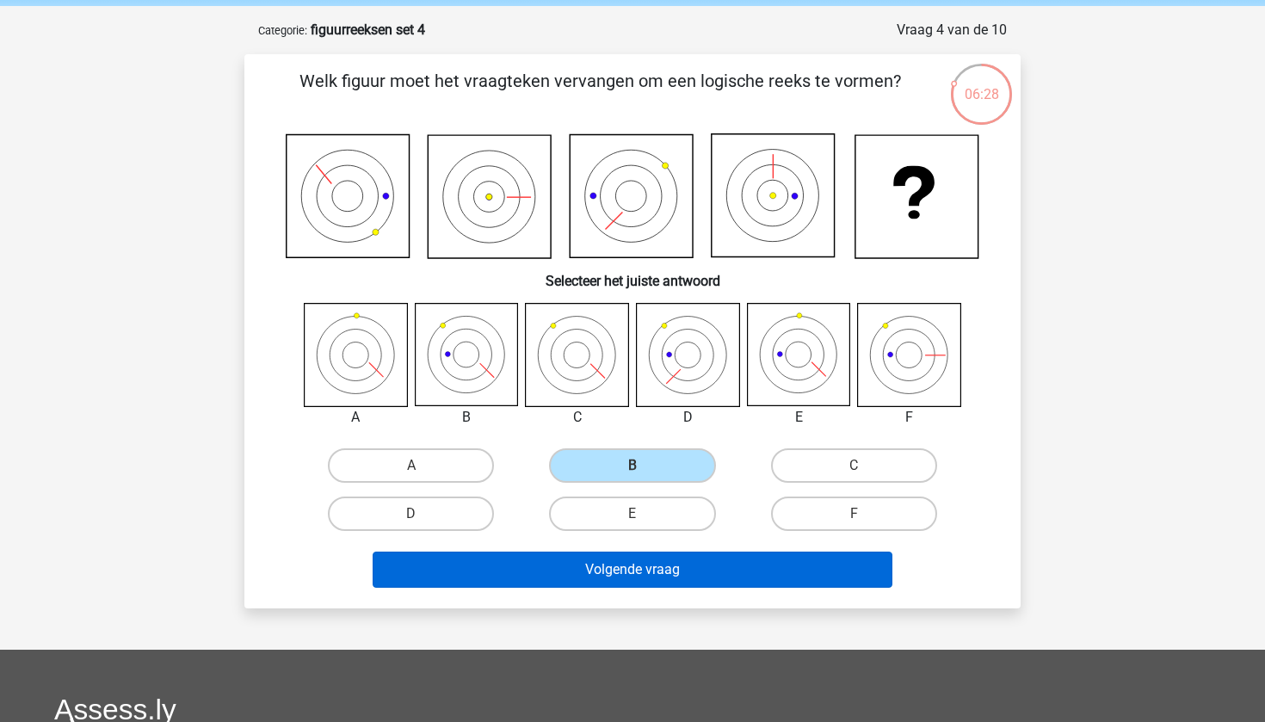
click at [592, 585] on button "Volgende vraag" at bounding box center [633, 570] width 521 height 36
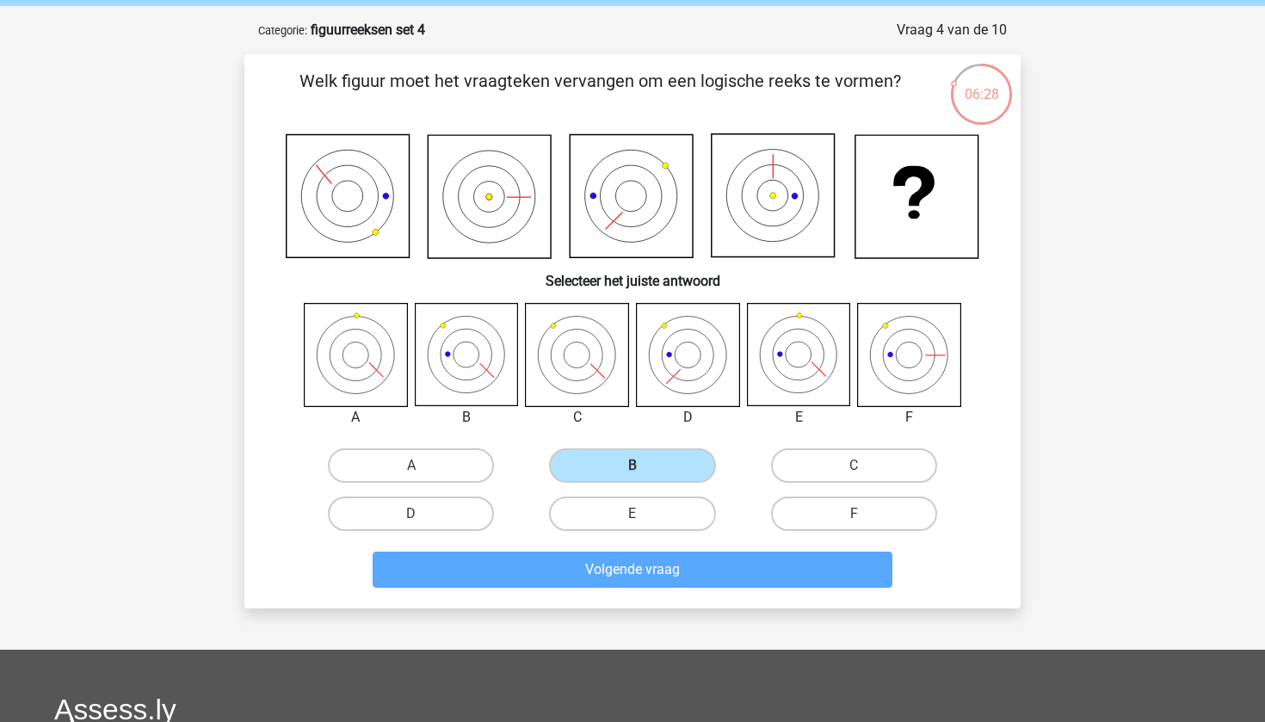
scroll to position [86, 0]
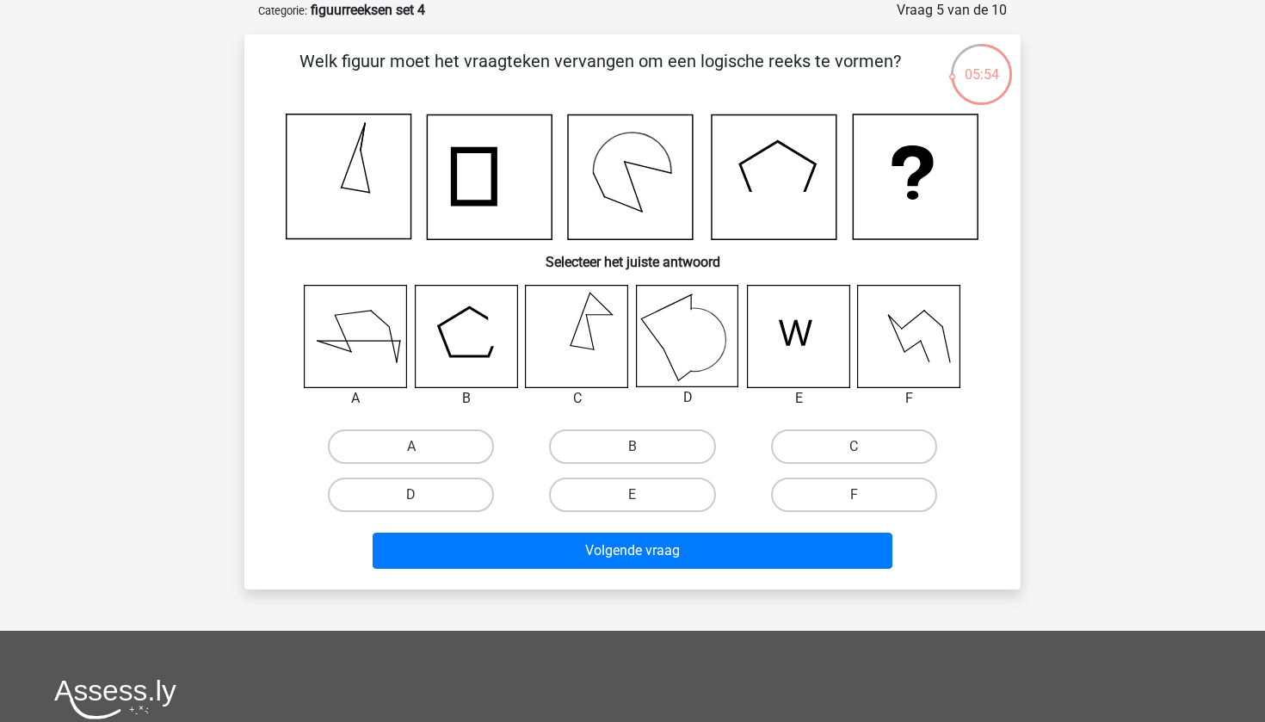
click at [671, 348] on icon at bounding box center [674, 338] width 31 height 85
click at [449, 489] on label "D" at bounding box center [411, 495] width 166 height 34
click at [422, 495] on input "D" at bounding box center [416, 500] width 11 height 11
radio input "true"
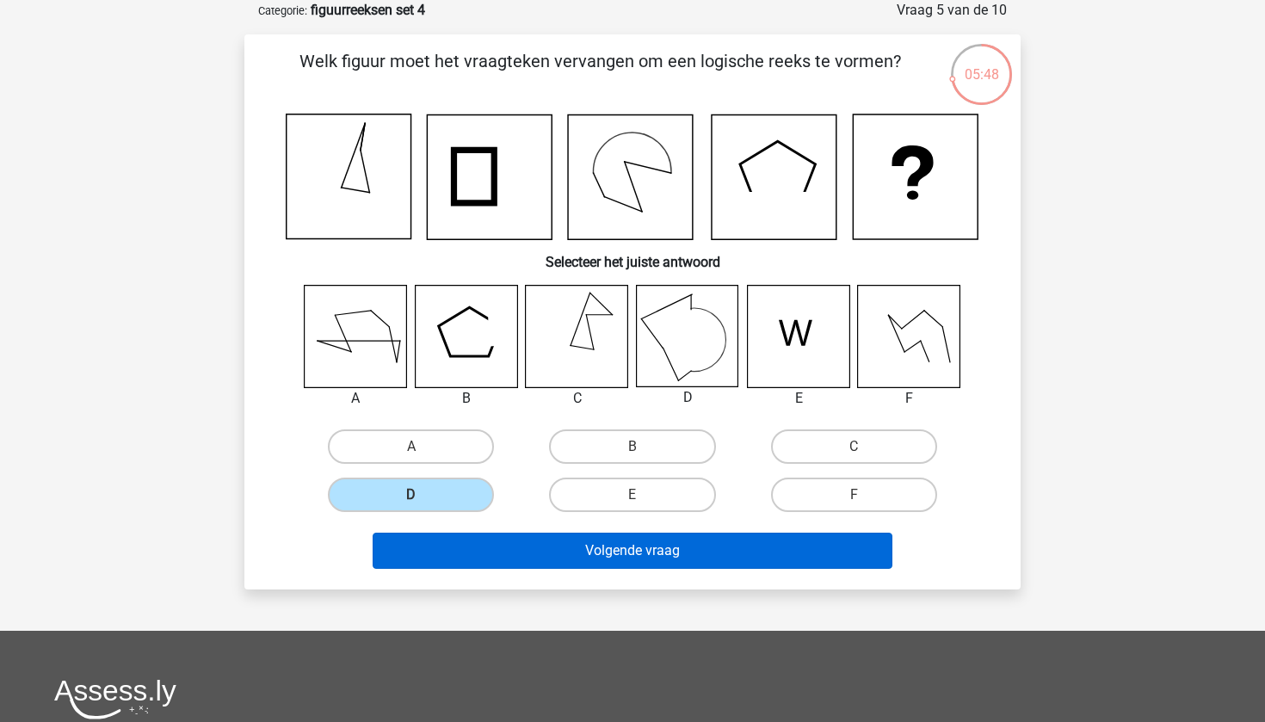
click at [645, 550] on button "Volgende vraag" at bounding box center [633, 551] width 521 height 36
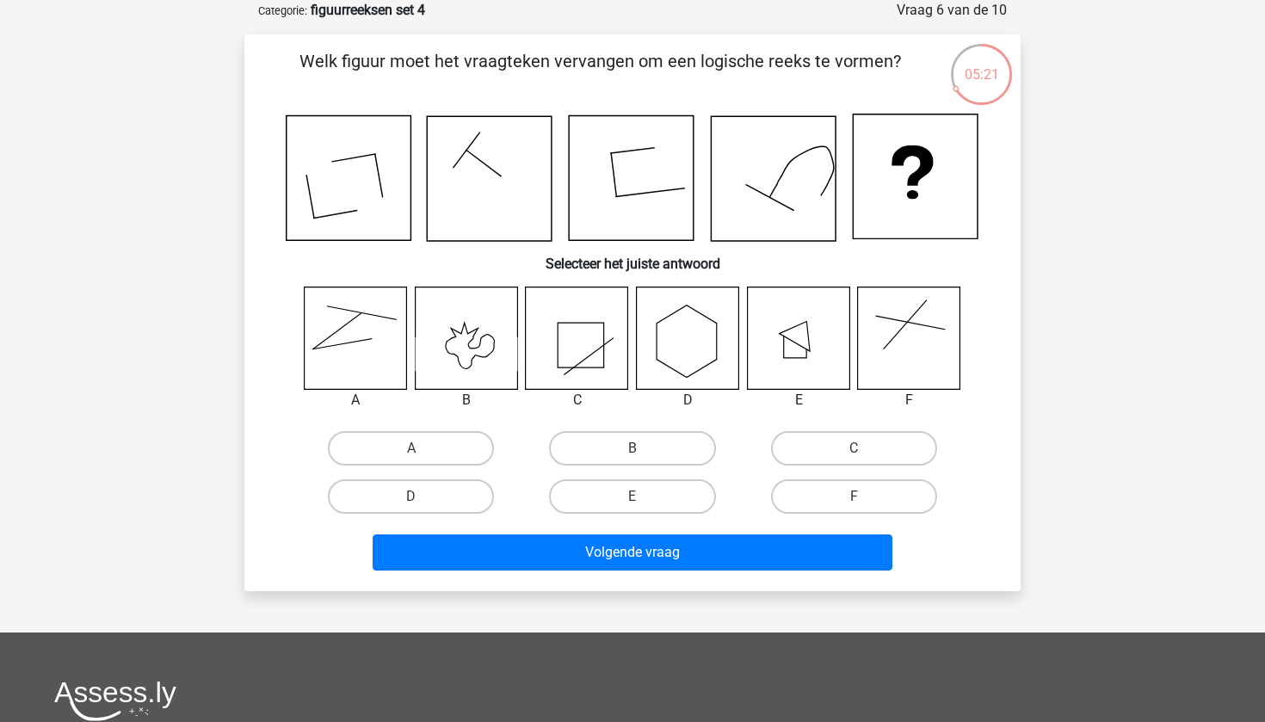
click at [856, 506] on input "F" at bounding box center [859, 501] width 11 height 11
radio input "true"
click at [791, 574] on div "Volgende vraag" at bounding box center [632, 555] width 664 height 43
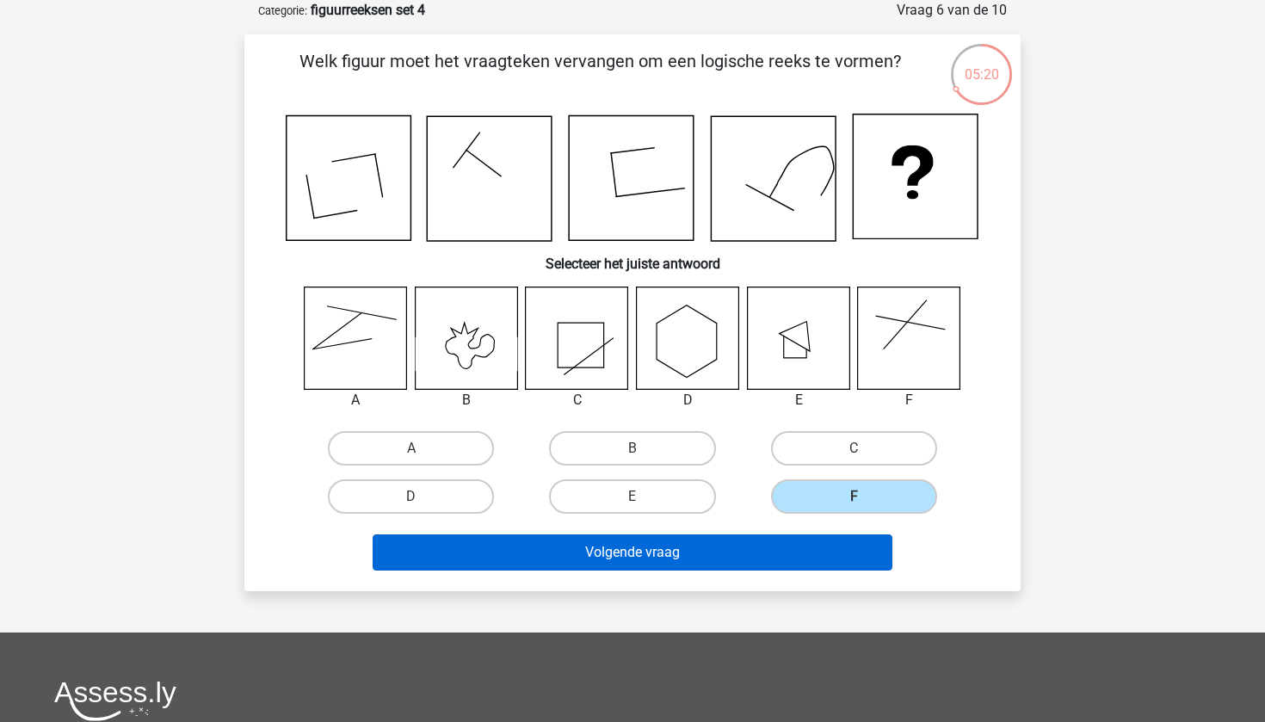
click at [792, 558] on button "Volgende vraag" at bounding box center [633, 552] width 521 height 36
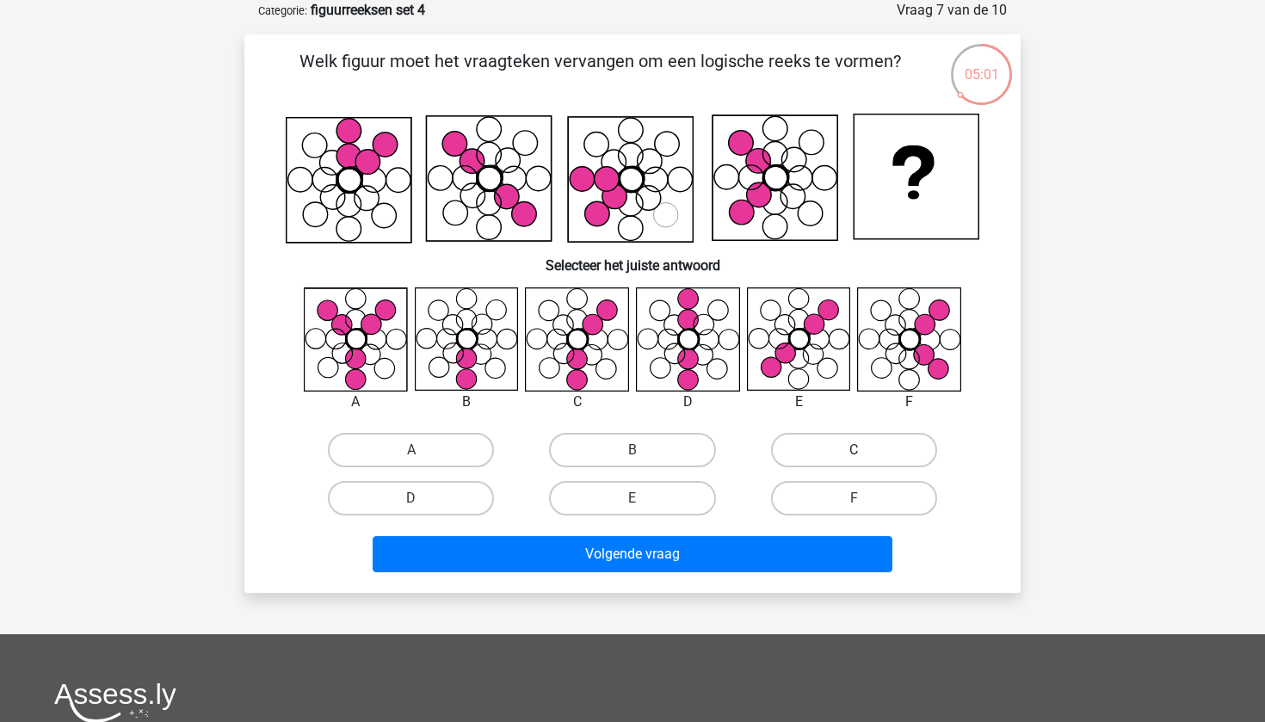
click at [798, 442] on label "C" at bounding box center [854, 450] width 166 height 34
click at [854, 450] on input "C" at bounding box center [859, 455] width 11 height 11
radio input "true"
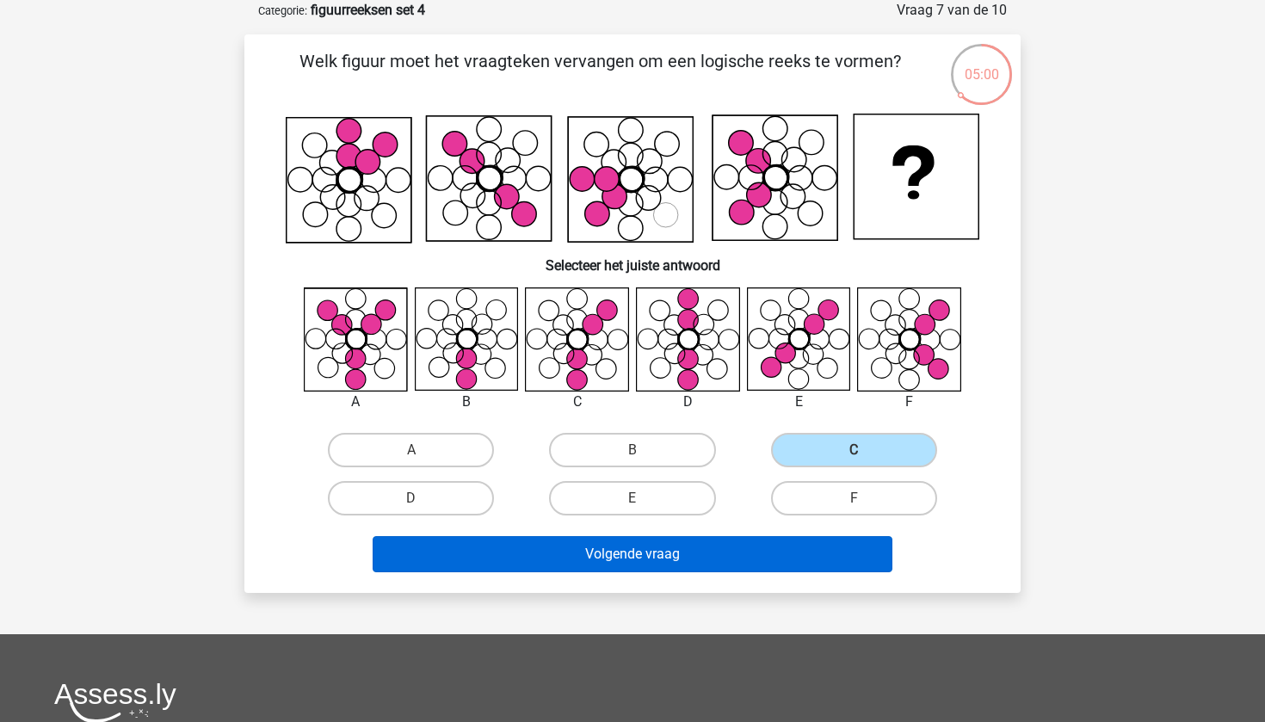
click at [692, 556] on button "Volgende vraag" at bounding box center [633, 554] width 521 height 36
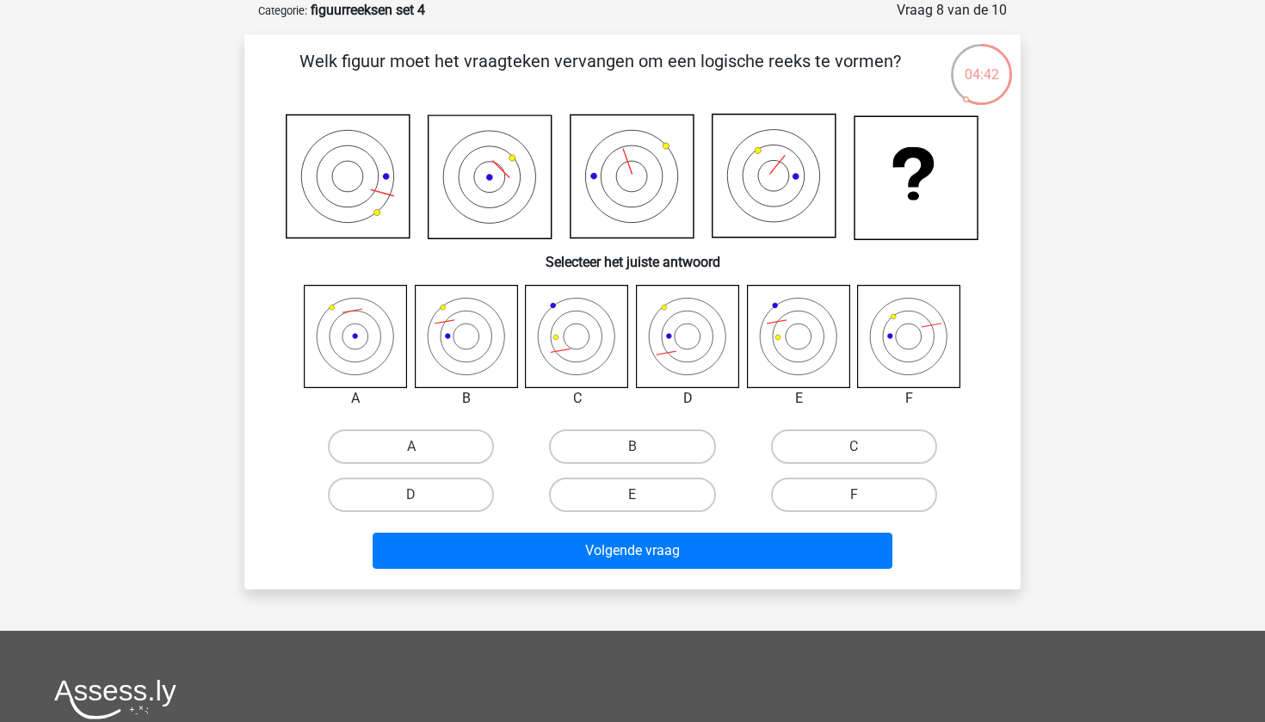
click at [453, 348] on icon at bounding box center [466, 336] width 102 height 102
click at [614, 451] on label "B" at bounding box center [632, 446] width 166 height 34
click at [632, 451] on input "B" at bounding box center [637, 452] width 11 height 11
radio input "true"
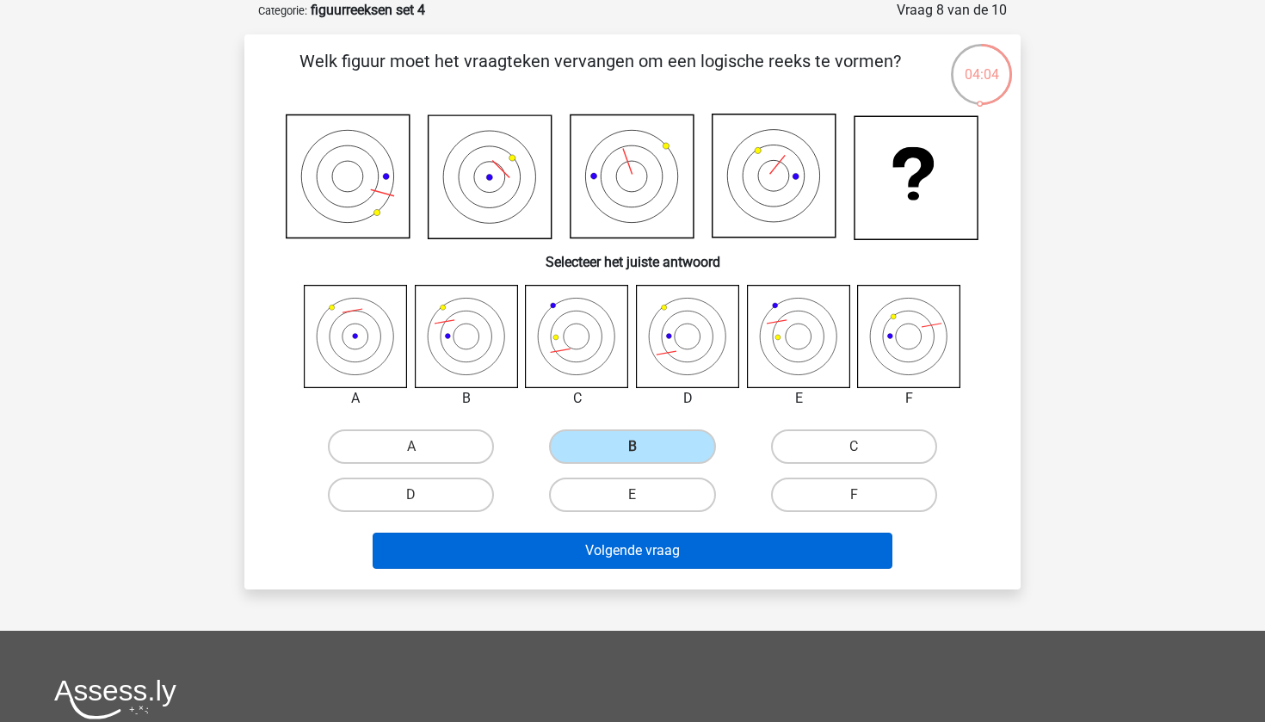
click at [542, 554] on button "Volgende vraag" at bounding box center [633, 551] width 521 height 36
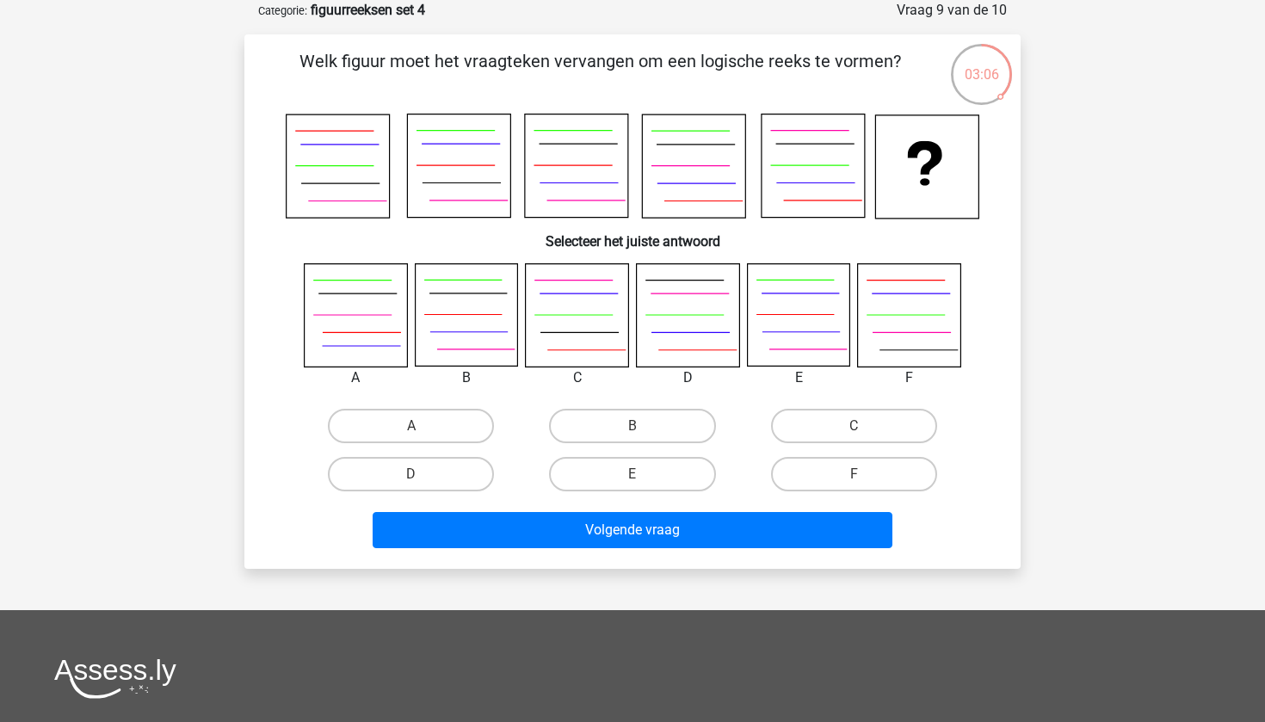
click at [809, 302] on icon at bounding box center [798, 315] width 102 height 102
click at [803, 417] on label "C" at bounding box center [854, 426] width 166 height 34
click at [854, 426] on input "C" at bounding box center [859, 431] width 11 height 11
radio input "true"
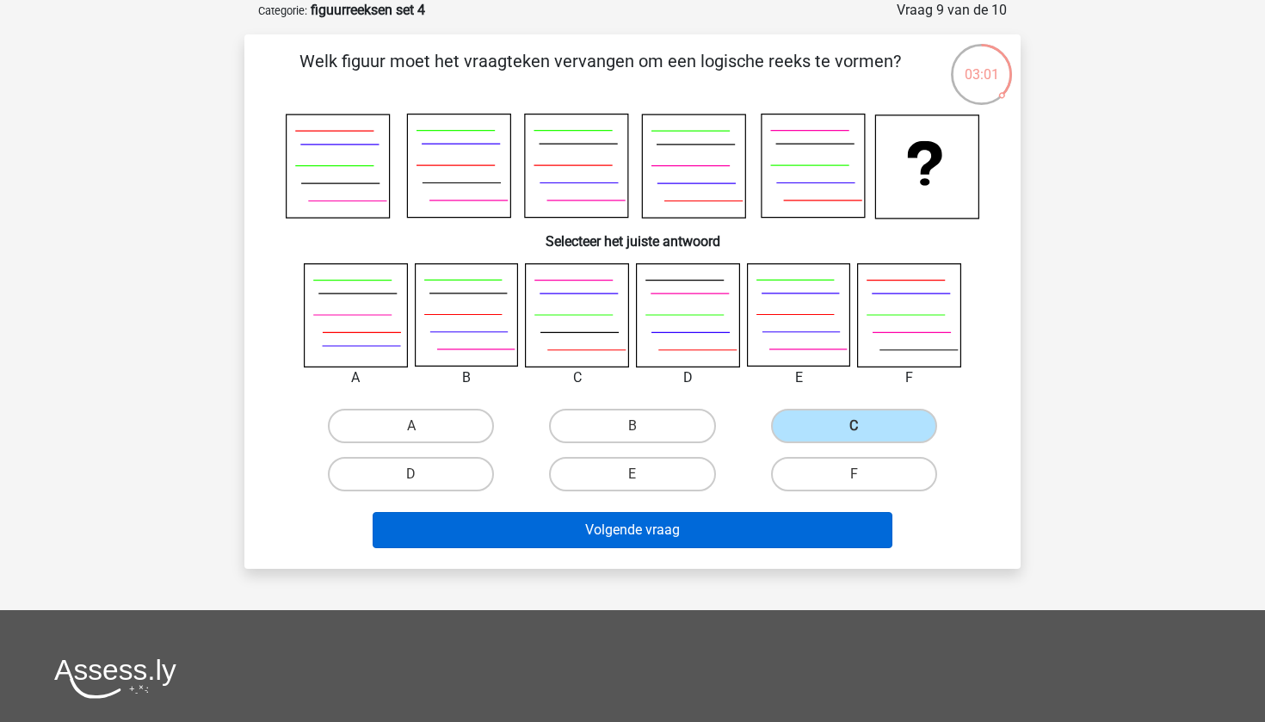
click at [763, 531] on button "Volgende vraag" at bounding box center [633, 530] width 521 height 36
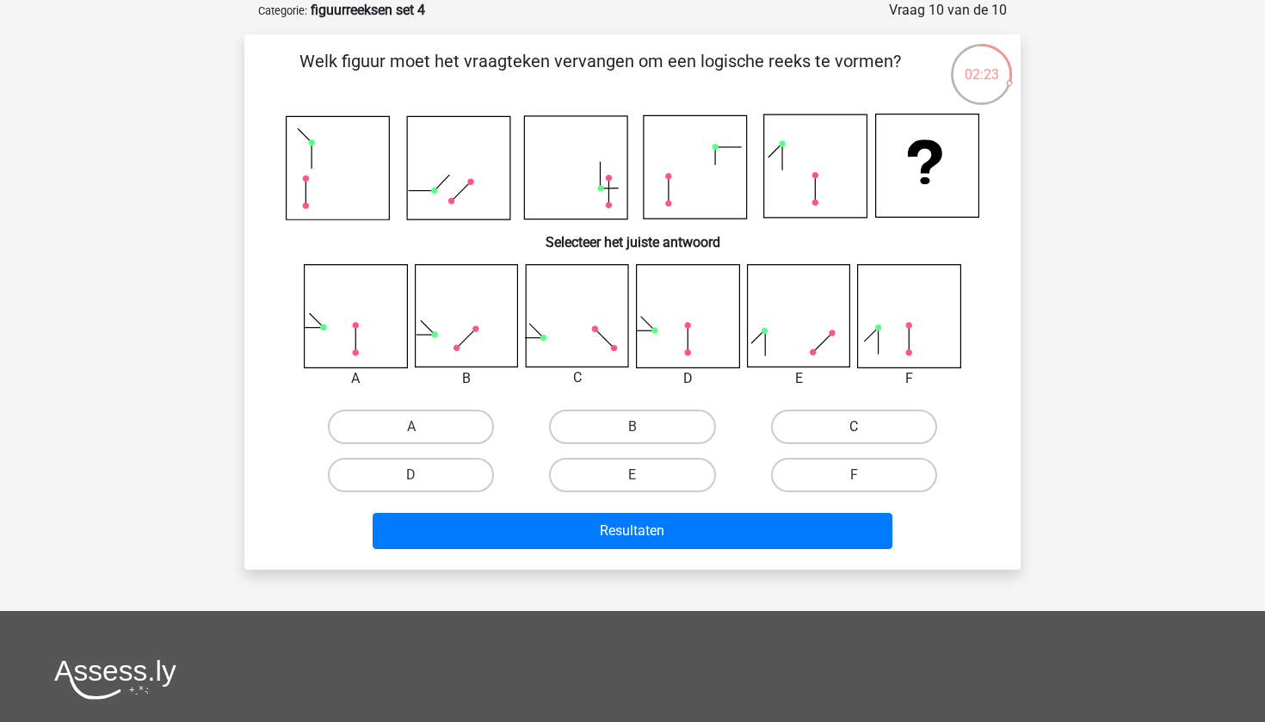
click at [801, 427] on label "C" at bounding box center [854, 427] width 166 height 34
click at [854, 427] on input "C" at bounding box center [859, 432] width 11 height 11
radio input "true"
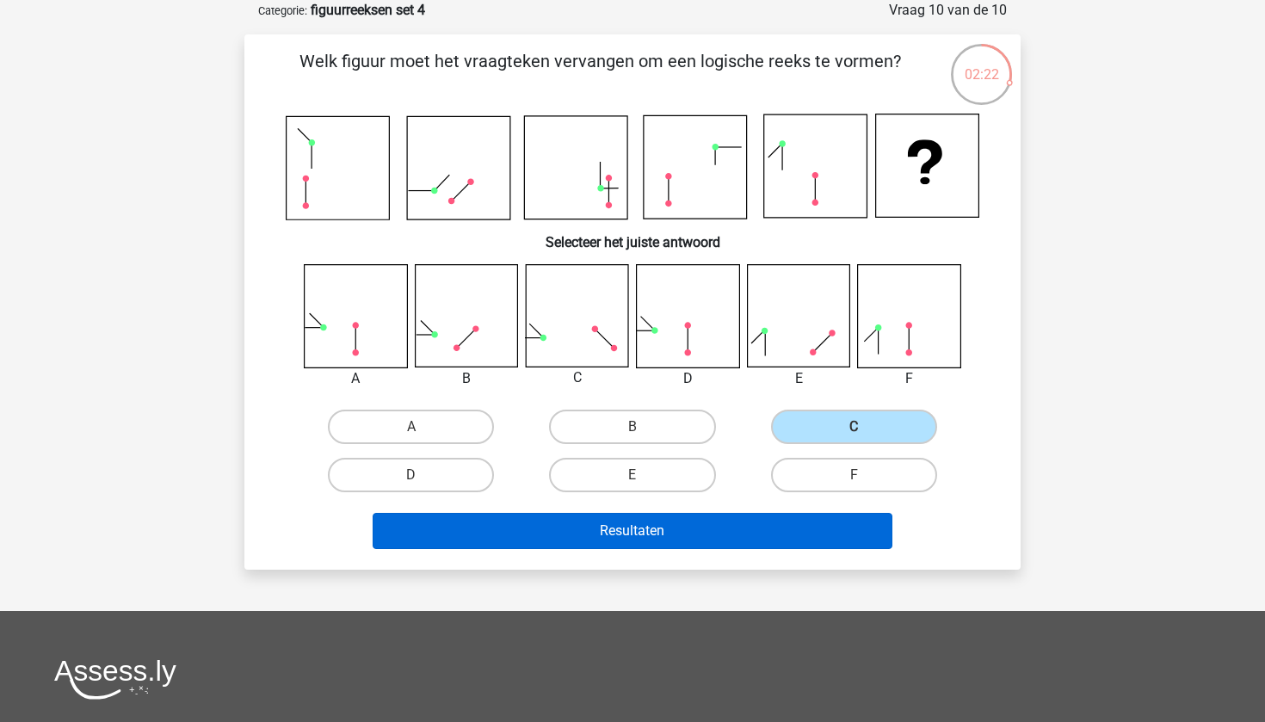
click at [713, 541] on button "Resultaten" at bounding box center [633, 531] width 521 height 36
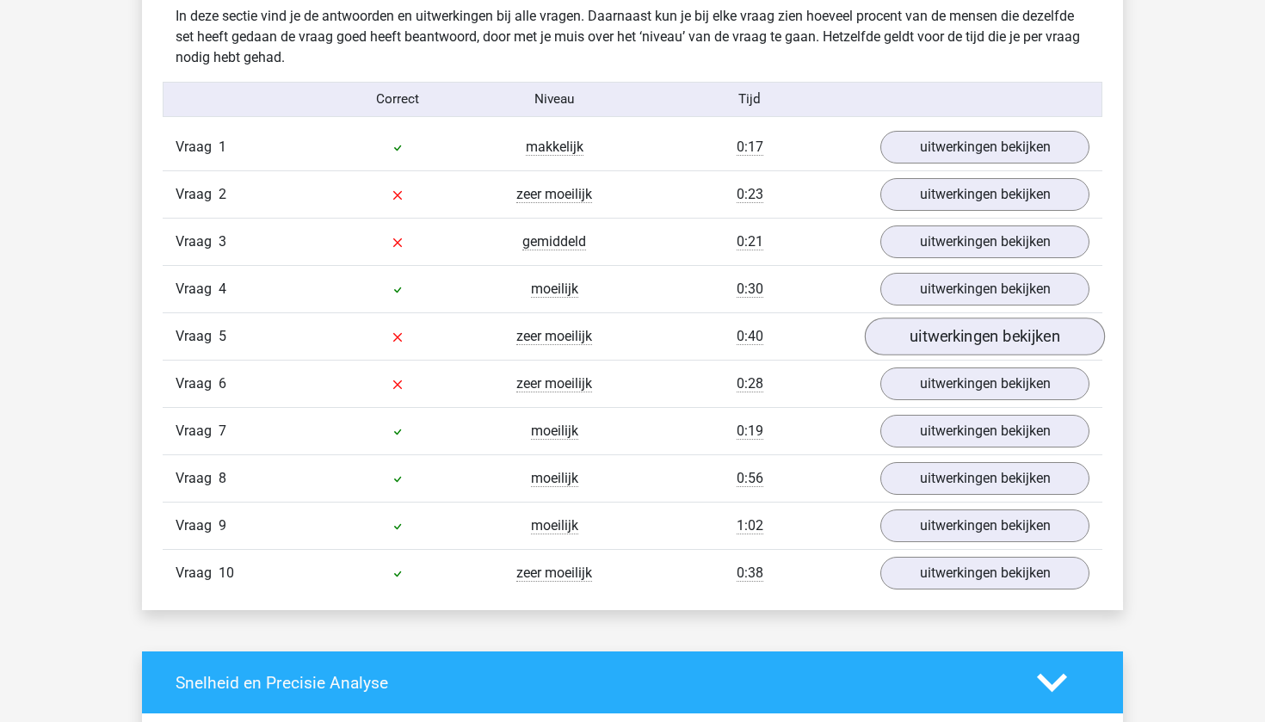
scroll to position [1353, 0]
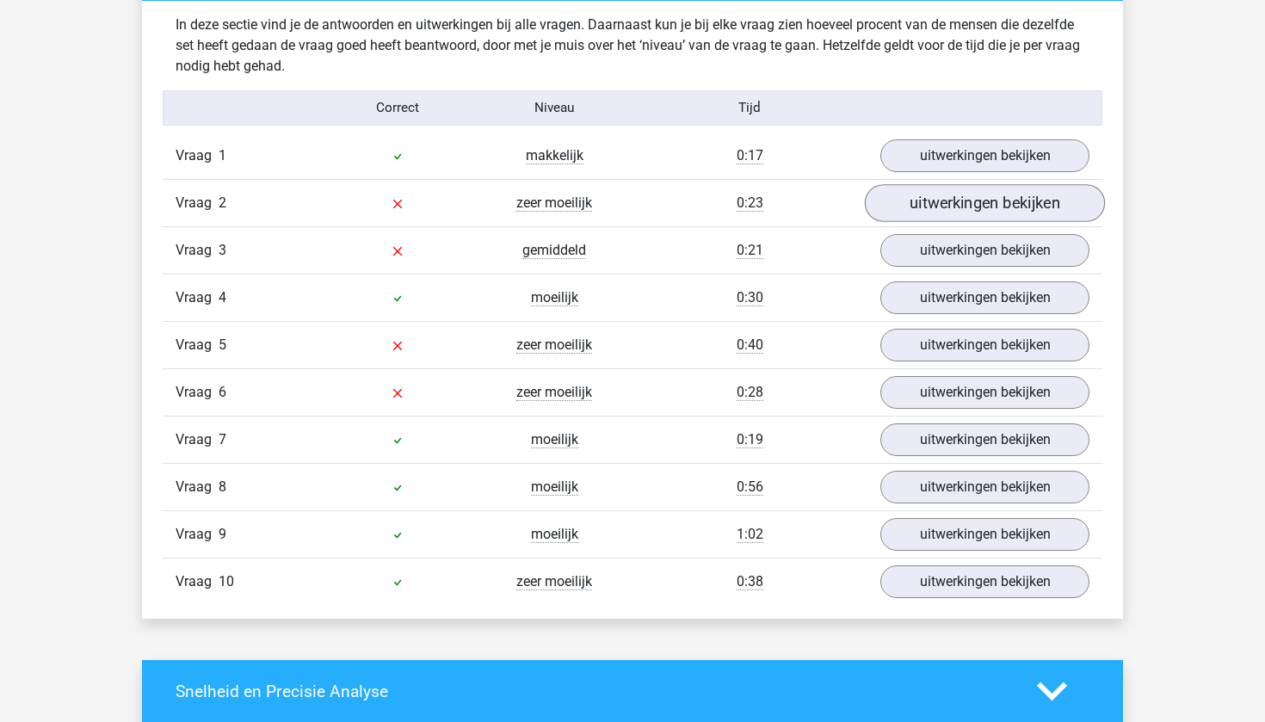
click at [999, 200] on link "uitwerkingen bekijken" at bounding box center [985, 203] width 240 height 38
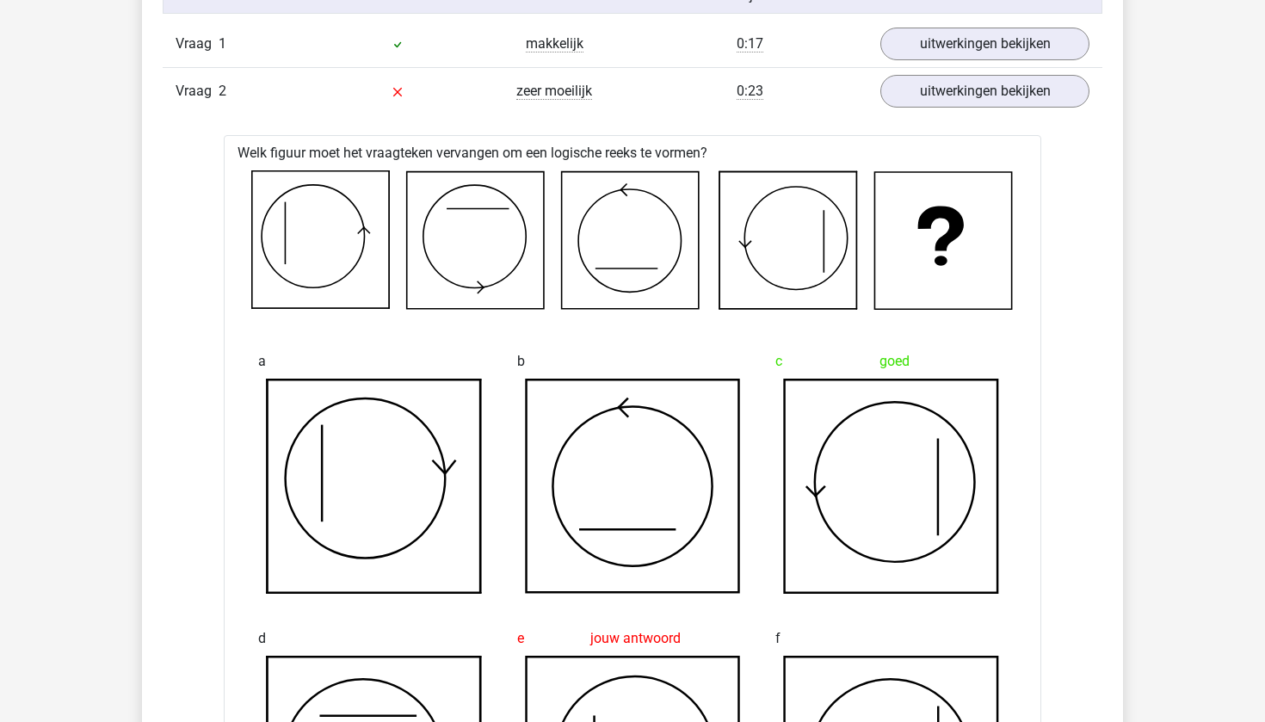
scroll to position [1422, 0]
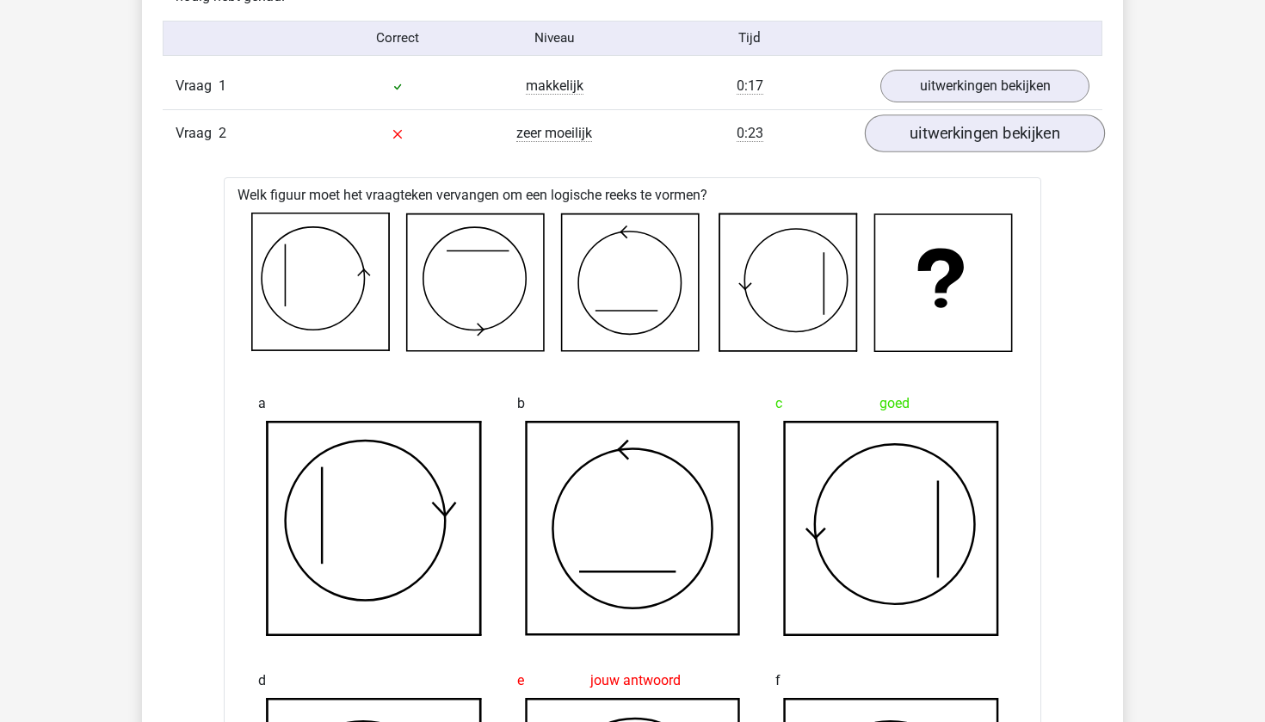
click at [936, 139] on link "uitwerkingen bekijken" at bounding box center [985, 133] width 240 height 38
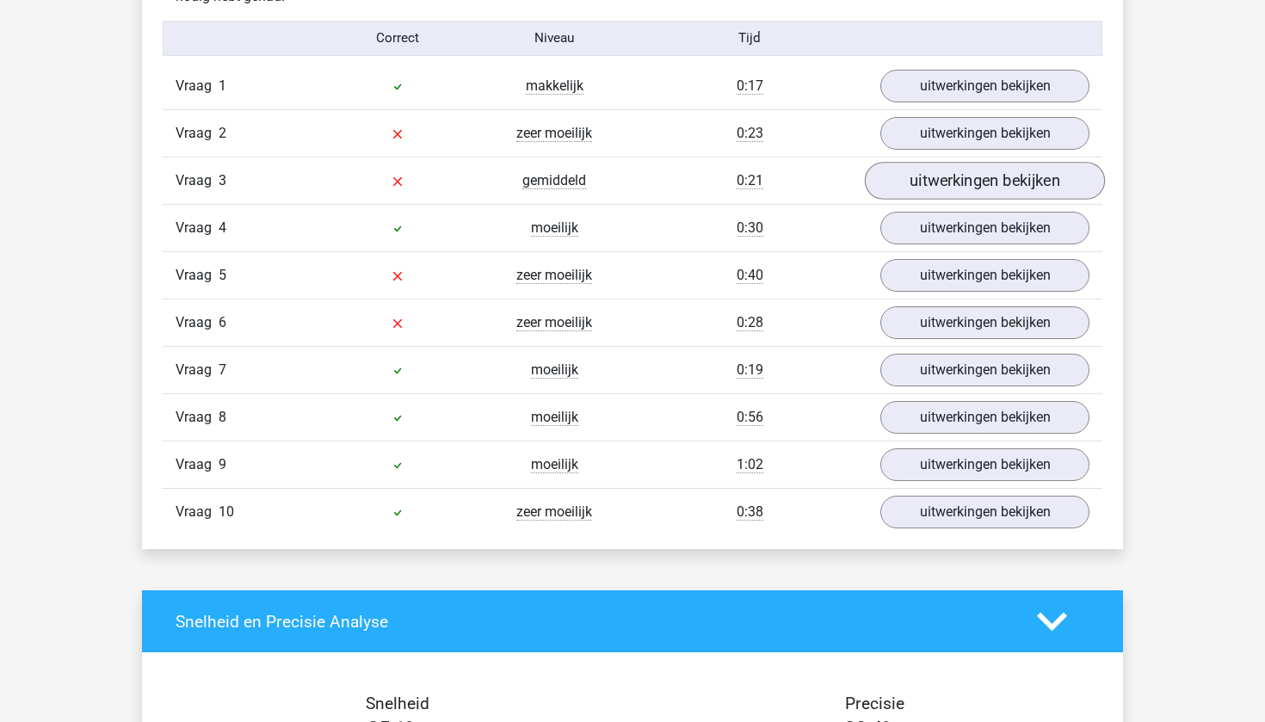
click at [947, 190] on link "uitwerkingen bekijken" at bounding box center [985, 181] width 240 height 38
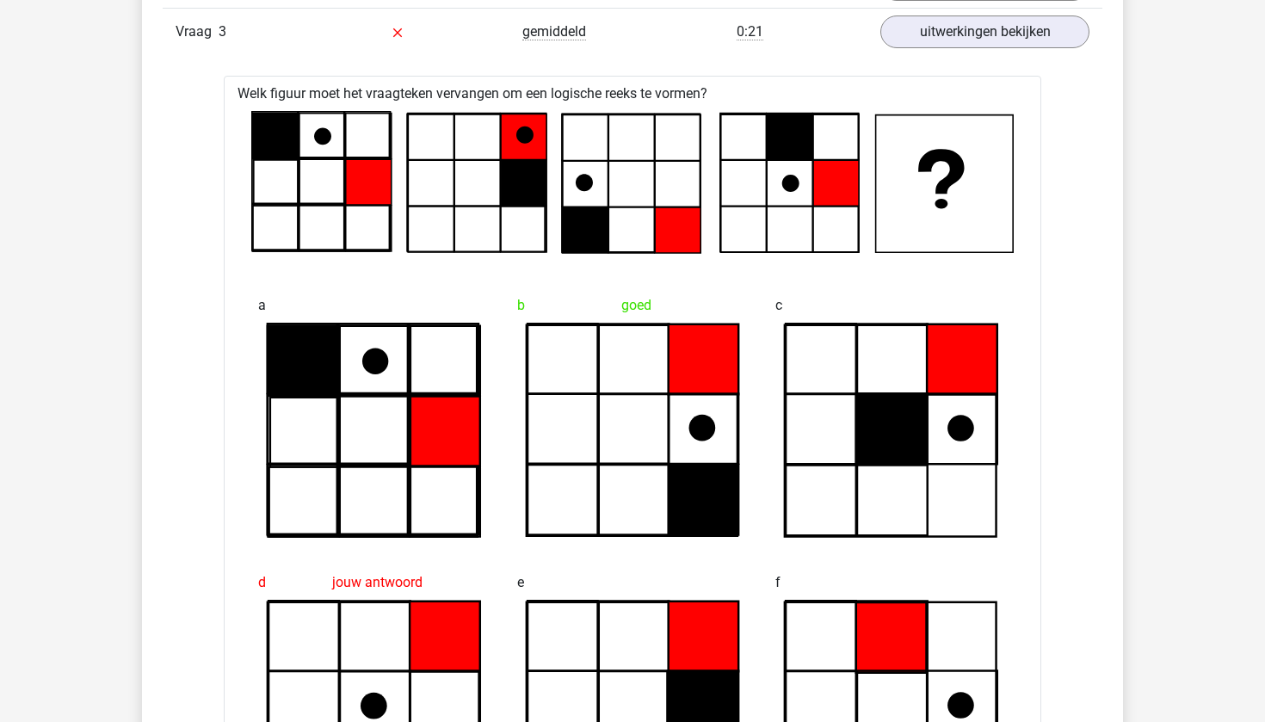
scroll to position [1571, 0]
click at [960, 34] on link "uitwerkingen bekijken" at bounding box center [985, 32] width 240 height 38
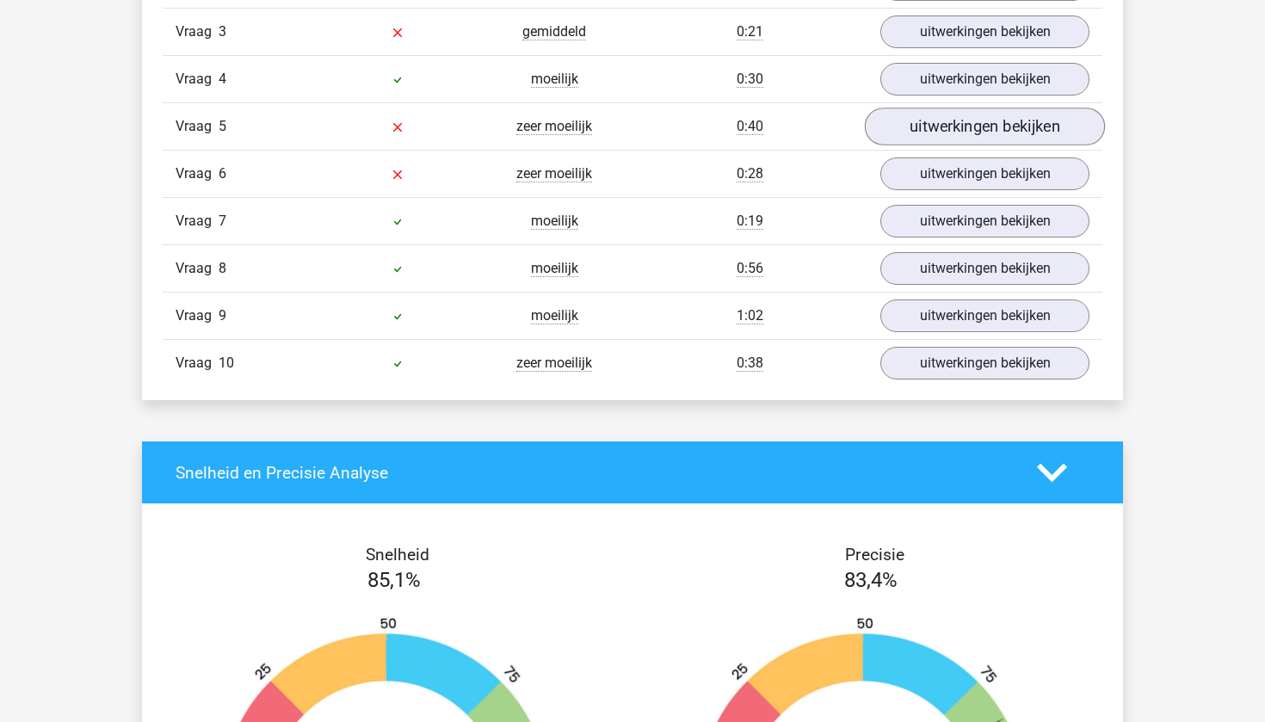
click at [967, 126] on link "uitwerkingen bekijken" at bounding box center [985, 127] width 240 height 38
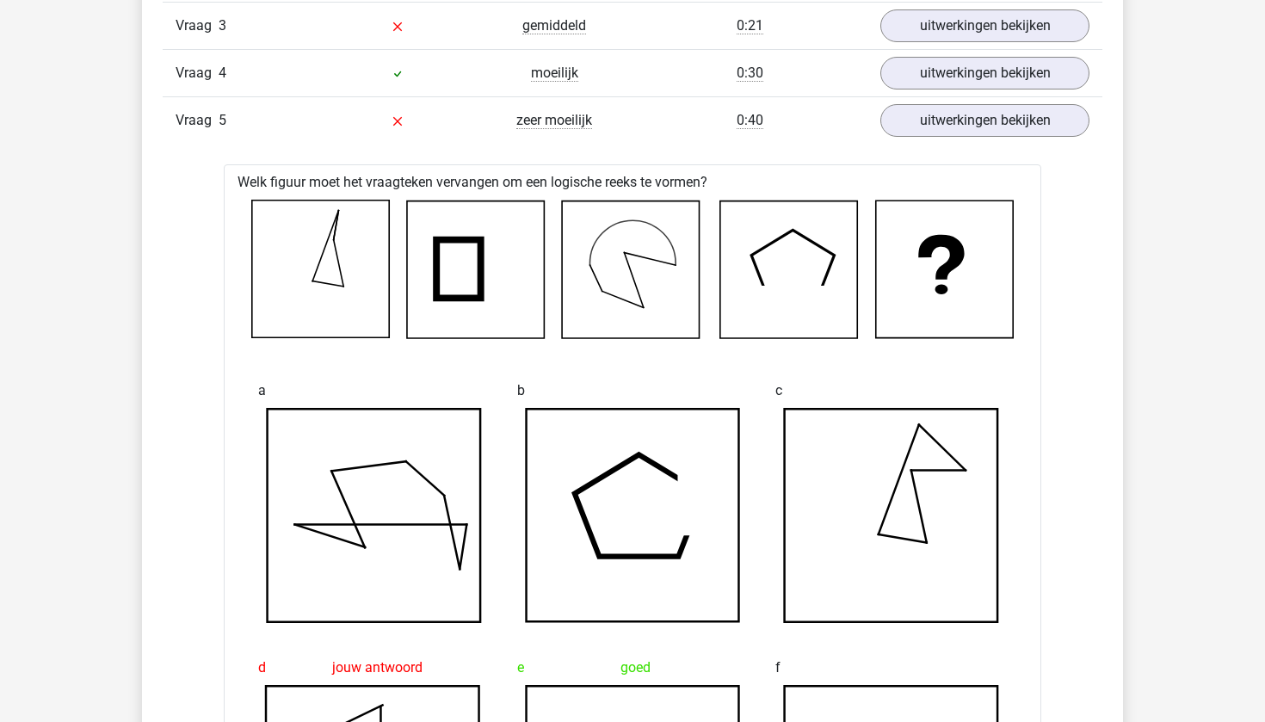
scroll to position [1469, 0]
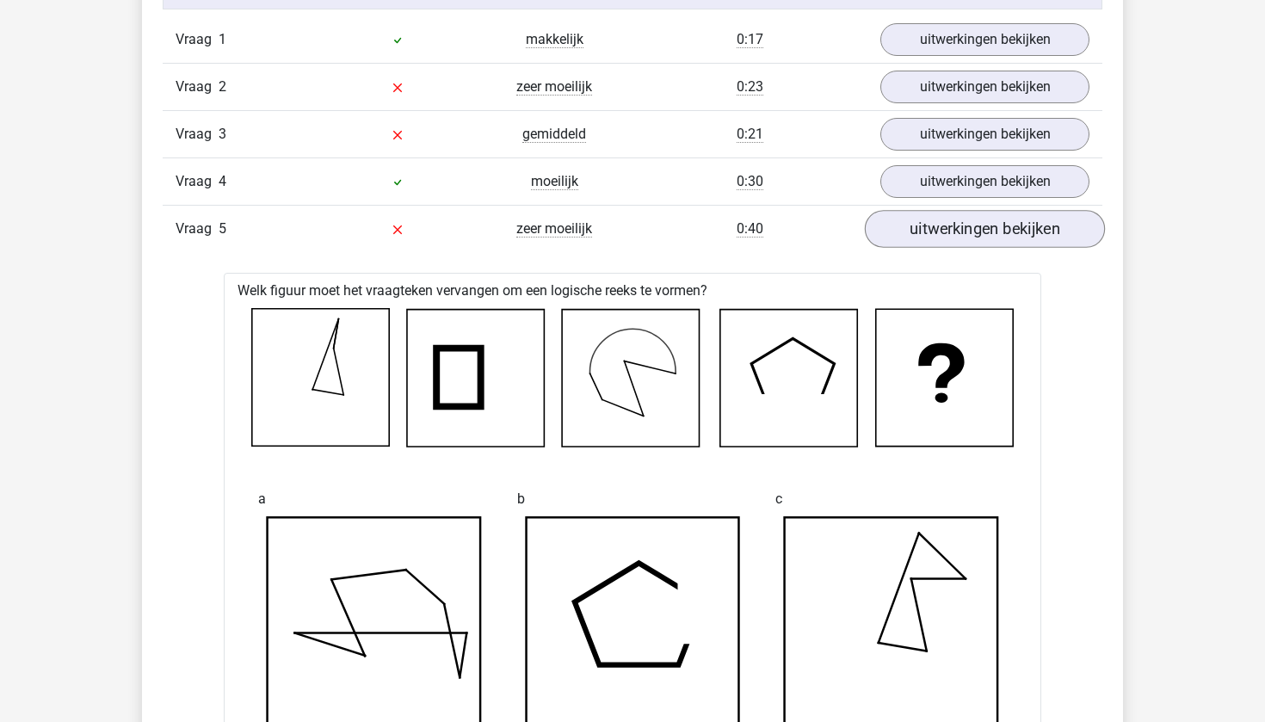
click at [934, 229] on link "uitwerkingen bekijken" at bounding box center [985, 229] width 240 height 38
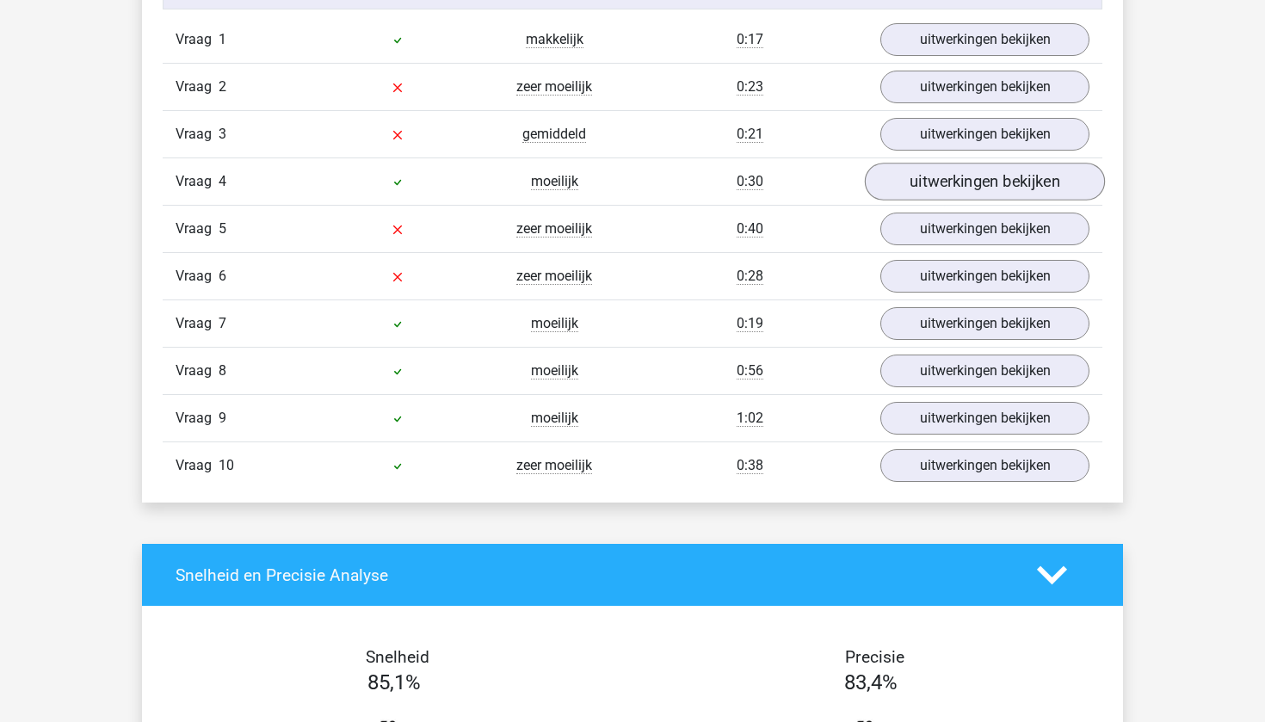
click at [912, 186] on link "uitwerkingen bekijken" at bounding box center [985, 182] width 240 height 38
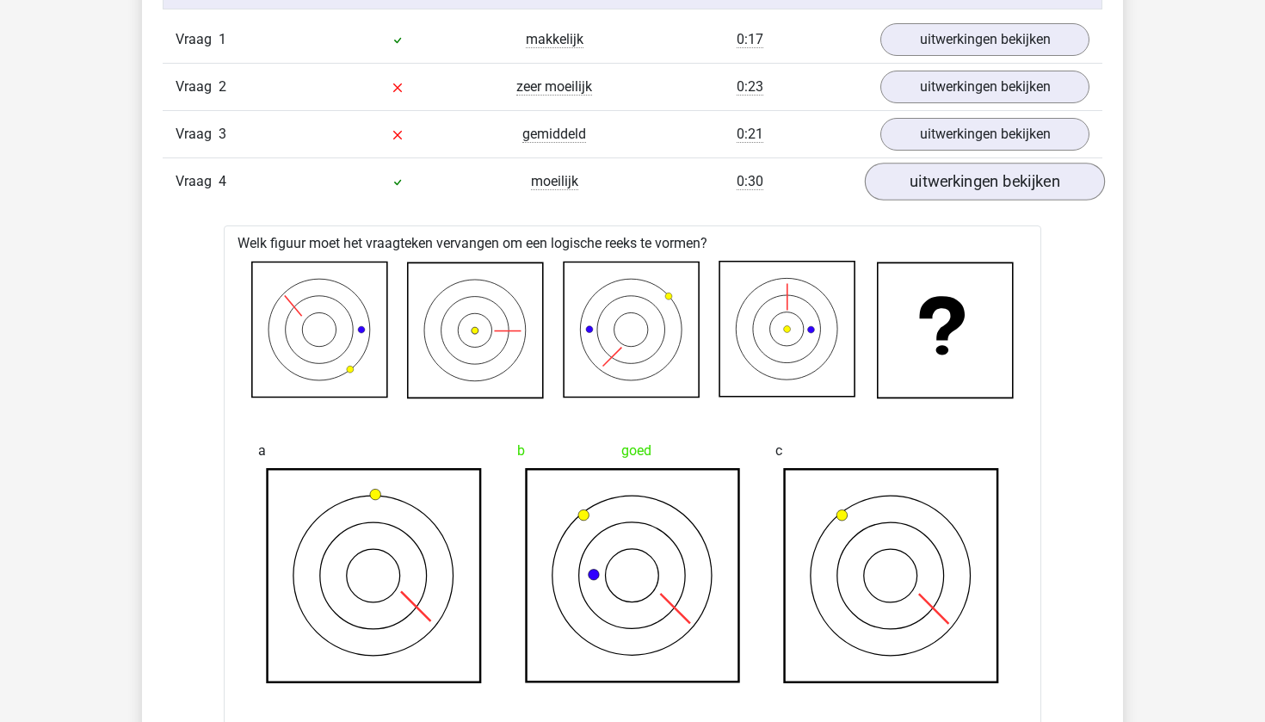
click at [912, 186] on link "uitwerkingen bekijken" at bounding box center [985, 182] width 240 height 38
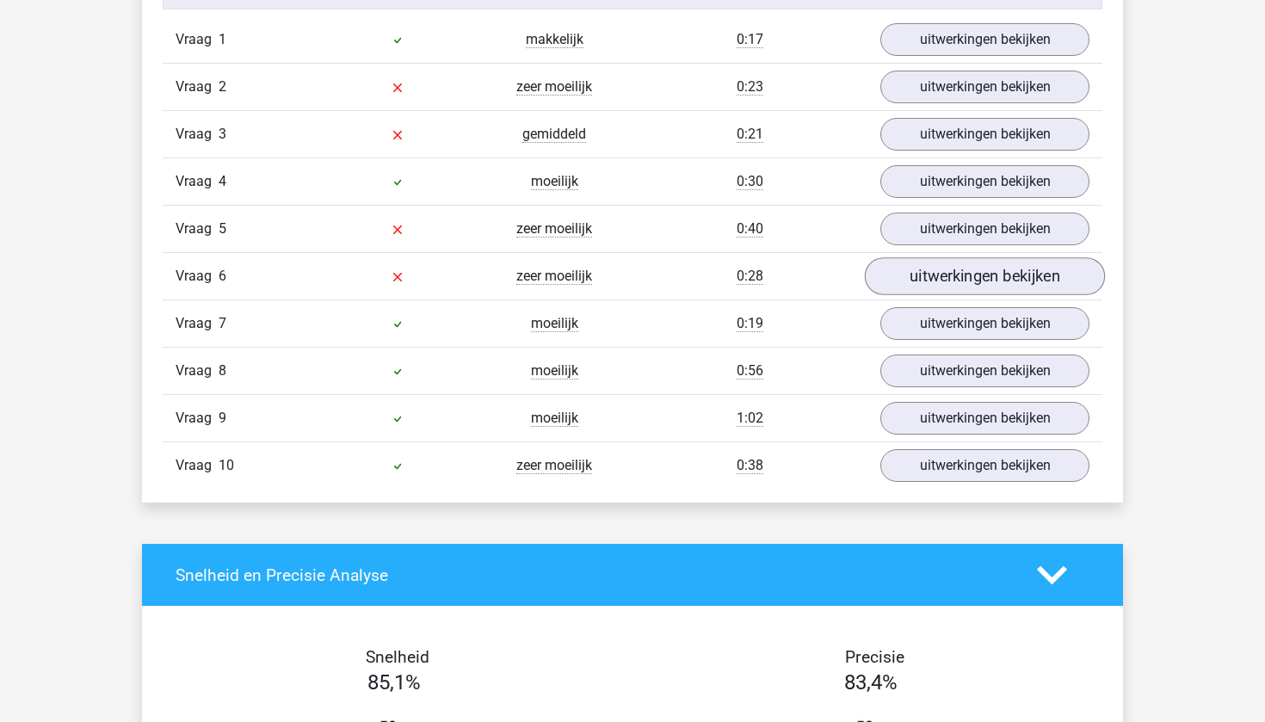
click at [923, 287] on link "uitwerkingen bekijken" at bounding box center [985, 276] width 240 height 38
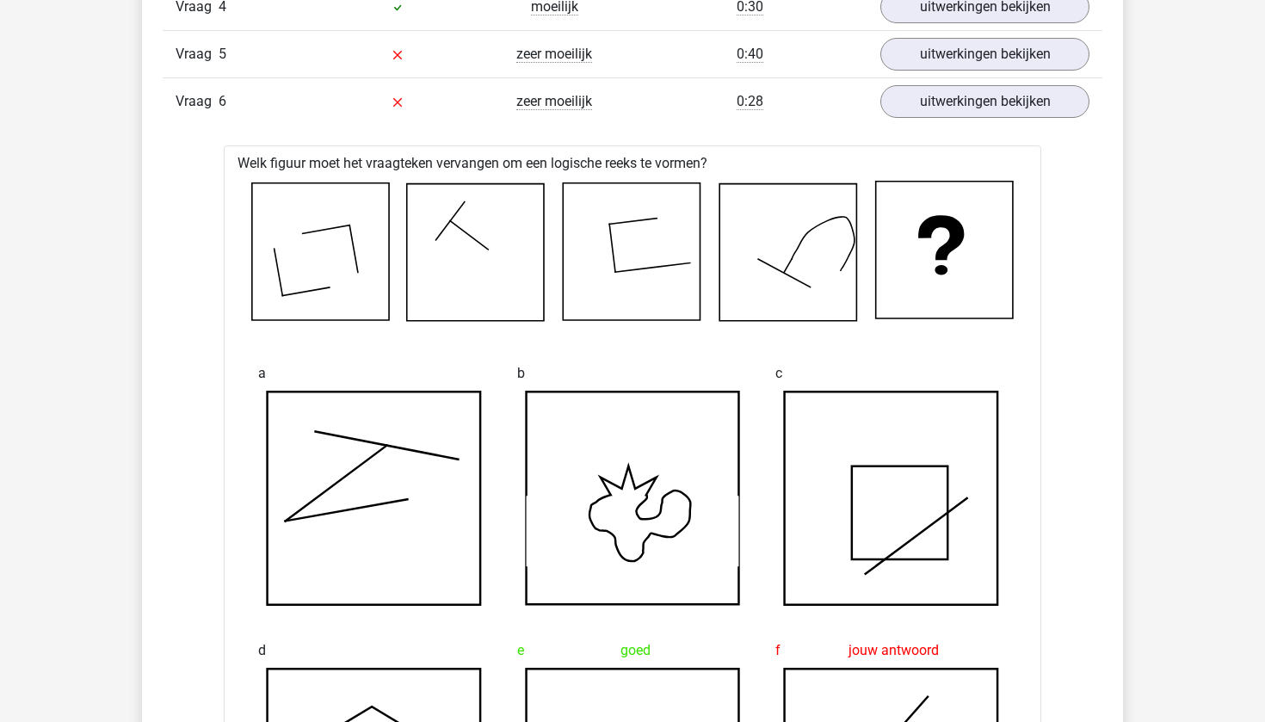
scroll to position [1622, 0]
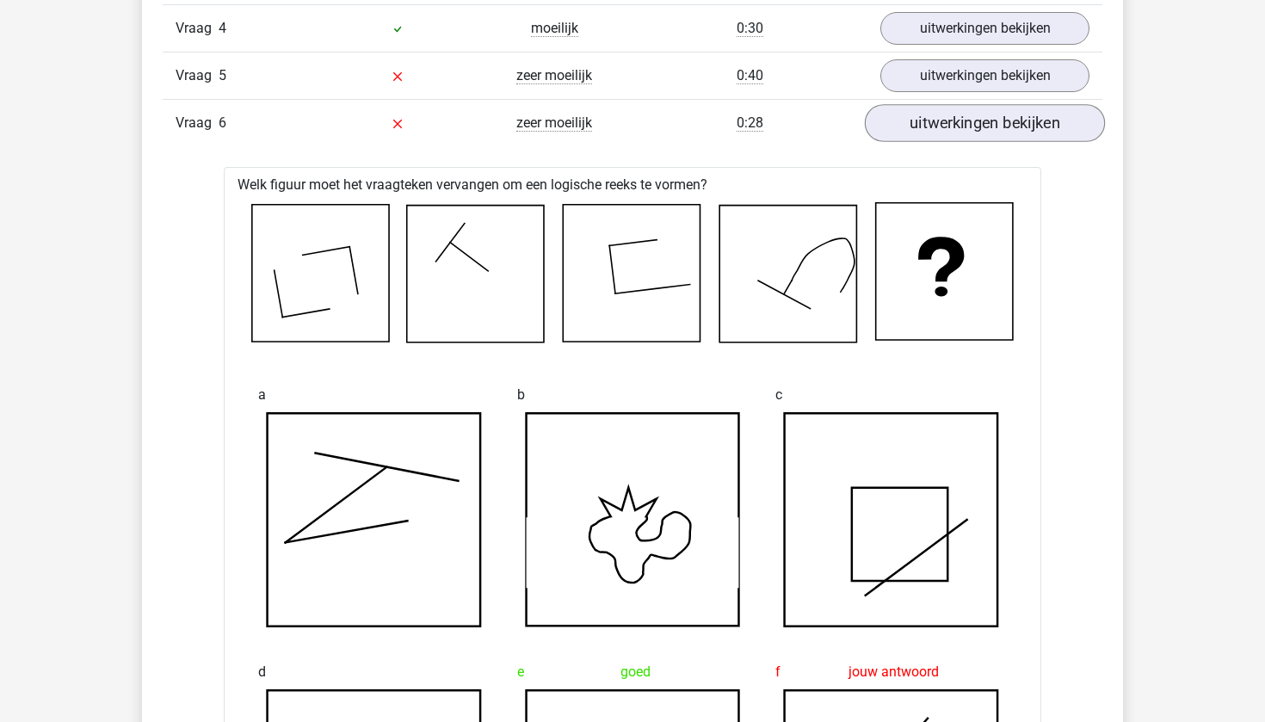
click at [978, 122] on link "uitwerkingen bekijken" at bounding box center [985, 123] width 240 height 38
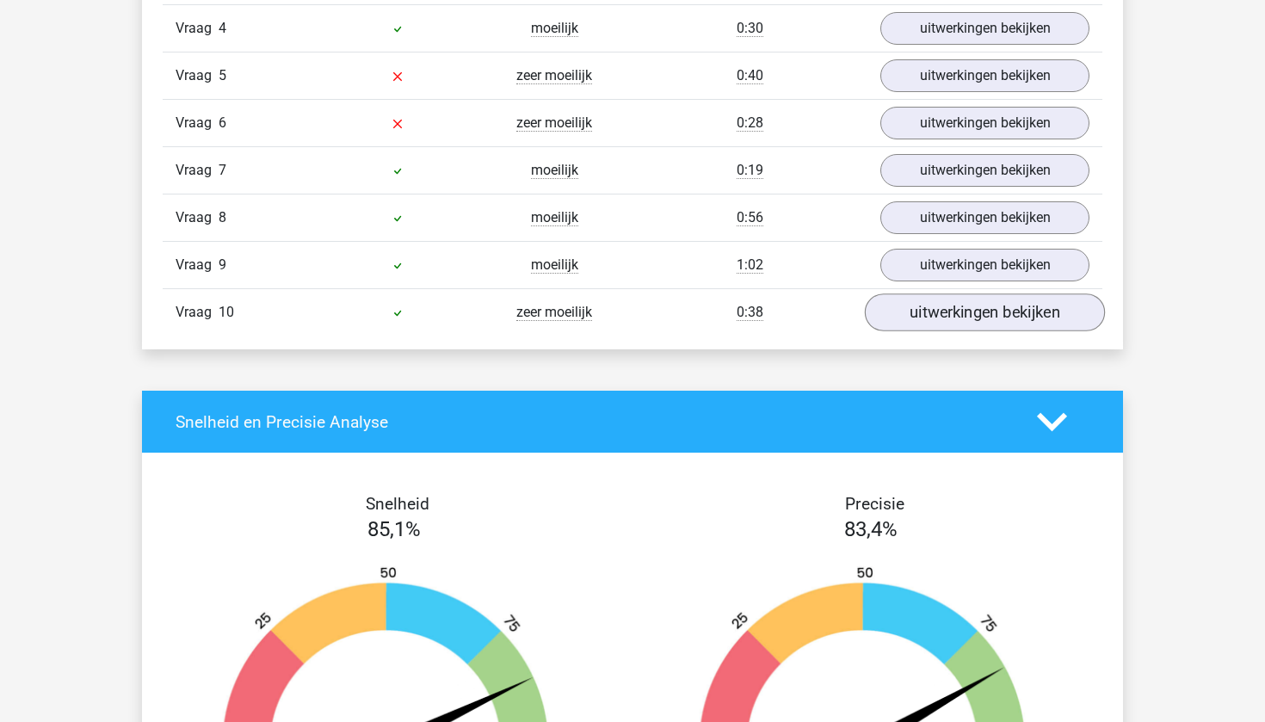
click at [904, 314] on link "uitwerkingen bekijken" at bounding box center [985, 312] width 240 height 38
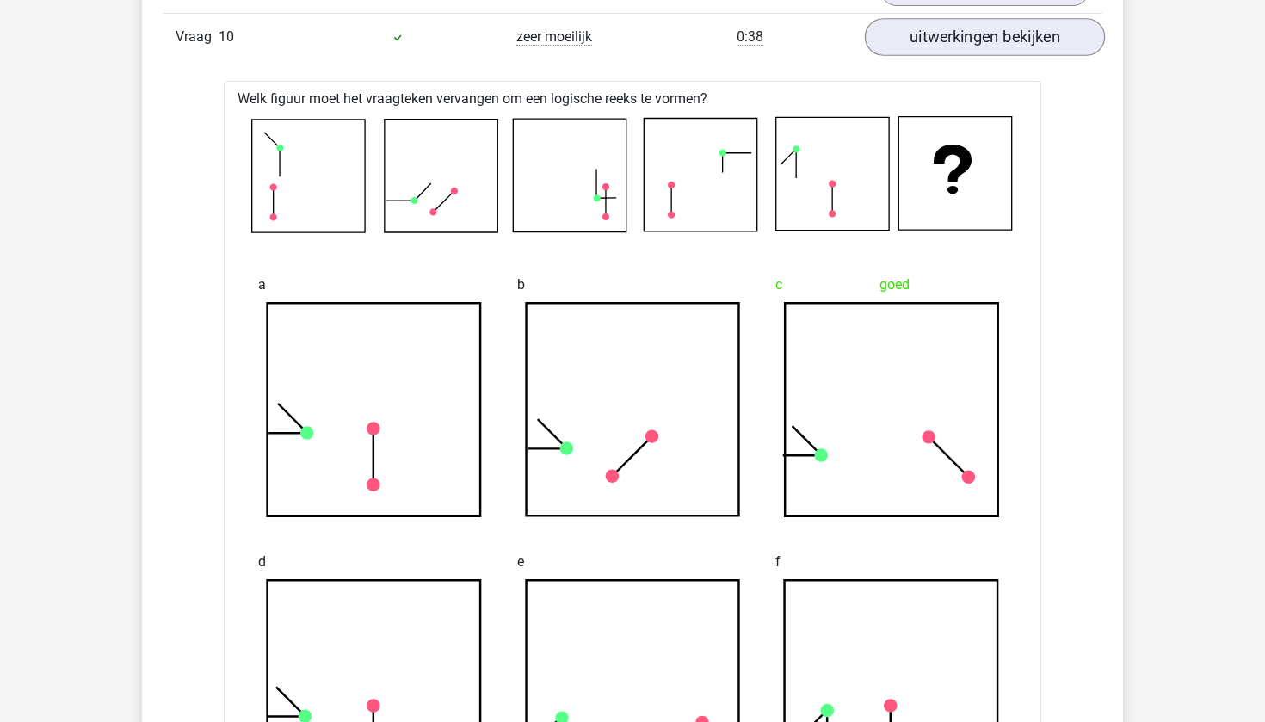
click at [962, 34] on link "uitwerkingen bekijken" at bounding box center [985, 37] width 240 height 38
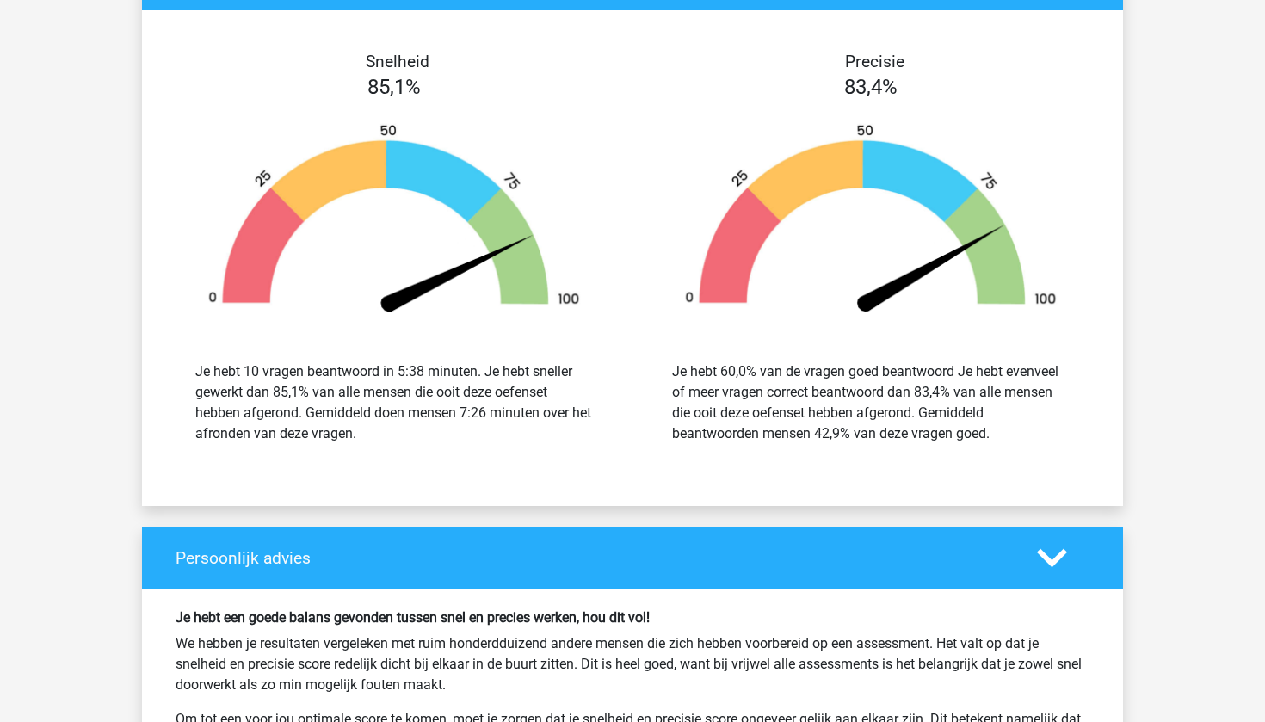
scroll to position [2010, 0]
